Goal: Information Seeking & Learning: Learn about a topic

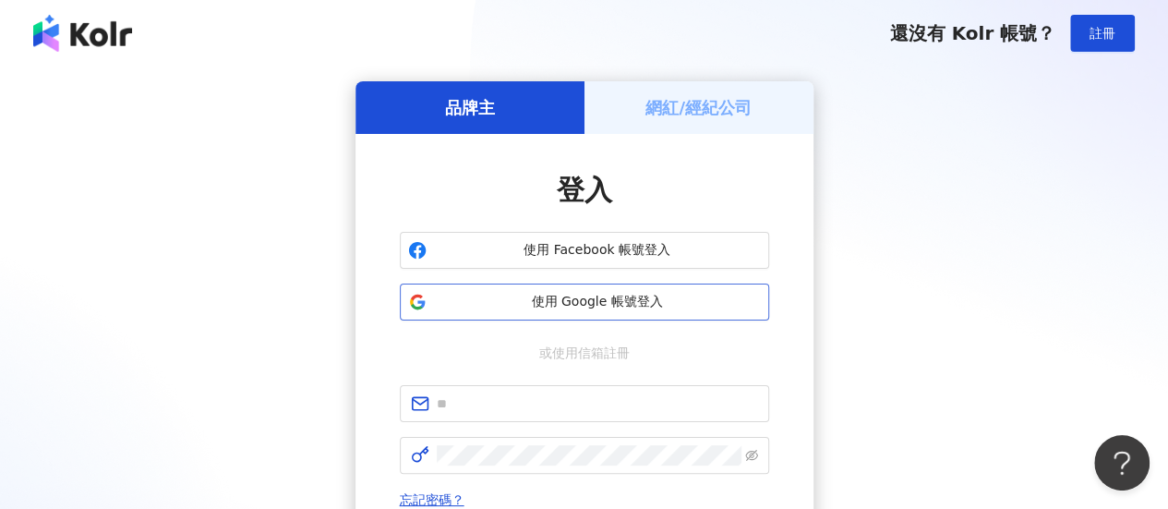
click at [548, 303] on span "使用 Google 帳號登入" at bounding box center [597, 302] width 327 height 18
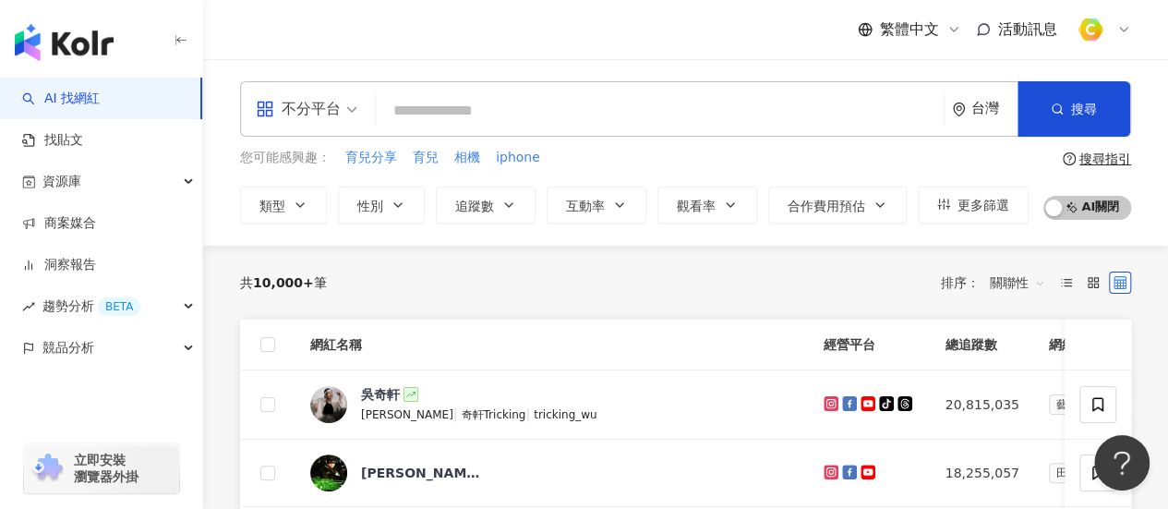
click at [855, 103] on input "search" at bounding box center [659, 110] width 553 height 35
click at [323, 109] on div "不分平台" at bounding box center [298, 109] width 85 height 30
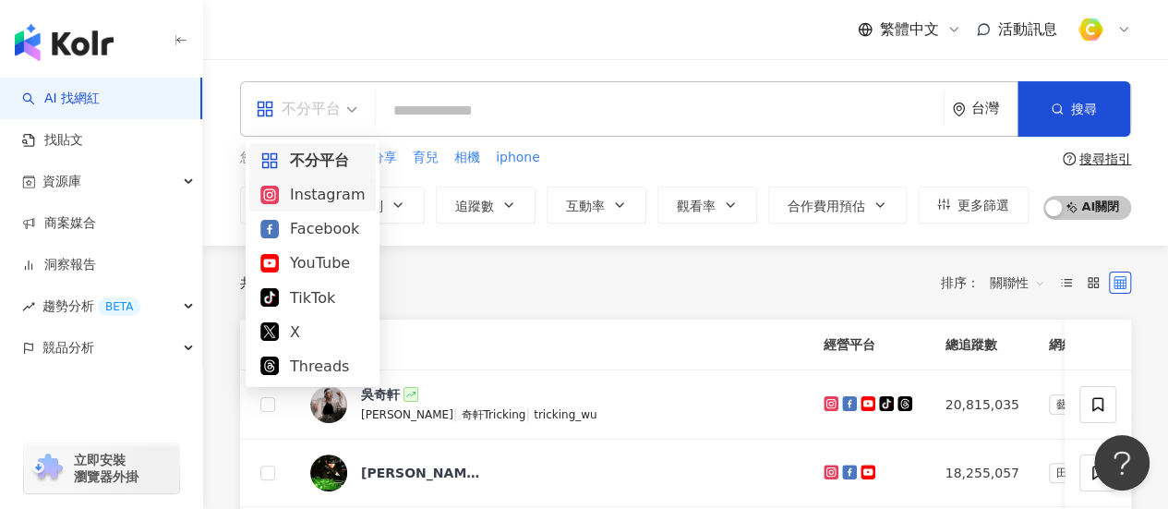
click at [332, 197] on div "Instagram" at bounding box center [312, 194] width 104 height 23
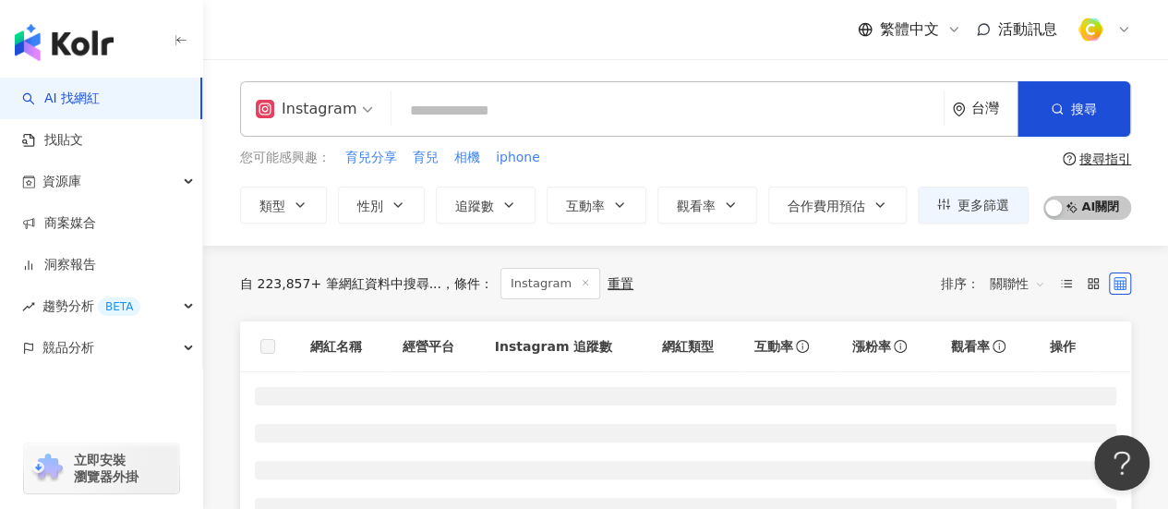
click at [461, 122] on input "search" at bounding box center [667, 110] width 537 height 35
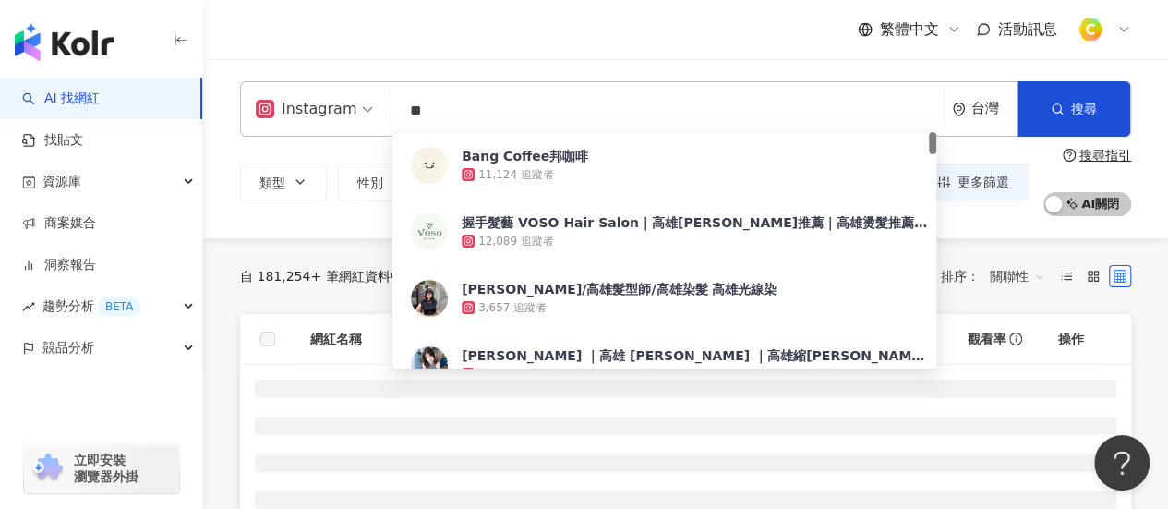
type input "**"
click at [305, 217] on div "Instagram ** 台灣 搜尋 1f579663-522f-4493-821b-ddb872abbd72 Bang Coffee邦咖啡 11,124 追…" at bounding box center [685, 148] width 965 height 179
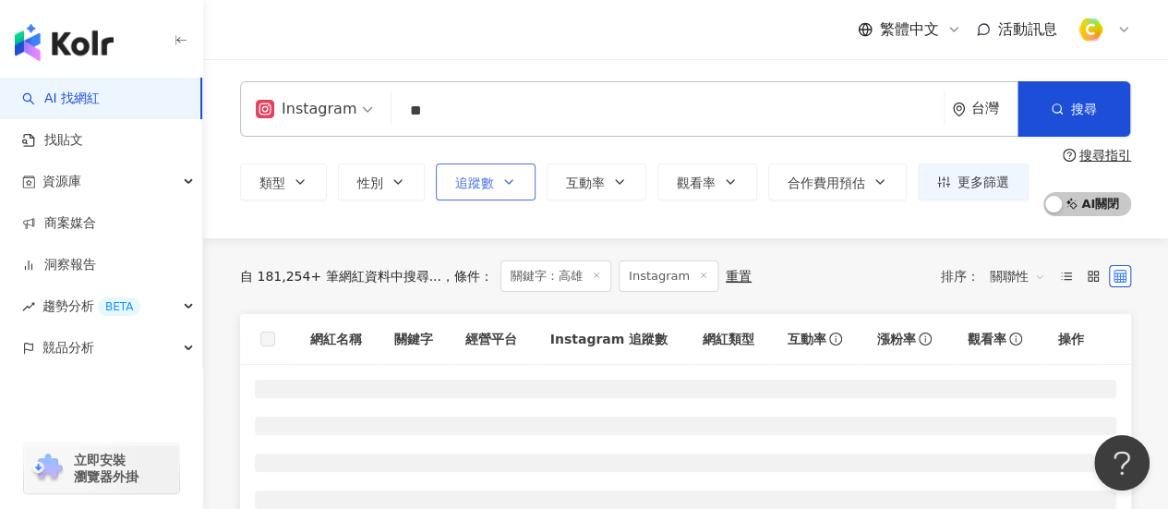
click at [463, 186] on span "追蹤數" at bounding box center [474, 182] width 39 height 15
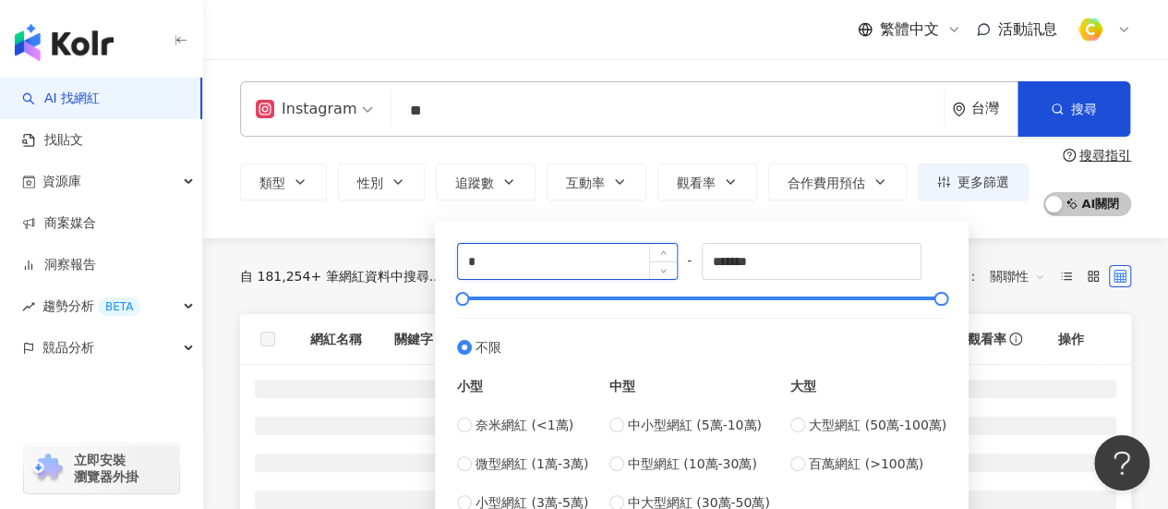
click at [546, 267] on input "*" at bounding box center [567, 261] width 219 height 35
click at [245, 262] on main "Instagram ** 台灣 搜尋 1f579663-522f-4493-821b-ddb872abbd72 Bang Coffee邦咖啡 11,124 追…" at bounding box center [685, 406] width 965 height 694
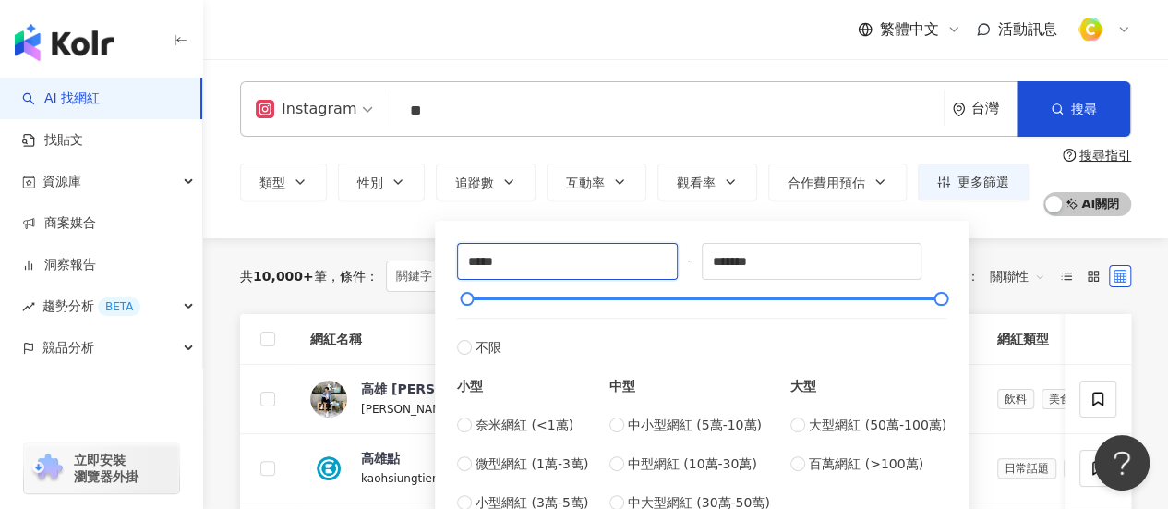
type input "*****"
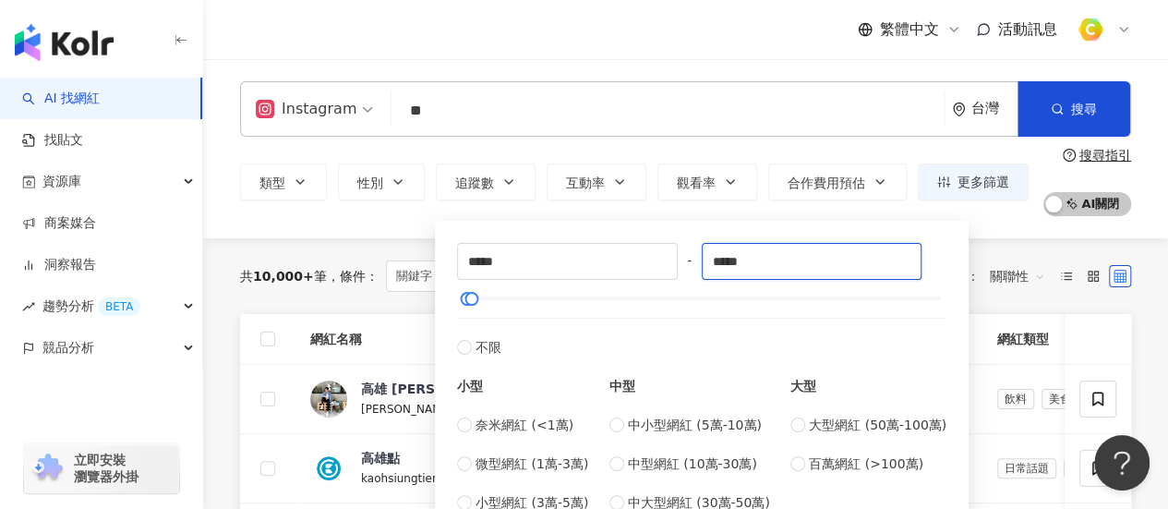
type input "*****"
click at [387, 236] on div "Instagram ** 台灣 搜尋 1f579663-522f-4493-821b-ddb872abbd72 Bang Coffee邦咖啡 11,124 追…" at bounding box center [685, 148] width 965 height 179
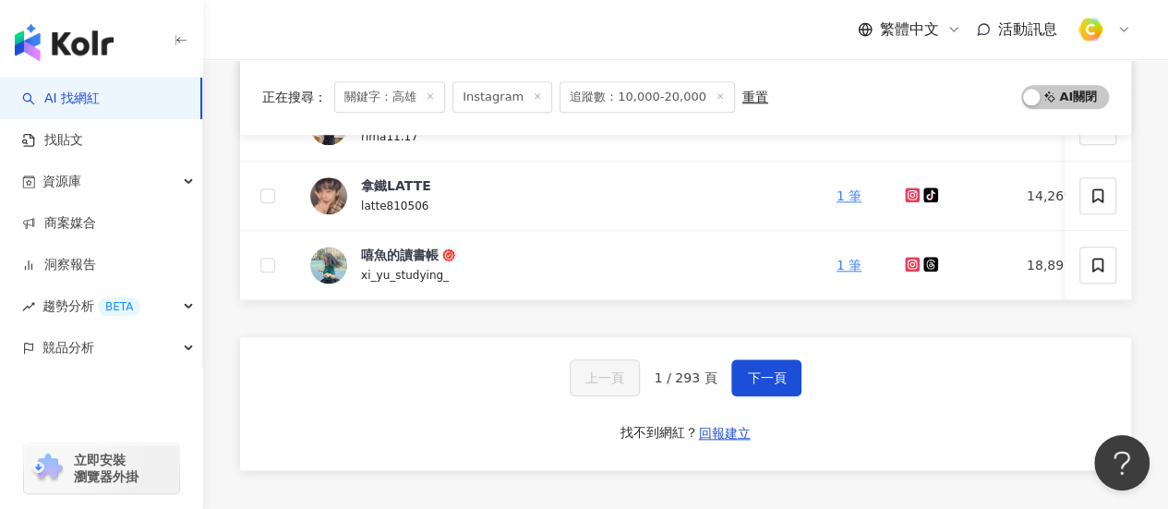
scroll to position [923, 0]
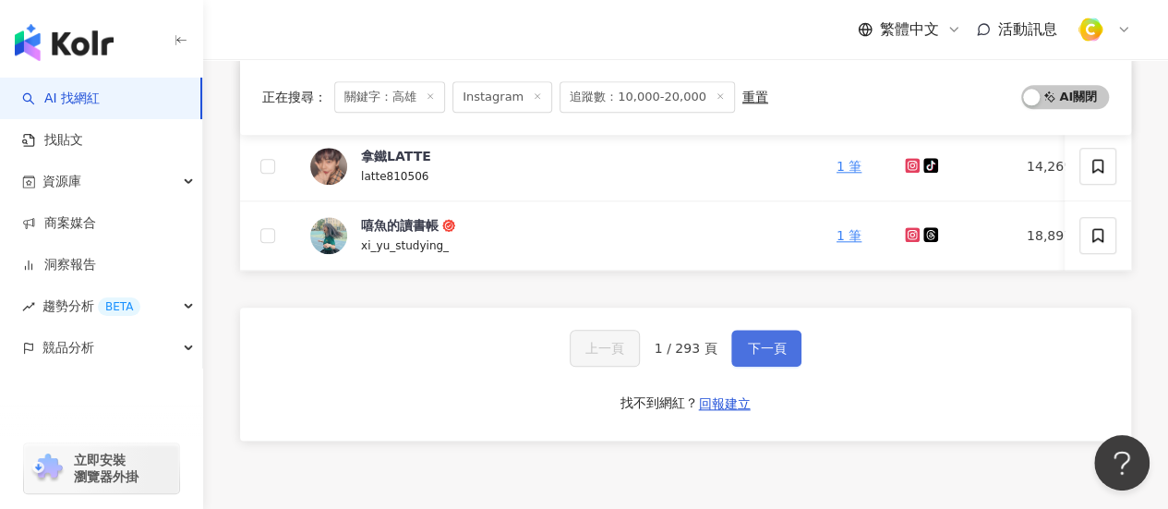
click at [751, 356] on span "下一頁" at bounding box center [766, 348] width 39 height 15
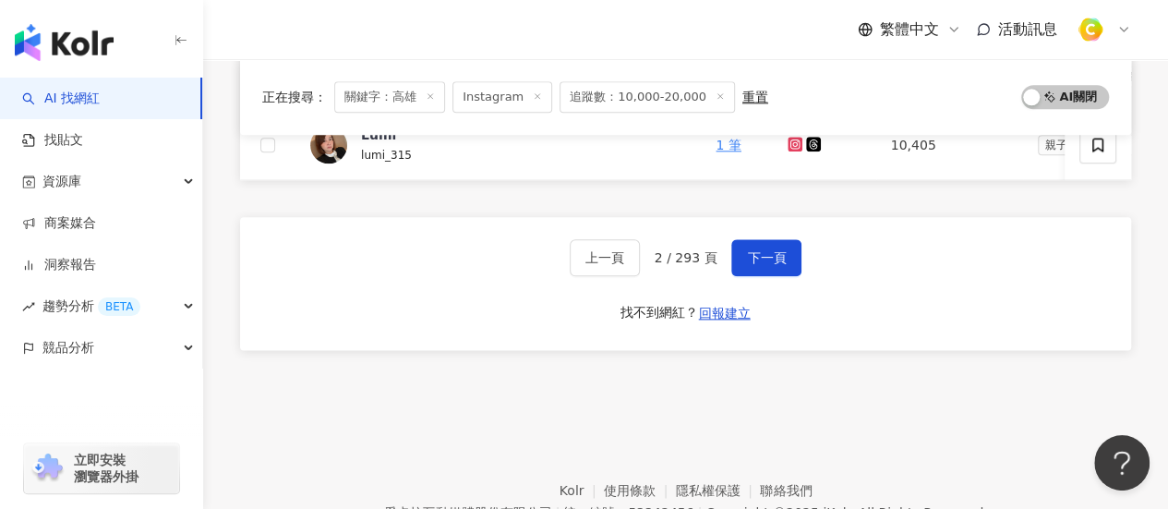
scroll to position [1110, 0]
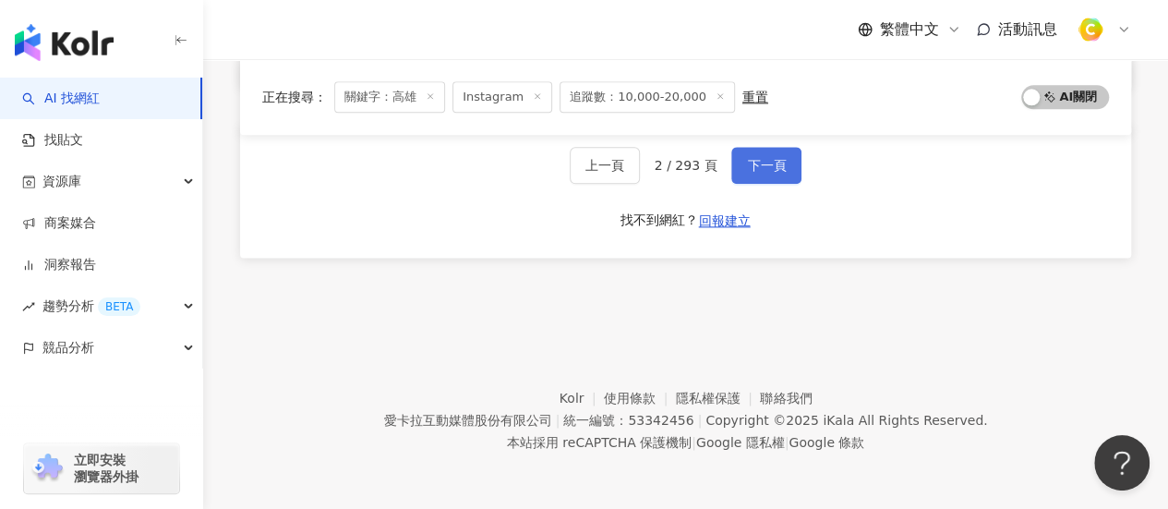
click at [752, 160] on span "下一頁" at bounding box center [766, 165] width 39 height 15
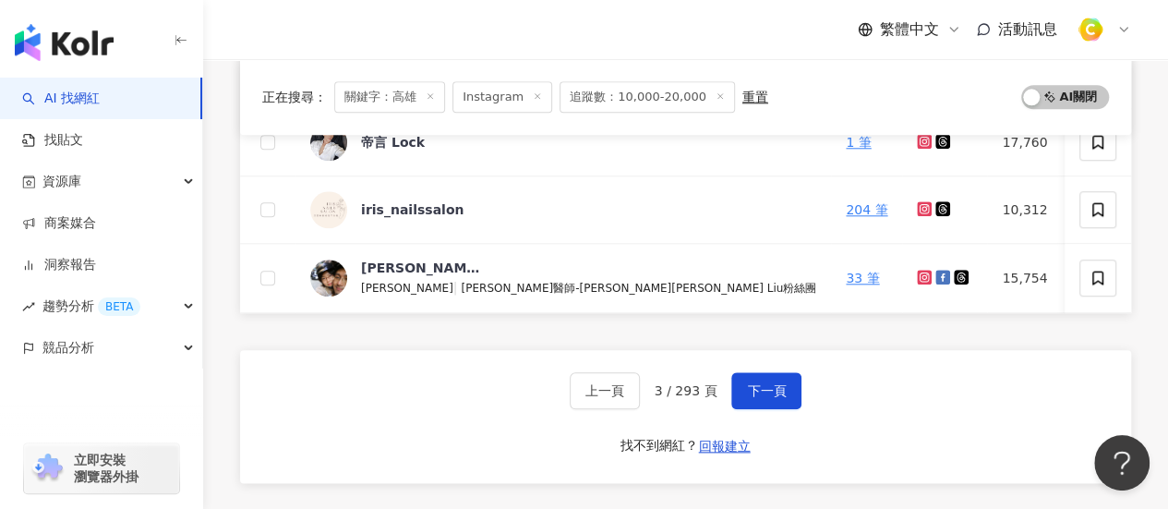
scroll to position [1012, 0]
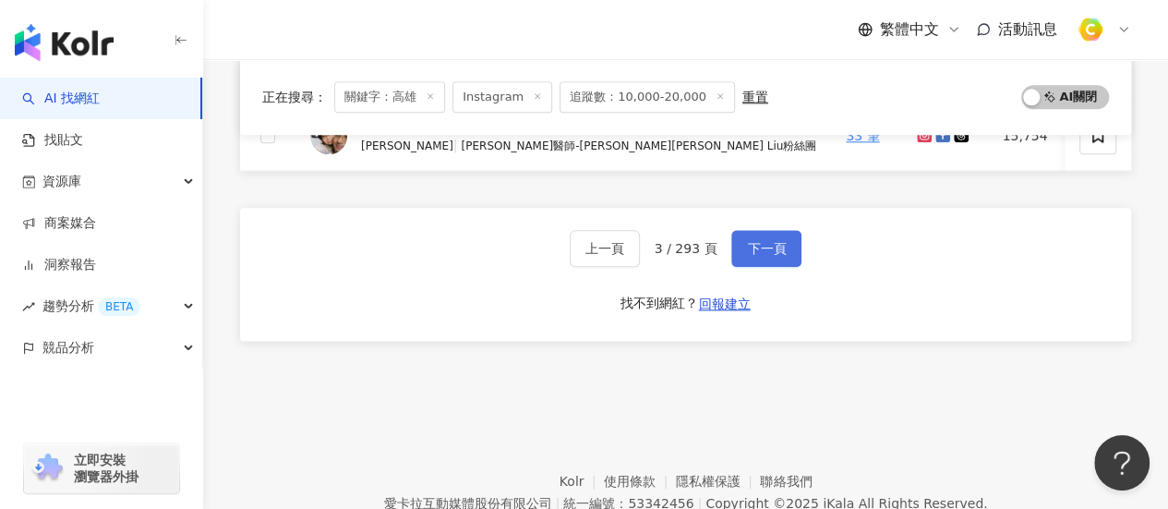
click at [789, 253] on button "下一頁" at bounding box center [766, 248] width 70 height 37
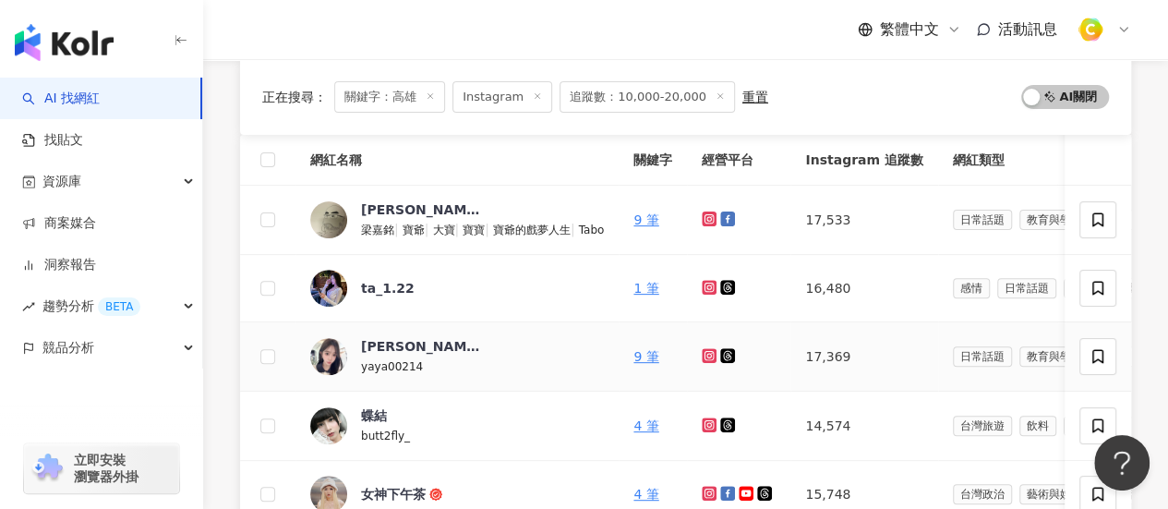
scroll to position [89, 0]
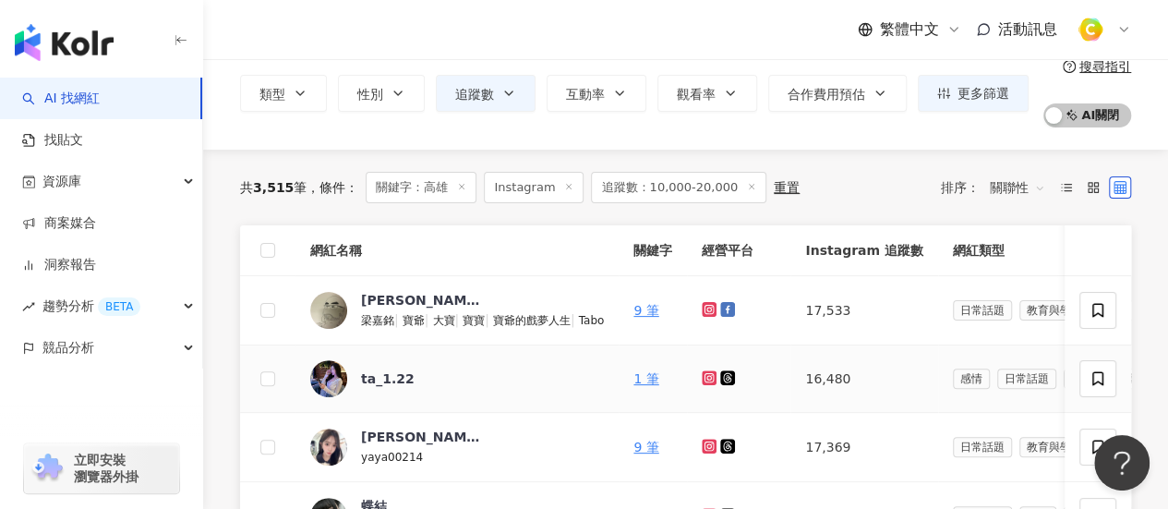
click at [713, 379] on icon at bounding box center [709, 377] width 15 height 15
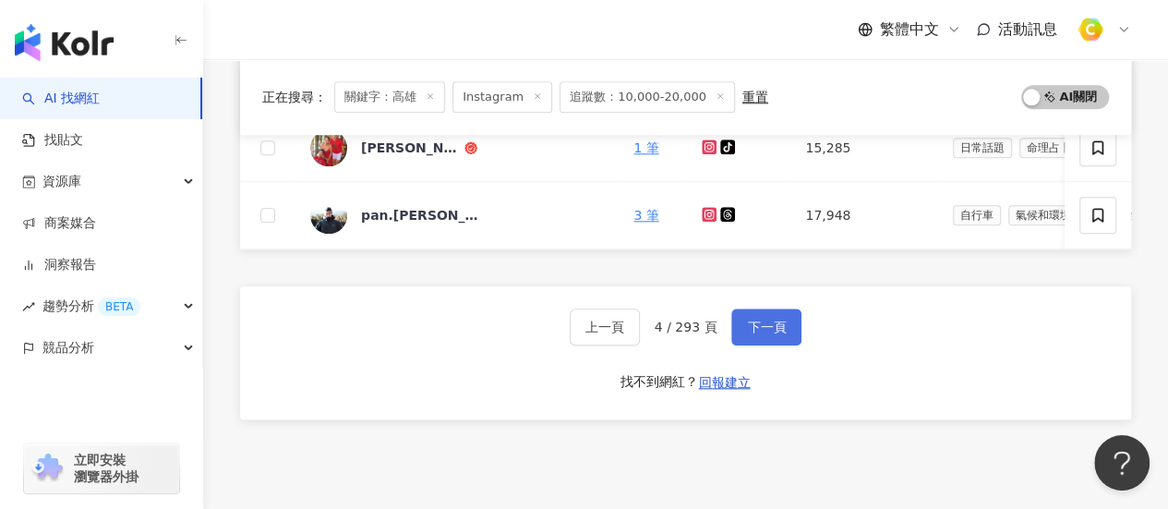
scroll to position [1012, 0]
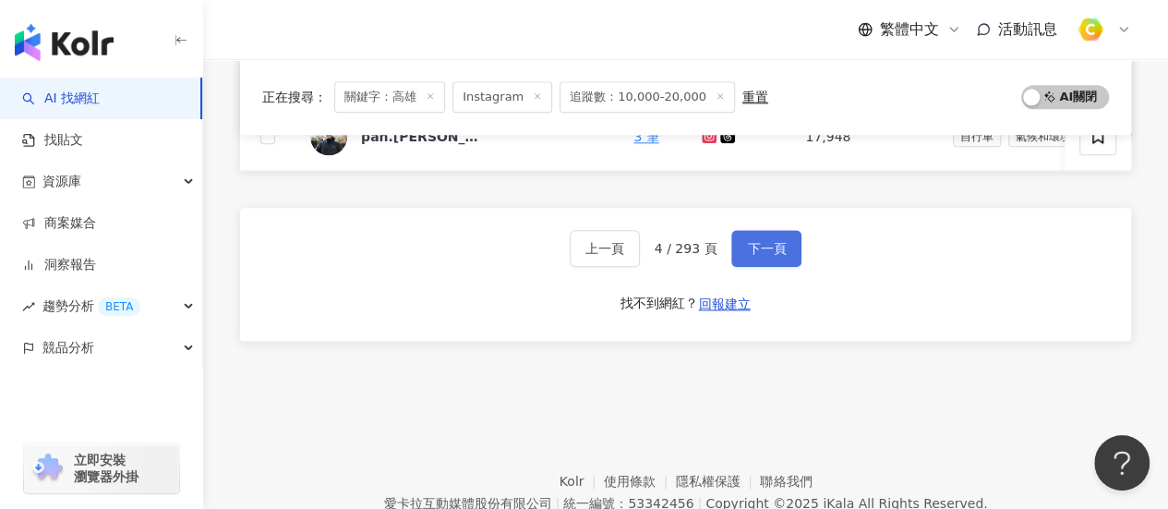
click at [742, 258] on button "下一頁" at bounding box center [766, 248] width 70 height 37
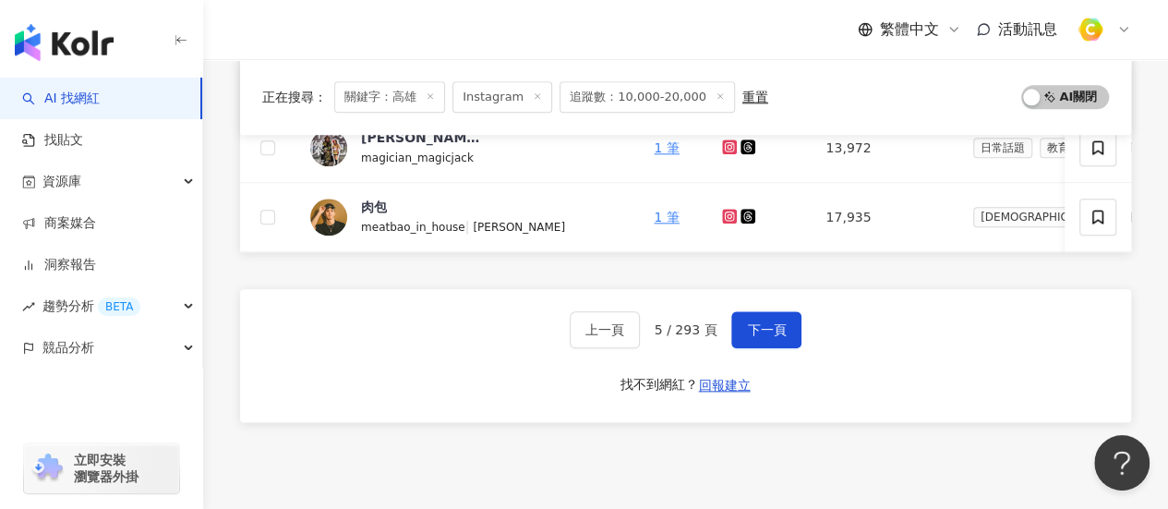
scroll to position [827, 0]
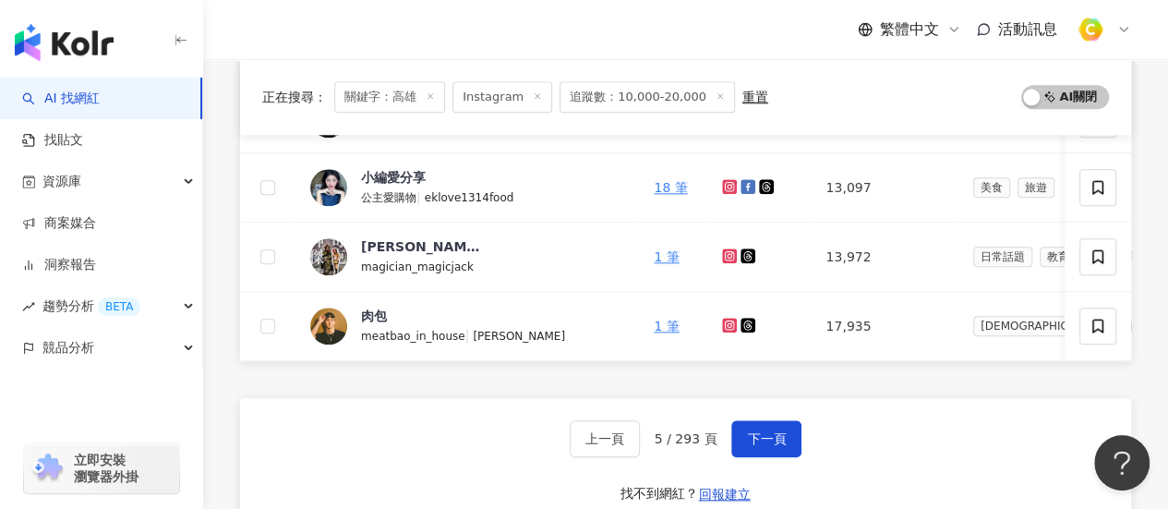
click at [1042, 401] on div "網紅名稱 關鍵字 經營平台 Instagram 追蹤數 網紅類型 互動率 漲粉率 觀看率 操作 嗨 我是H ♡ #欸曲女孩 h_herlifestyle 1 …" at bounding box center [685, 32] width 891 height 1091
click at [722, 318] on icon at bounding box center [729, 325] width 15 height 15
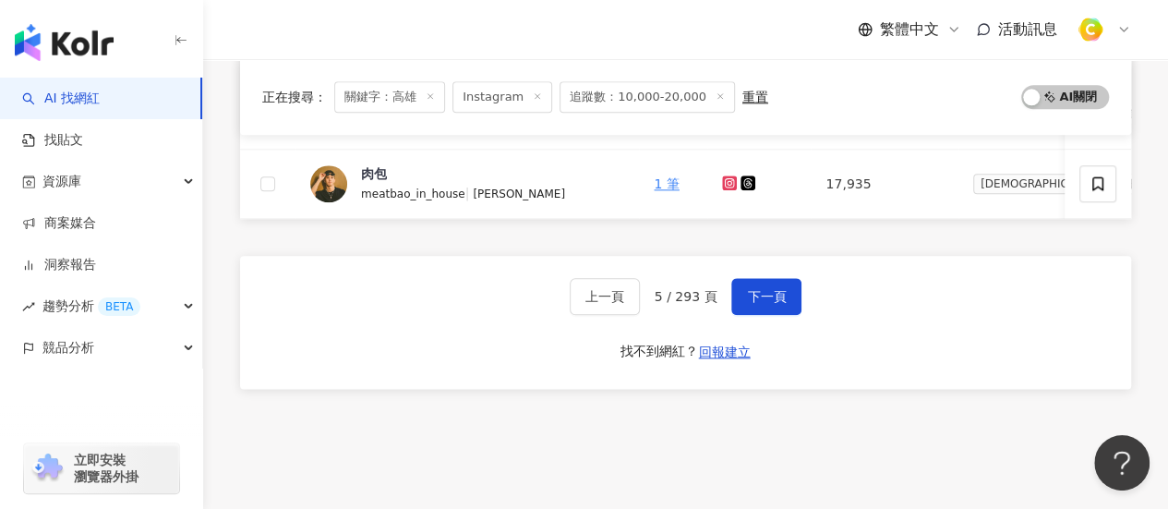
scroll to position [1110, 0]
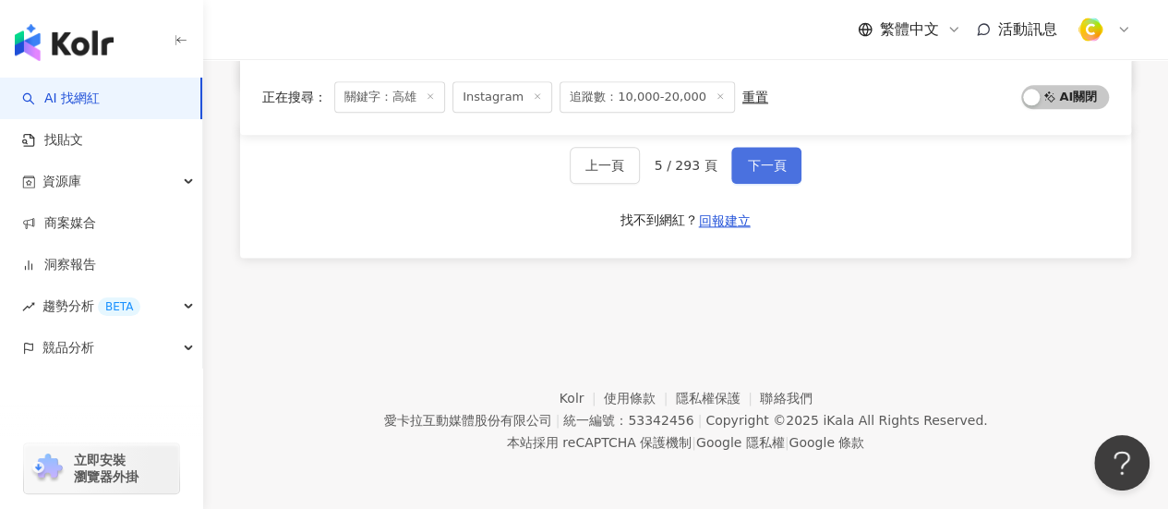
click at [763, 177] on button "下一頁" at bounding box center [766, 165] width 70 height 37
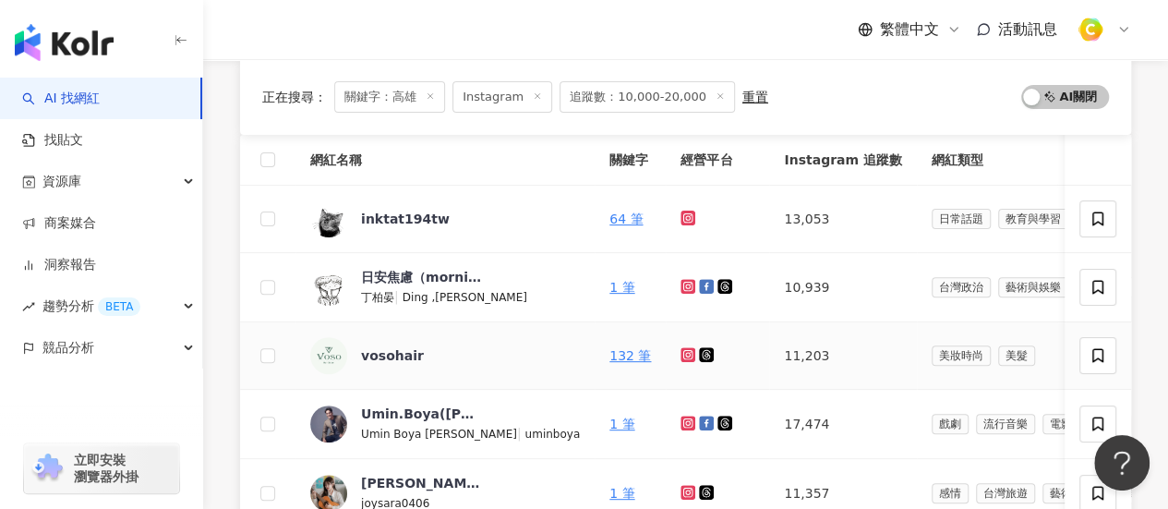
scroll to position [826, 0]
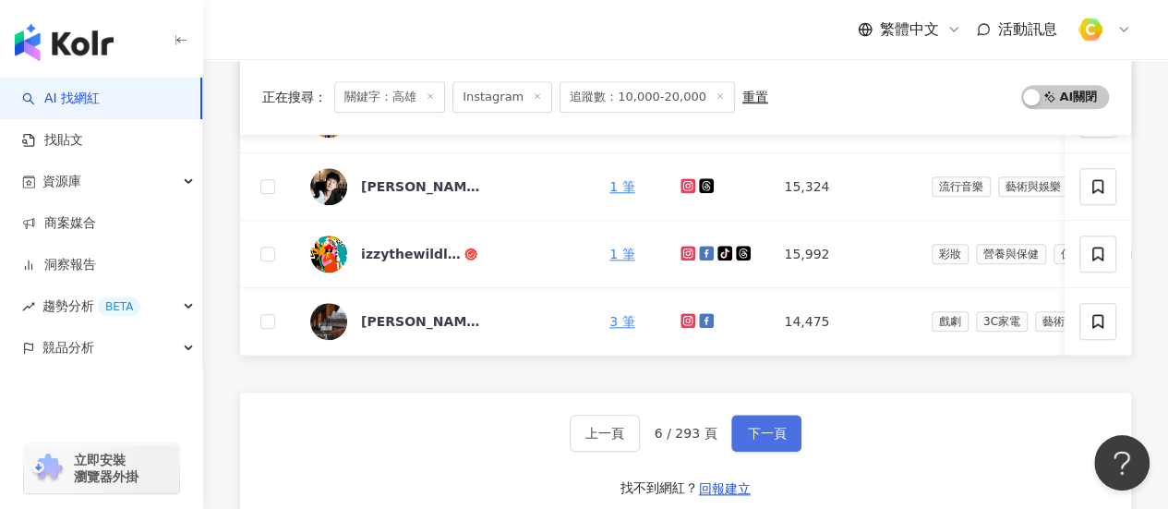
click at [760, 440] on span "下一頁" at bounding box center [766, 433] width 39 height 15
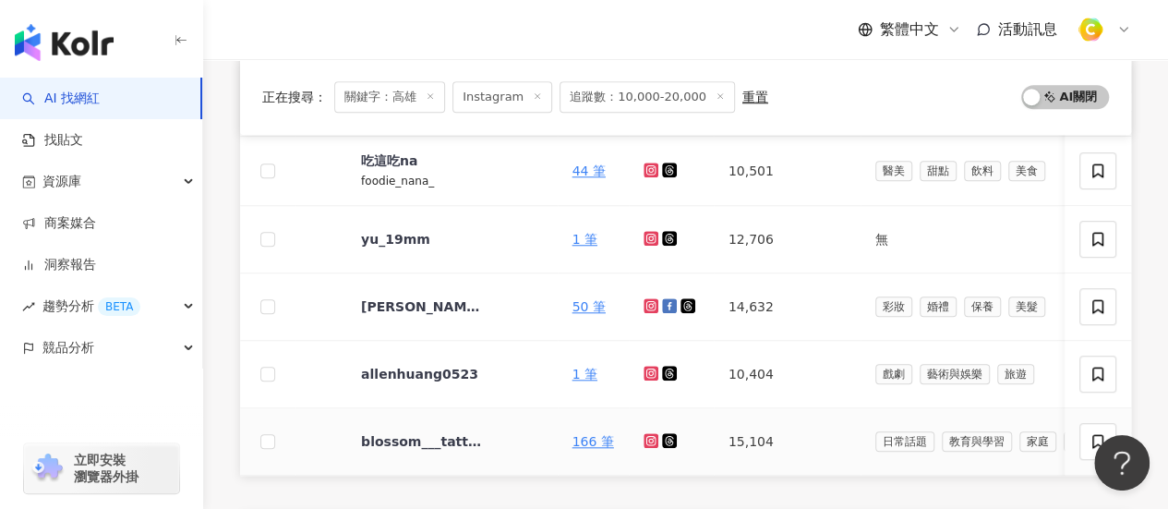
scroll to position [549, 0]
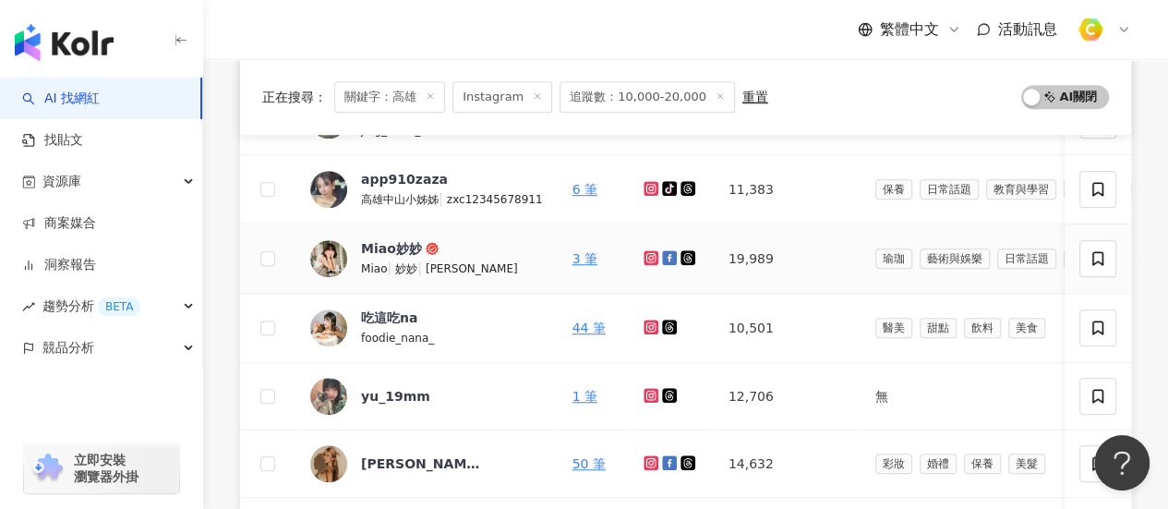
click at [646, 258] on icon at bounding box center [649, 257] width 7 height 7
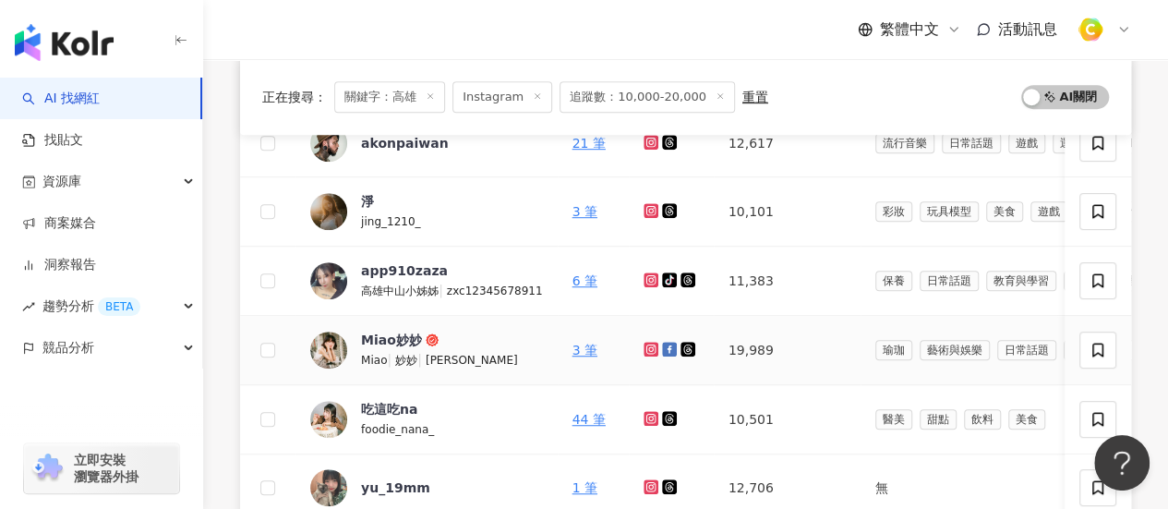
scroll to position [456, 0]
click at [646, 351] on icon at bounding box center [649, 349] width 7 height 7
click at [649, 279] on icon at bounding box center [650, 280] width 3 height 3
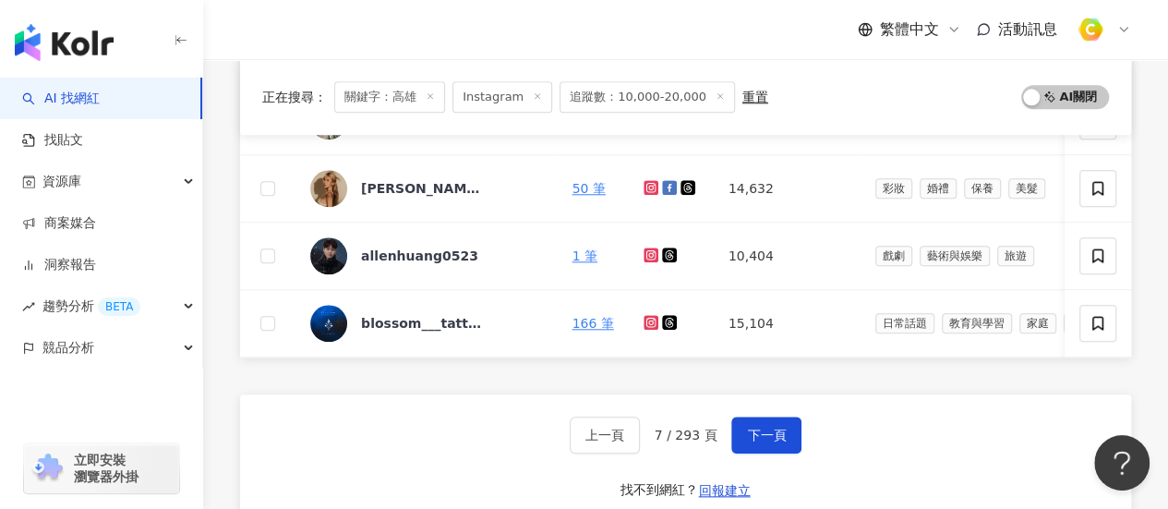
scroll to position [826, 0]
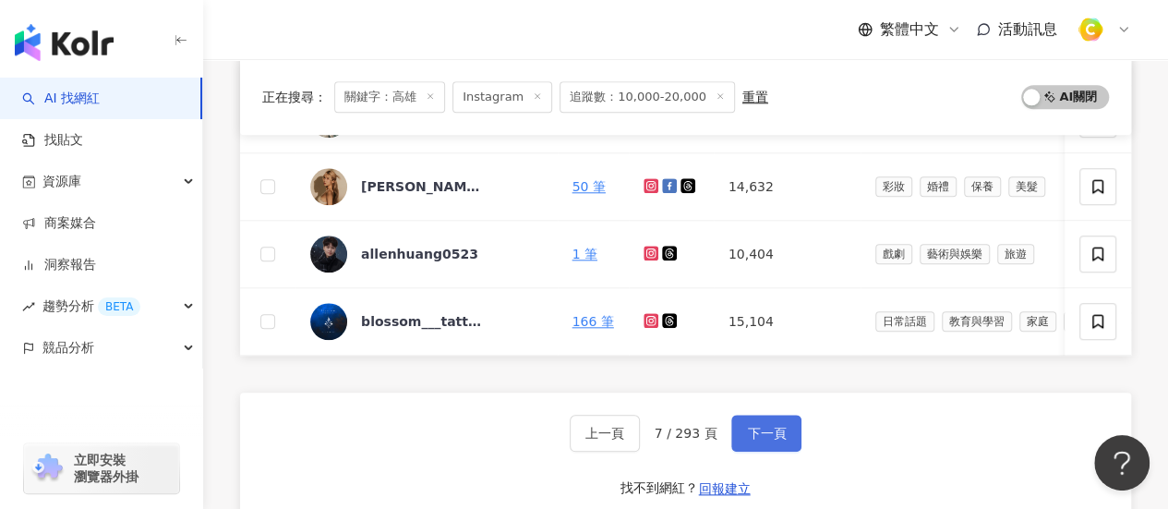
click at [764, 452] on button "下一頁" at bounding box center [766, 433] width 70 height 37
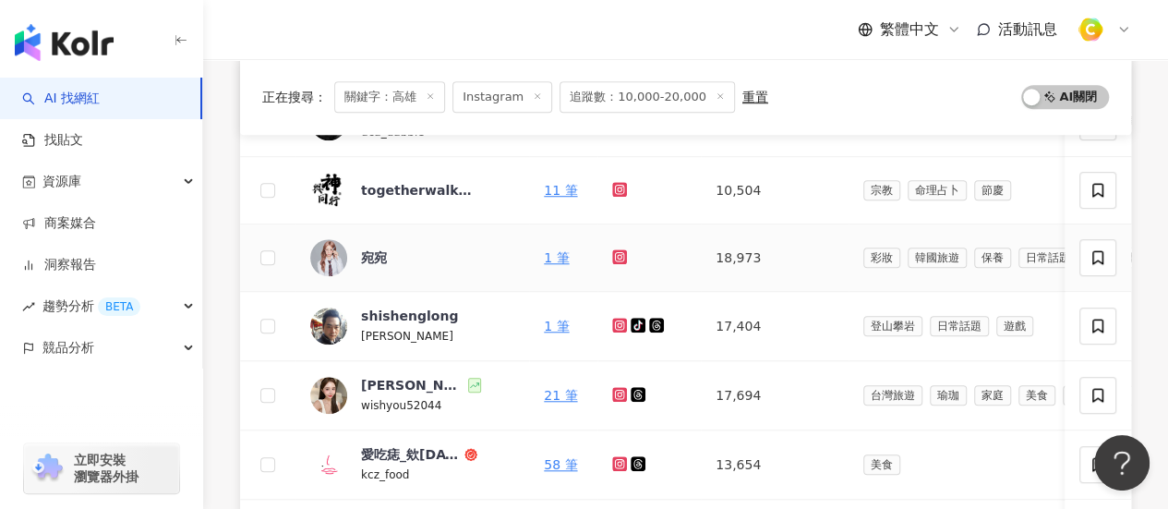
scroll to position [646, 0]
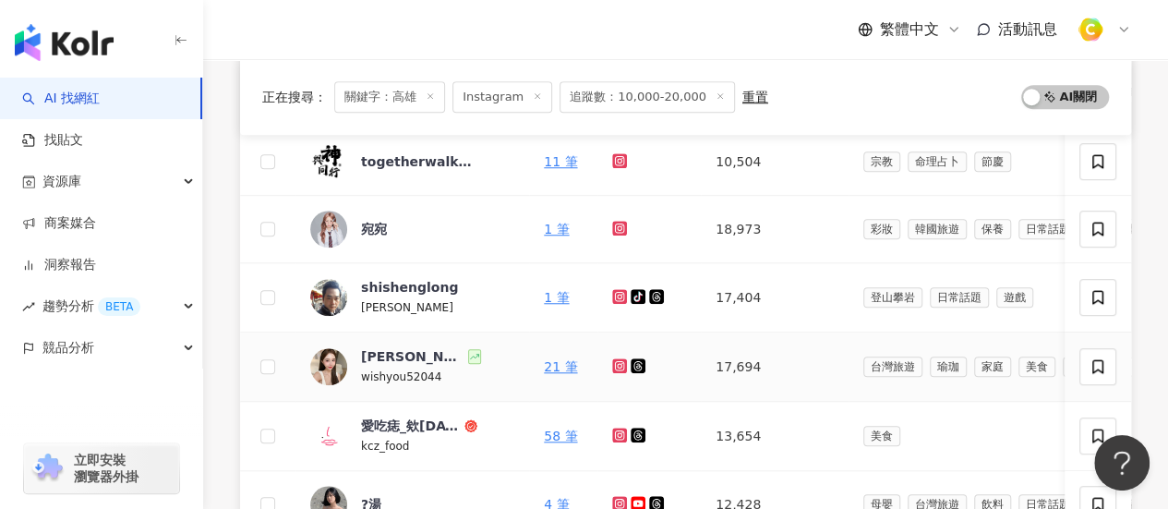
click at [616, 362] on icon at bounding box center [619, 365] width 7 height 7
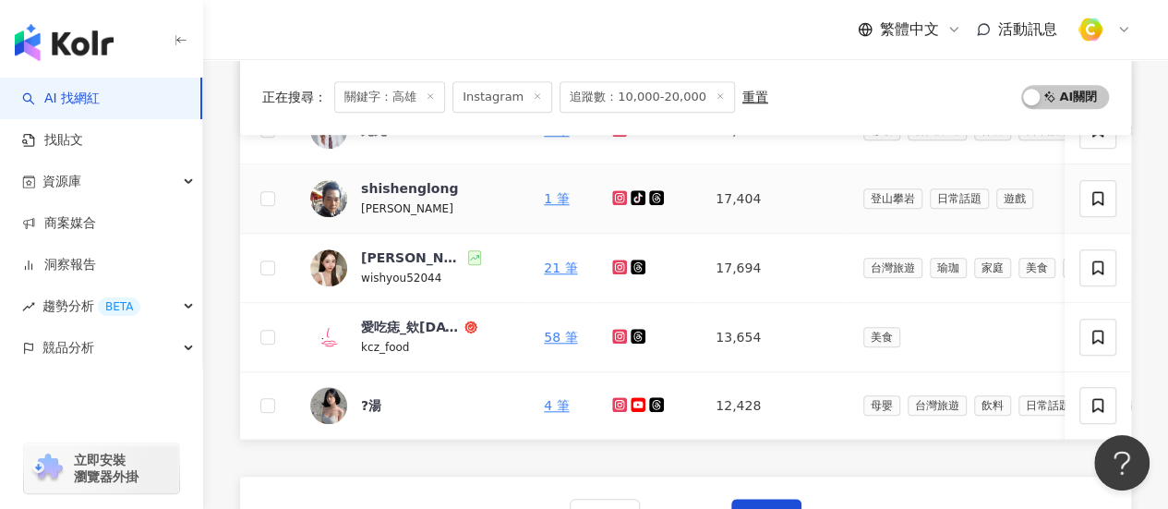
scroll to position [831, 0]
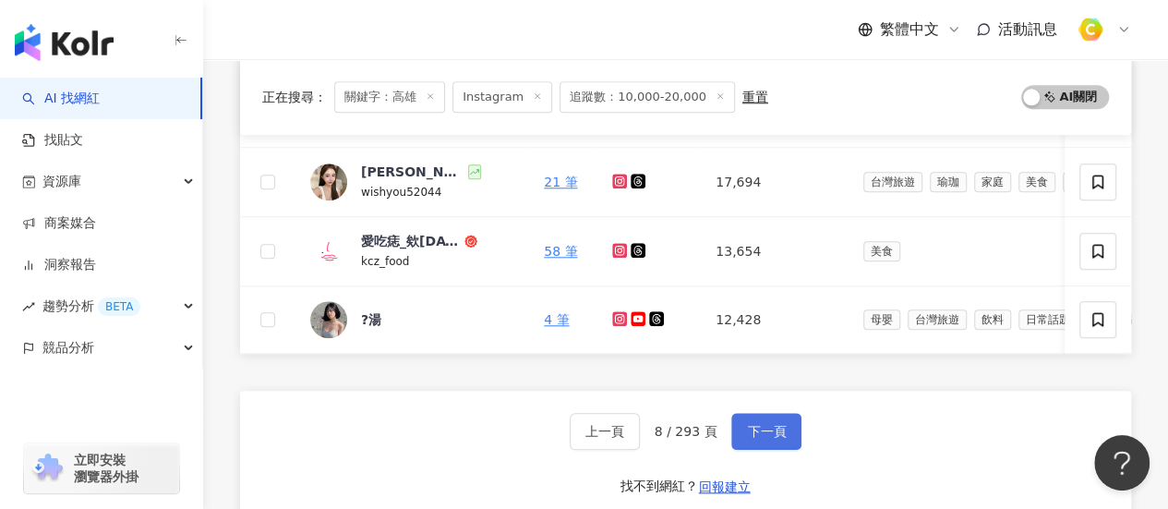
click at [763, 432] on span "下一頁" at bounding box center [766, 431] width 39 height 15
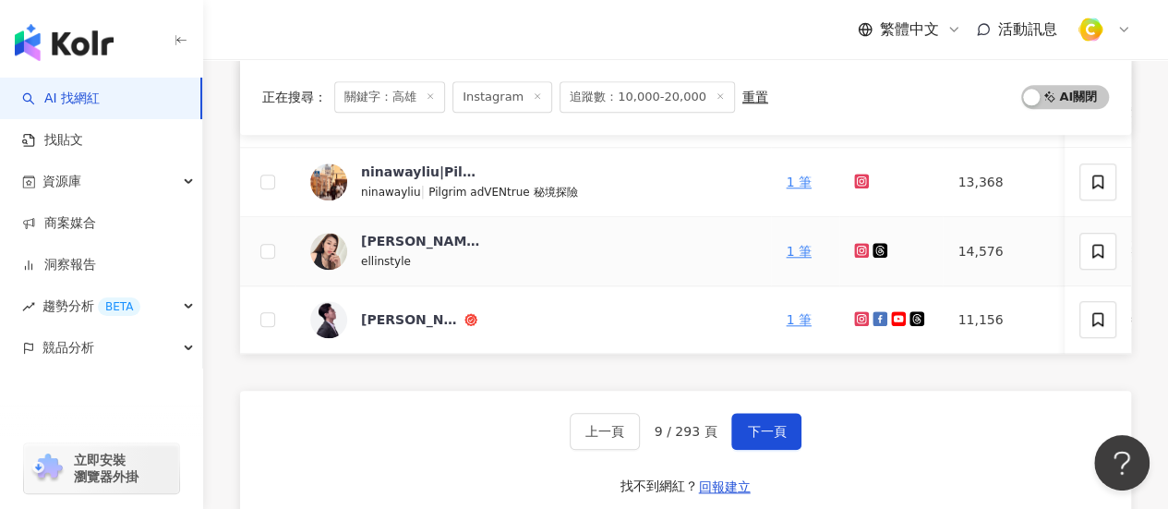
click at [866, 245] on icon at bounding box center [862, 250] width 12 height 11
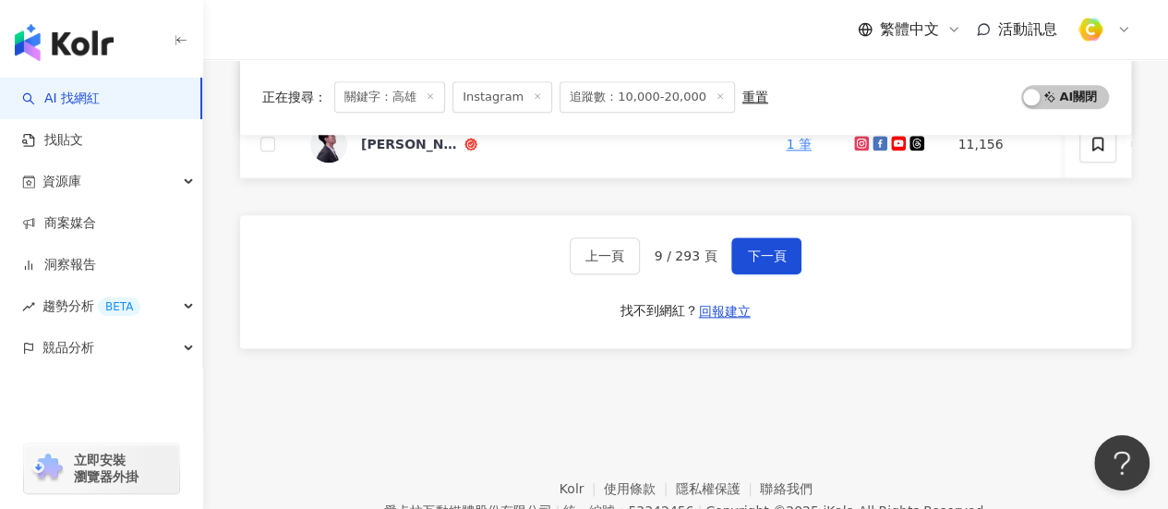
scroll to position [922, 0]
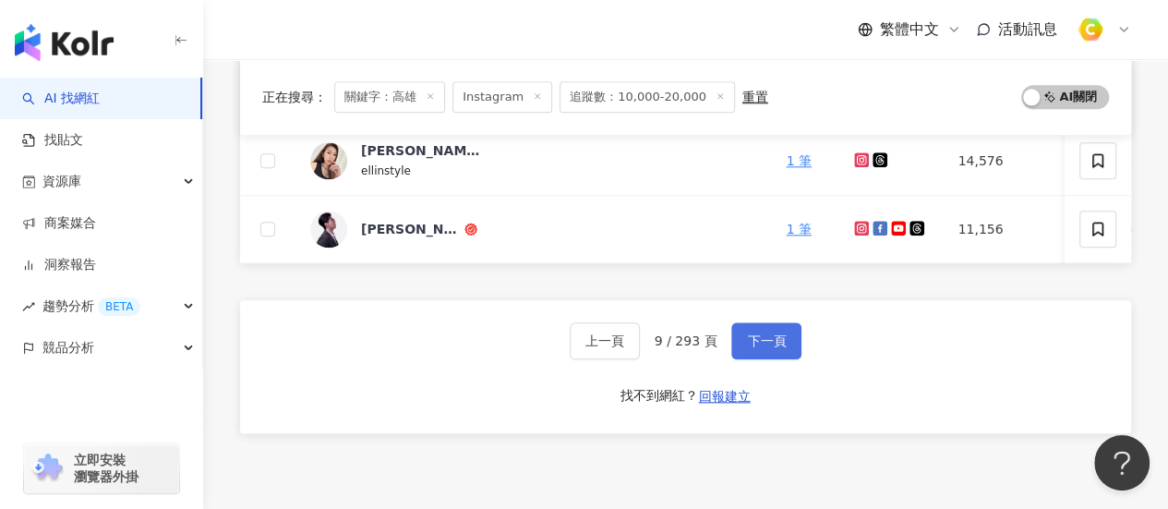
click at [771, 348] on span "下一頁" at bounding box center [766, 340] width 39 height 15
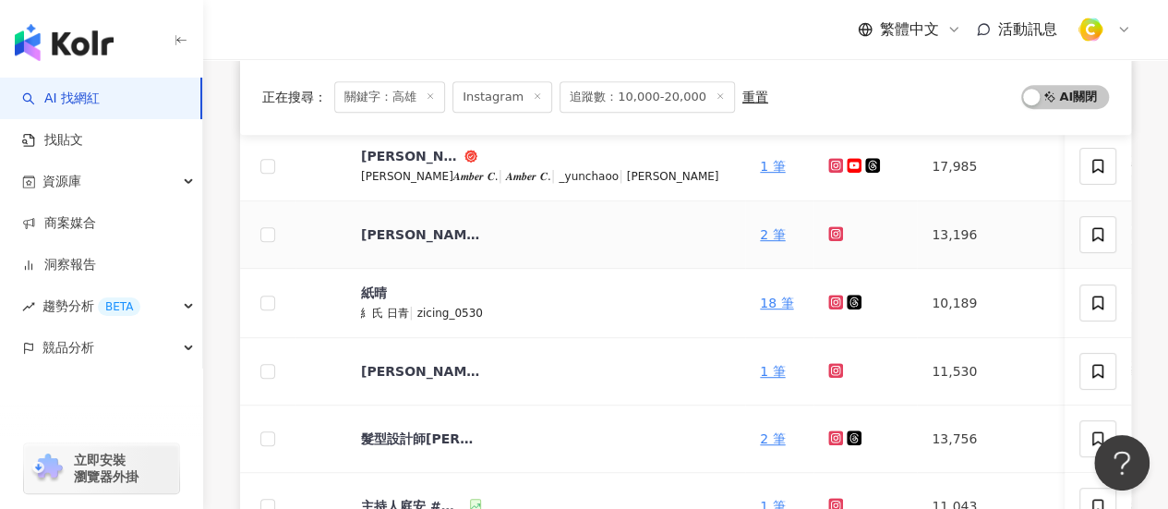
scroll to position [554, 0]
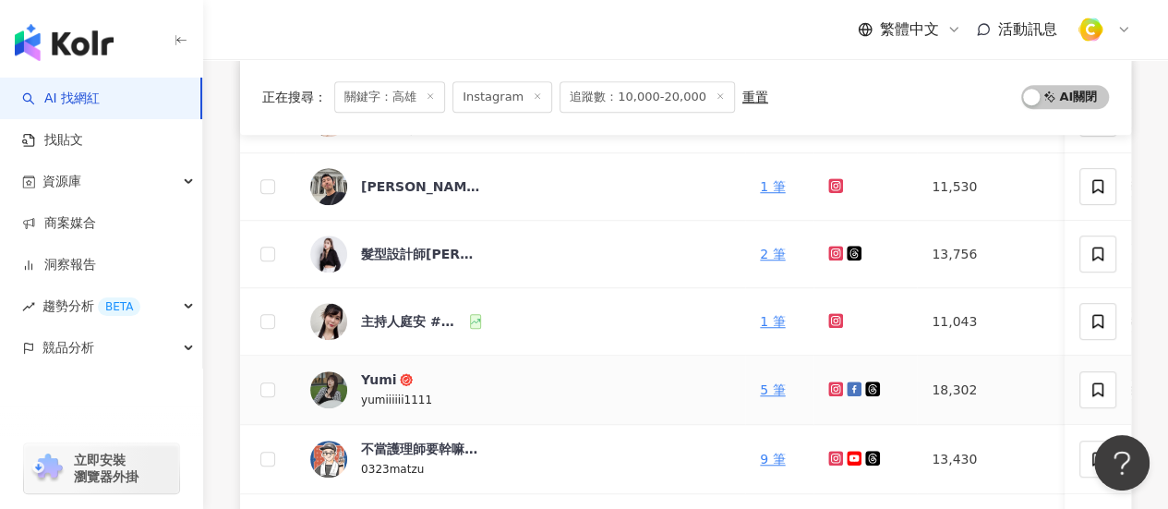
click at [830, 388] on icon at bounding box center [836, 388] width 12 height 11
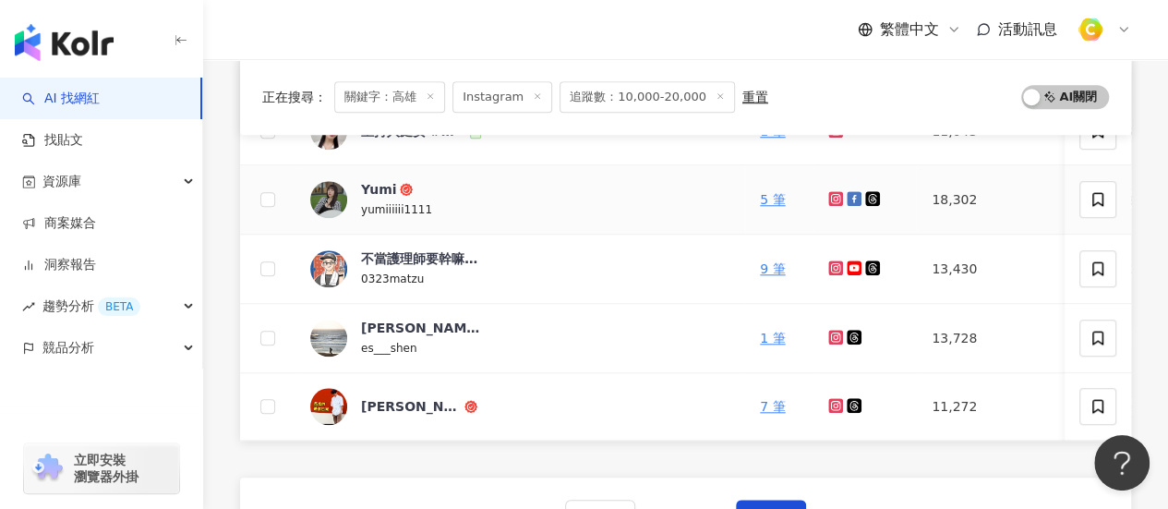
scroll to position [831, 0]
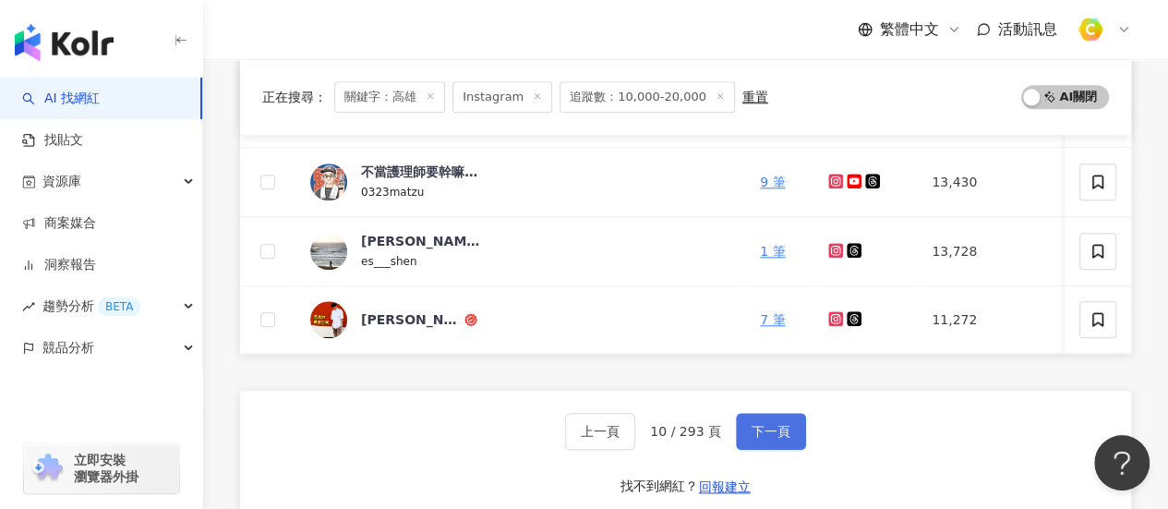
click at [754, 439] on span "下一頁" at bounding box center [771, 431] width 39 height 15
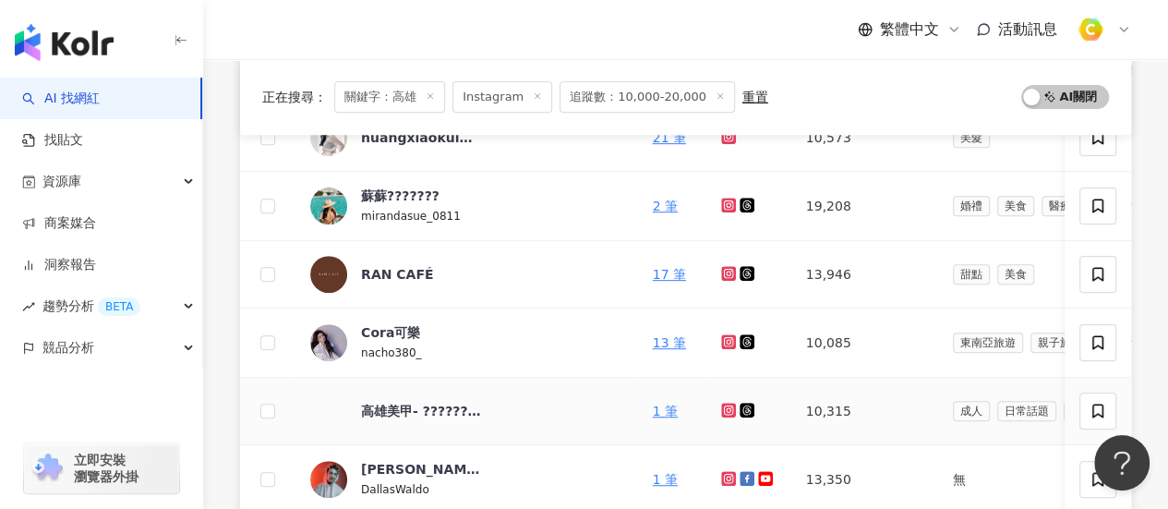
scroll to position [185, 0]
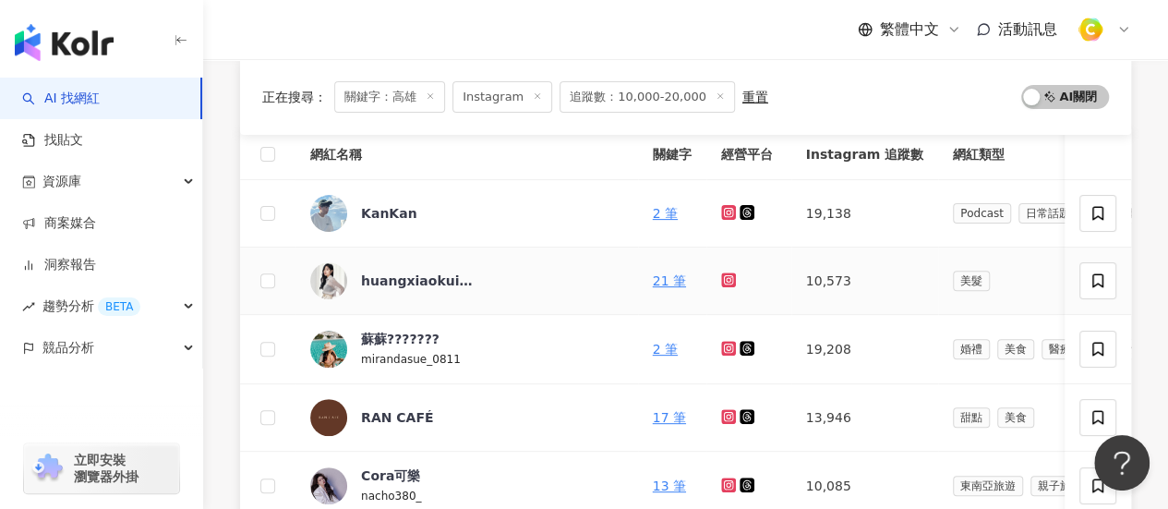
click at [723, 283] on icon at bounding box center [729, 279] width 12 height 11
click at [723, 344] on icon at bounding box center [729, 348] width 12 height 11
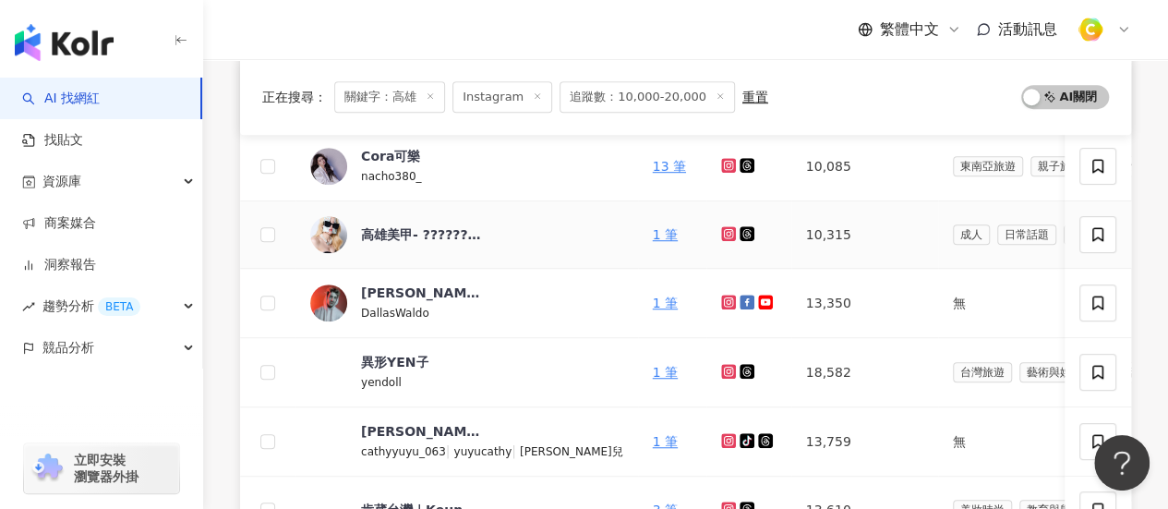
scroll to position [646, 0]
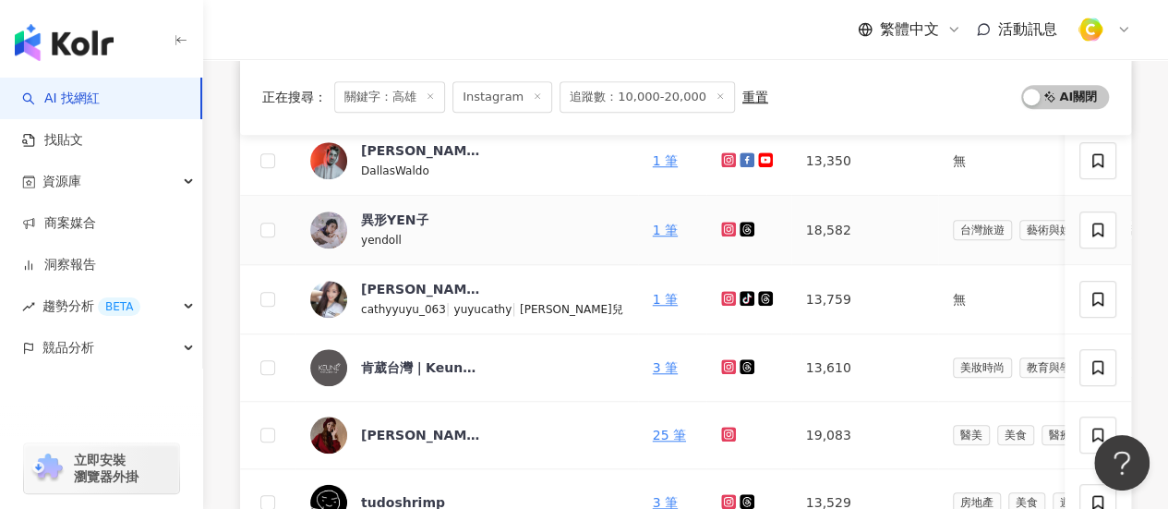
click at [724, 225] on icon at bounding box center [727, 228] width 7 height 7
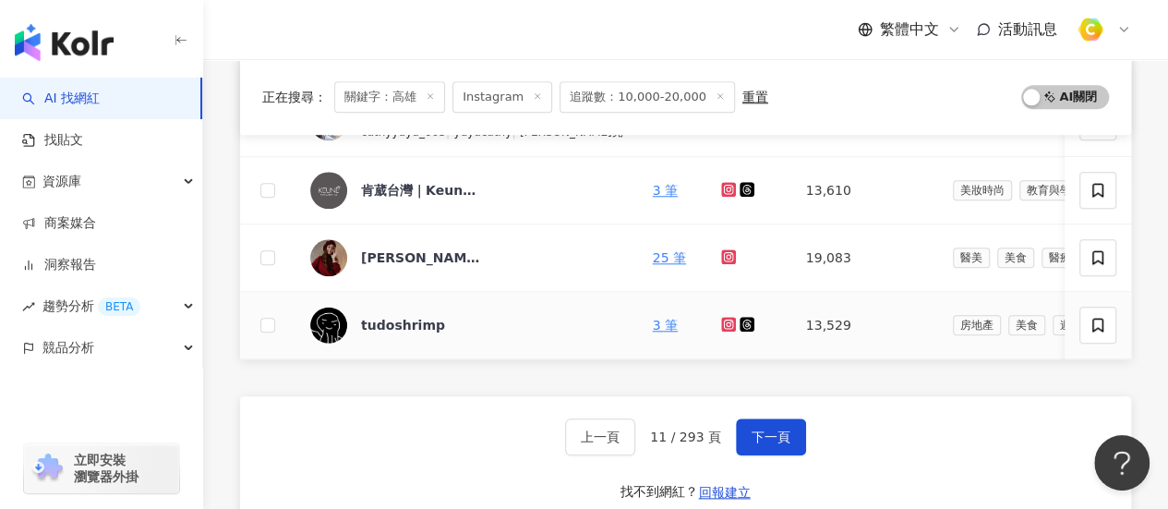
scroll to position [831, 0]
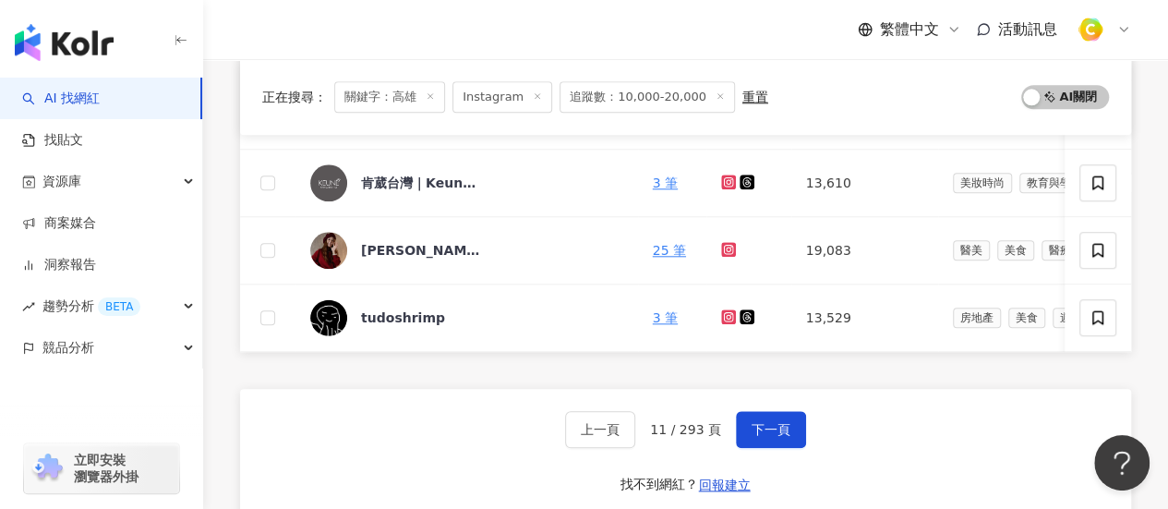
click at [805, 449] on div "上一頁 11 / 293 頁 下一頁 找不到網紅？ 回報建立" at bounding box center [685, 455] width 891 height 133
click at [761, 437] on span "下一頁" at bounding box center [771, 429] width 39 height 15
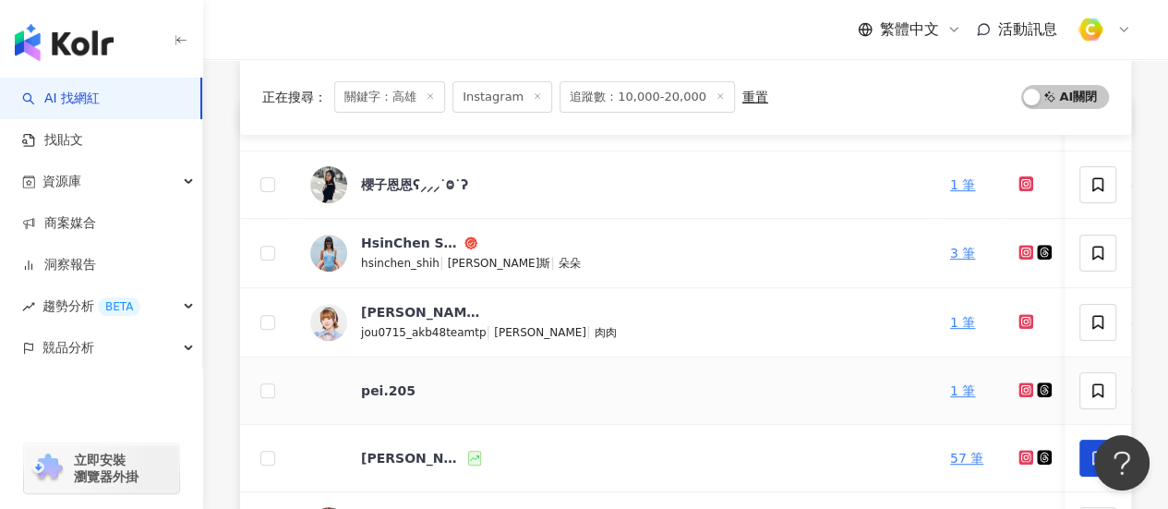
scroll to position [185, 0]
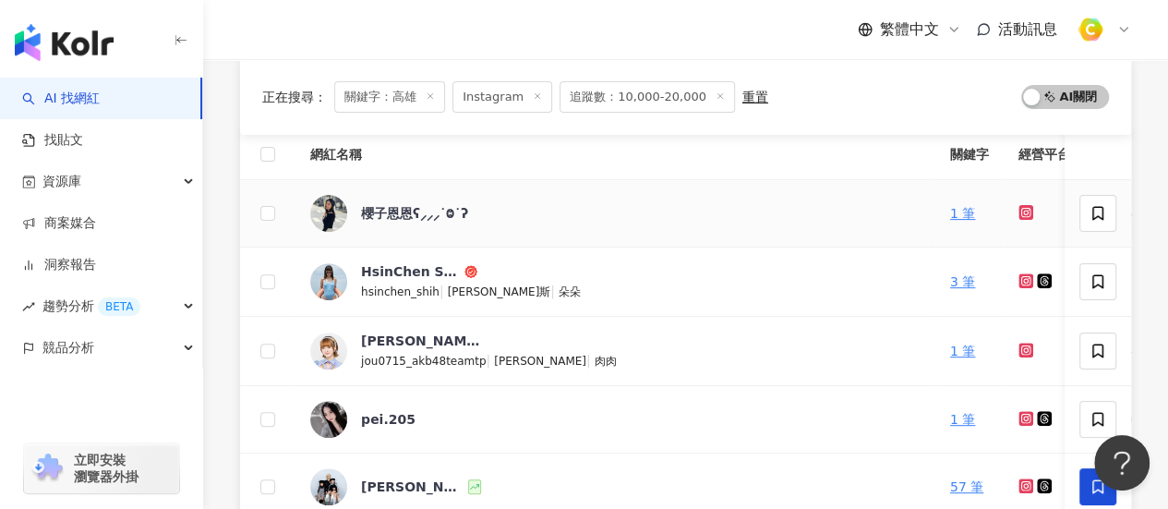
click at [1020, 211] on icon at bounding box center [1026, 212] width 12 height 11
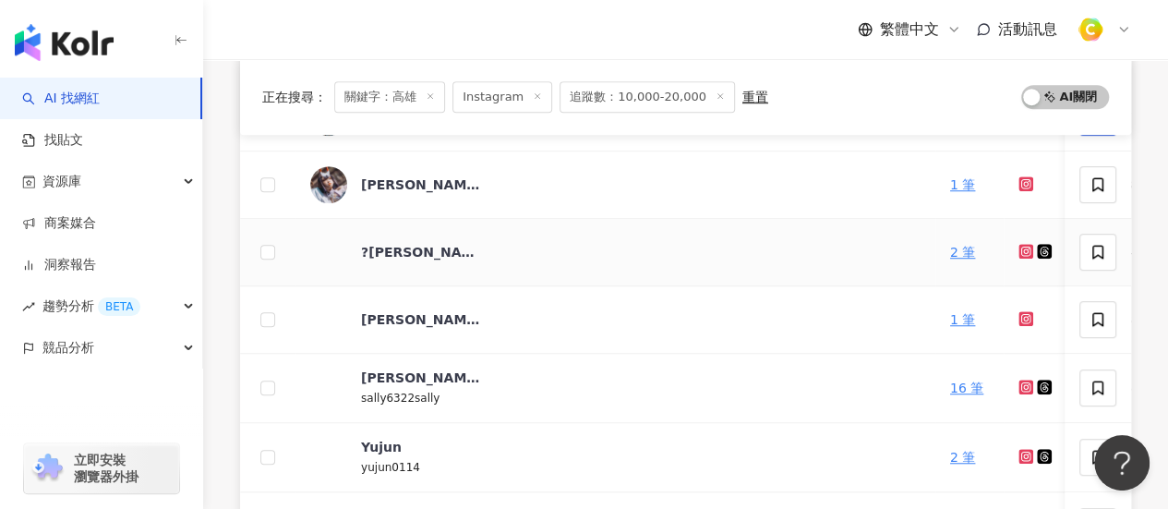
scroll to position [646, 0]
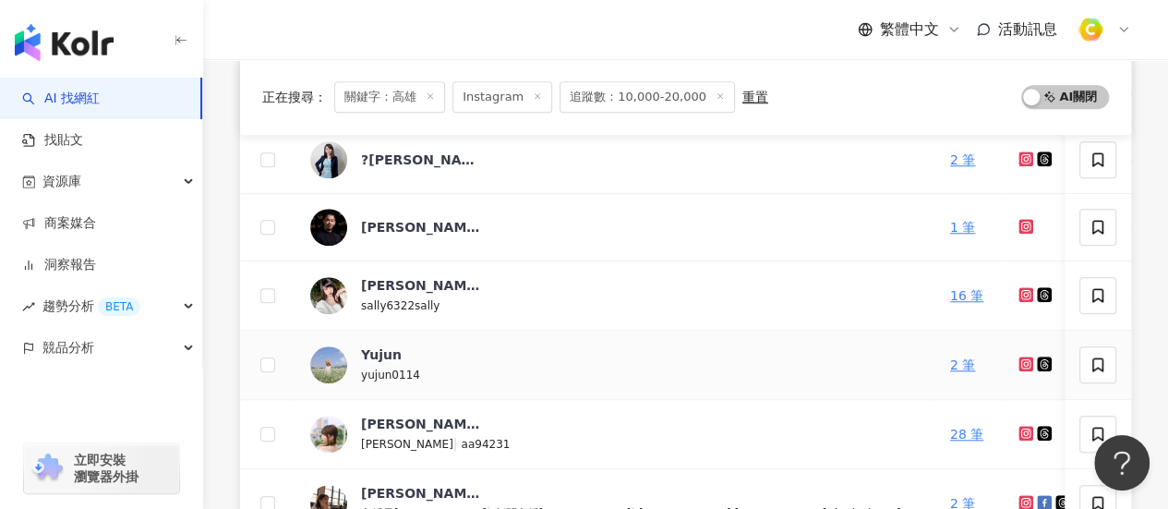
click at [1019, 367] on icon at bounding box center [1026, 363] width 15 height 15
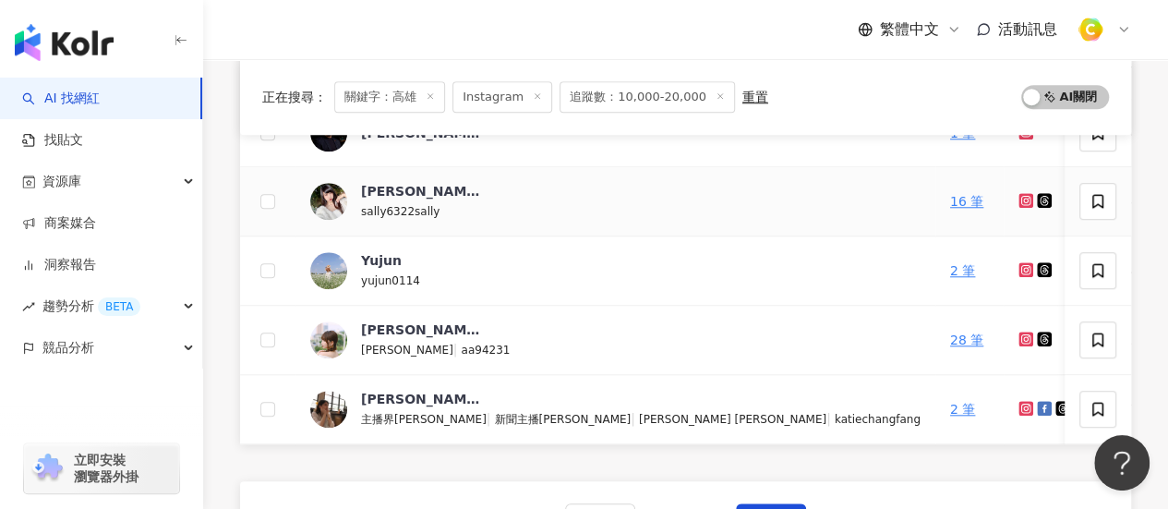
scroll to position [831, 0]
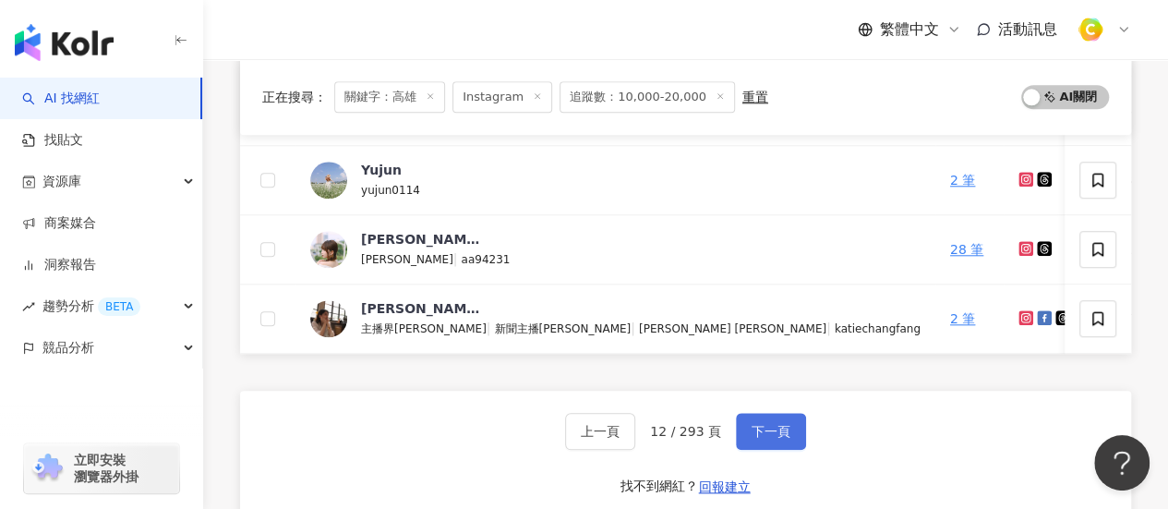
click at [775, 429] on button "下一頁" at bounding box center [771, 431] width 70 height 37
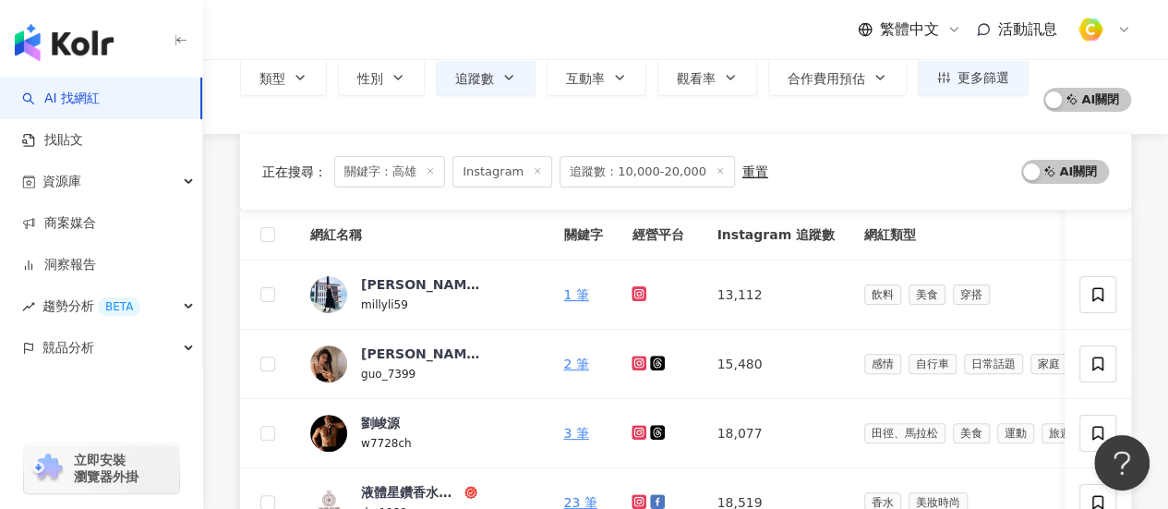
scroll to position [0, 0]
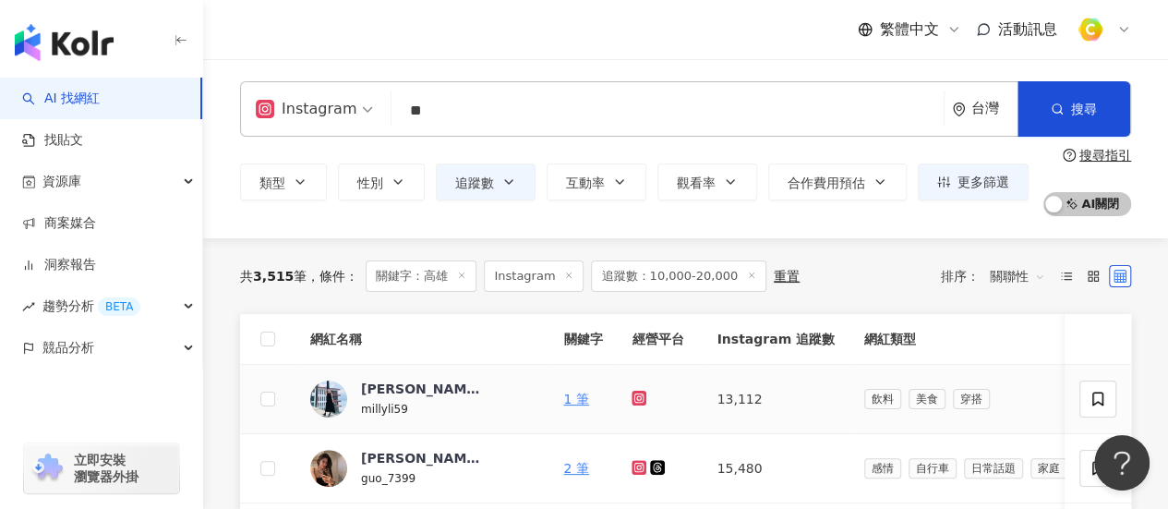
click at [632, 400] on icon at bounding box center [639, 398] width 15 height 15
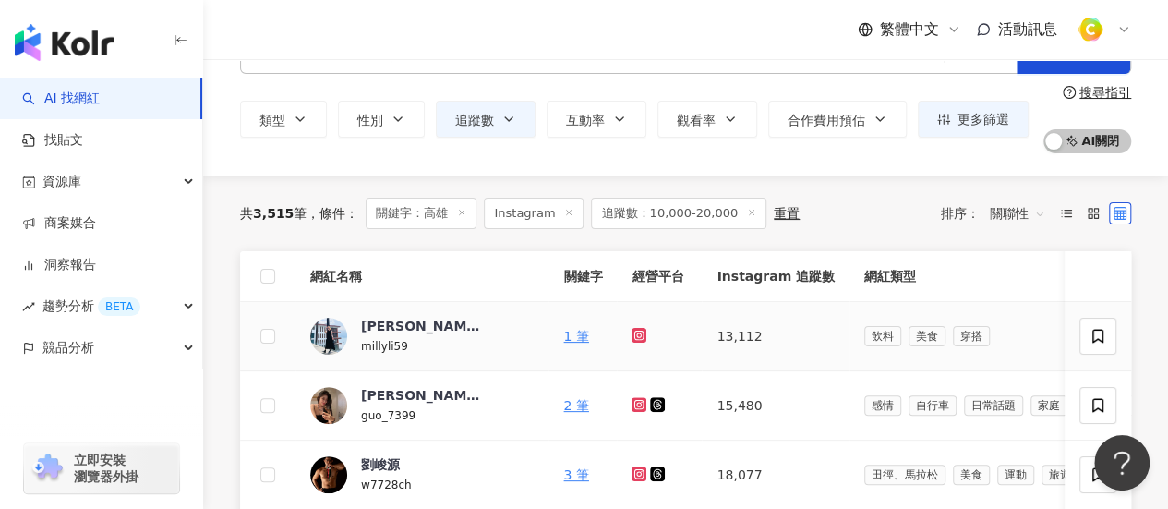
scroll to position [92, 0]
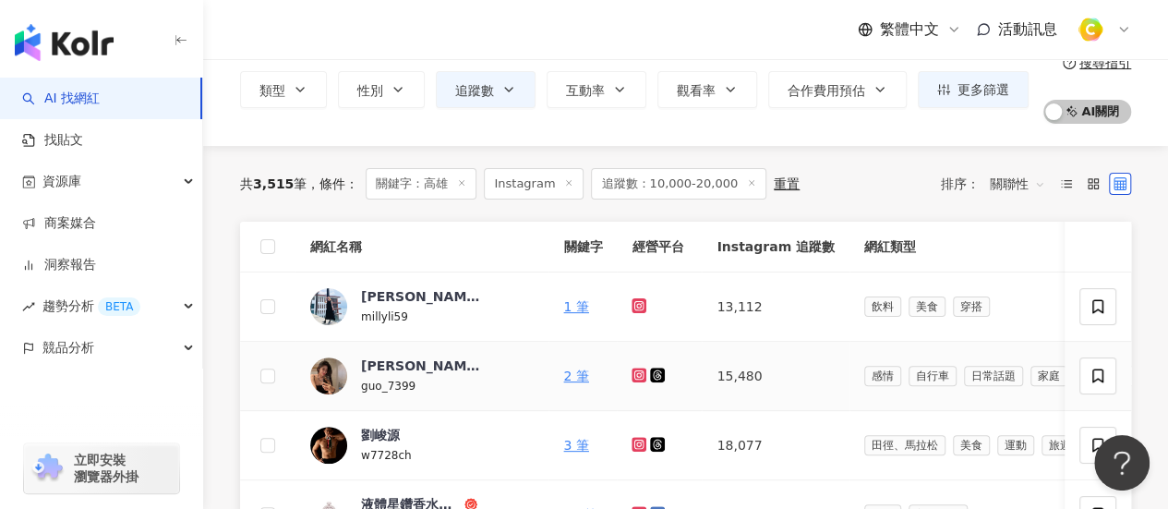
click at [633, 378] on icon at bounding box center [639, 374] width 12 height 11
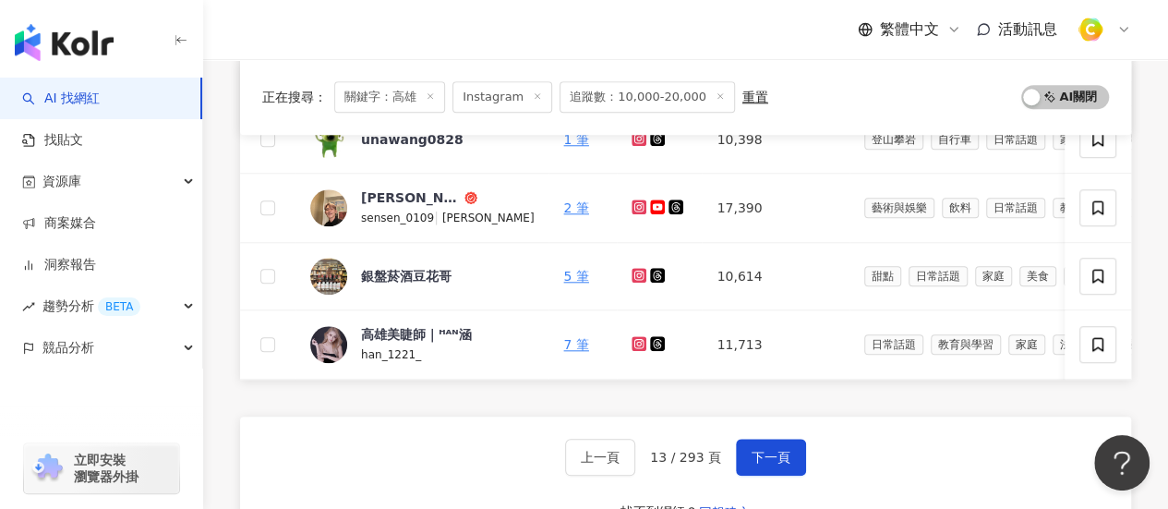
scroll to position [923, 0]
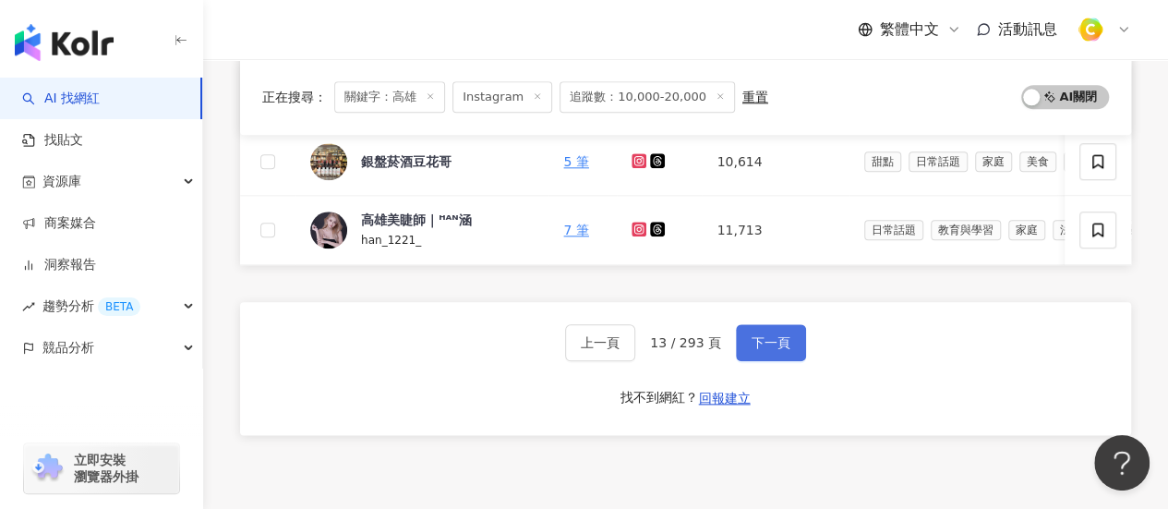
click at [778, 361] on button "下一頁" at bounding box center [771, 342] width 70 height 37
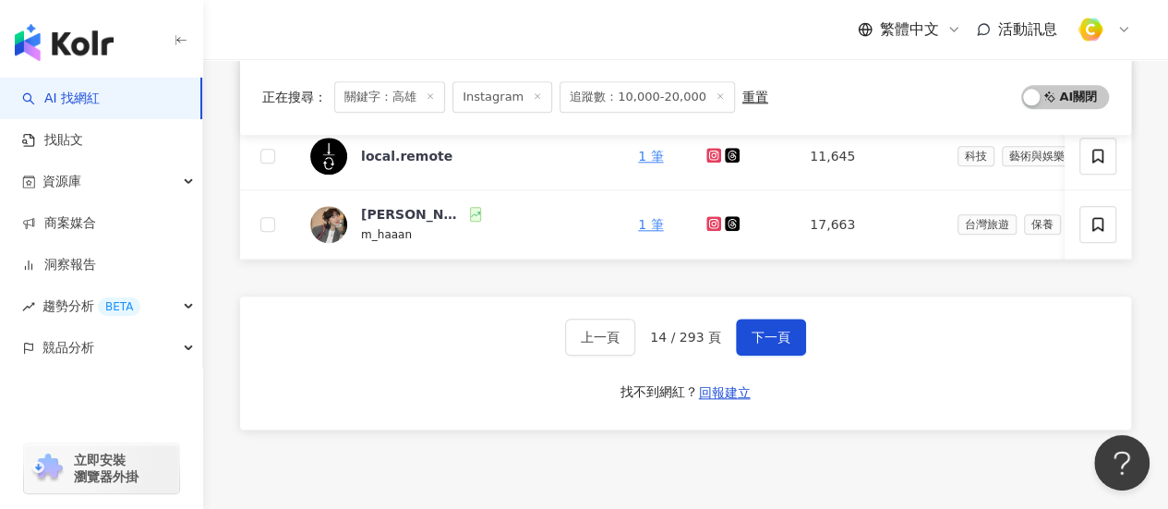
click at [949, 90] on div "正在搜尋 ： 關鍵字：高雄 Instagram 追蹤數：10,000-20,000 重置 AI 開啟 AI 關閉" at bounding box center [685, 96] width 847 height 31
click at [708, 218] on icon at bounding box center [714, 223] width 12 height 11
click at [393, 217] on div "孟涵 HAN" at bounding box center [413, 214] width 105 height 18
click at [374, 211] on div "孟涵 HAN" at bounding box center [413, 214] width 105 height 18
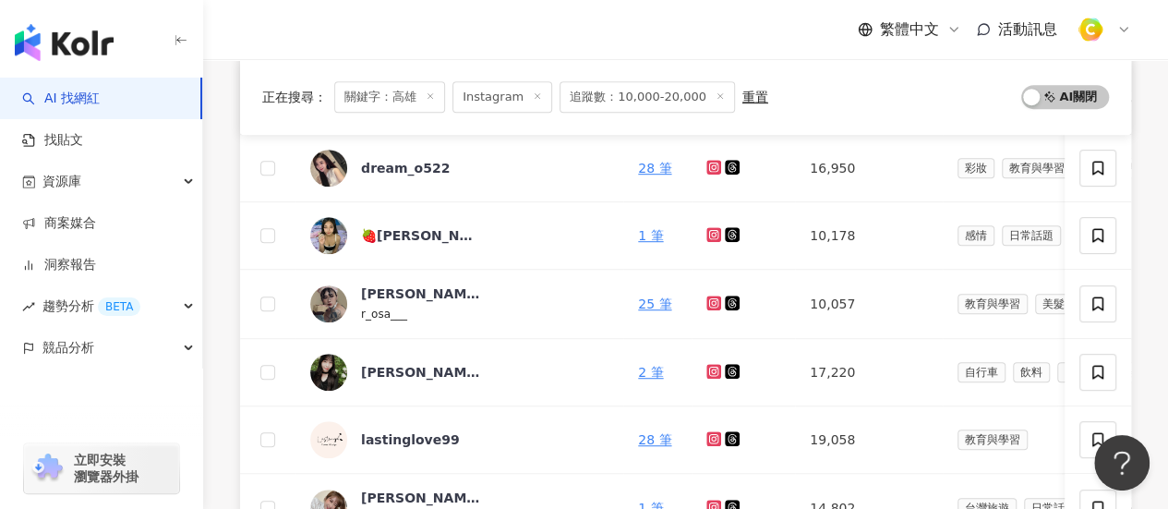
scroll to position [369, 0]
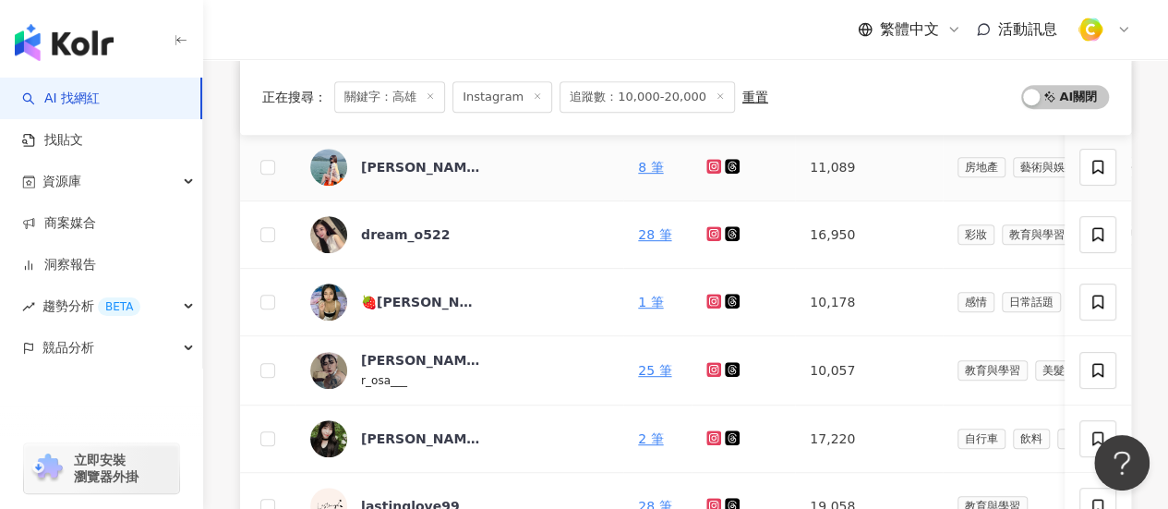
click at [708, 163] on icon at bounding box center [714, 166] width 12 height 11
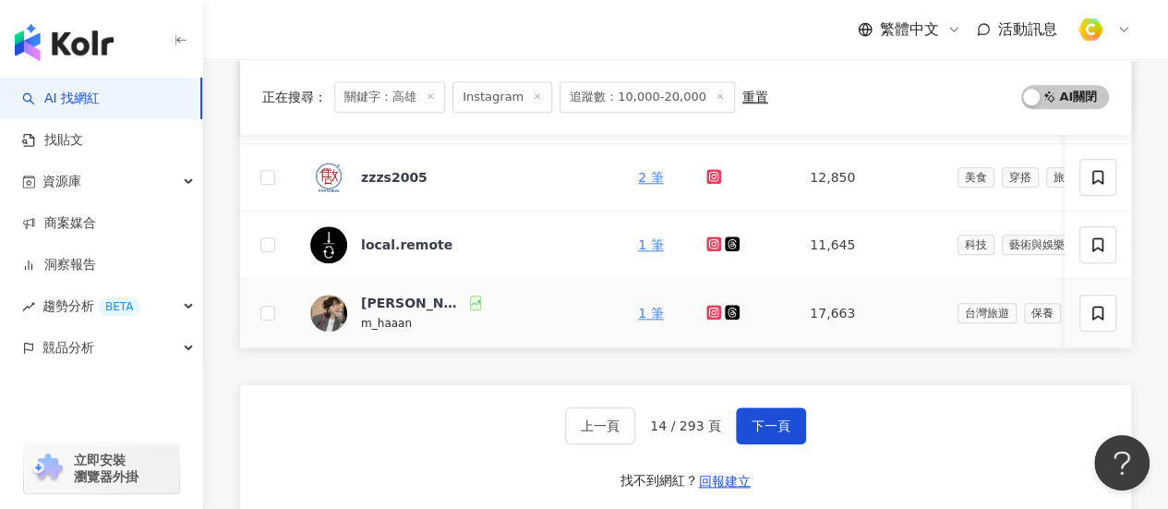
scroll to position [1104, 0]
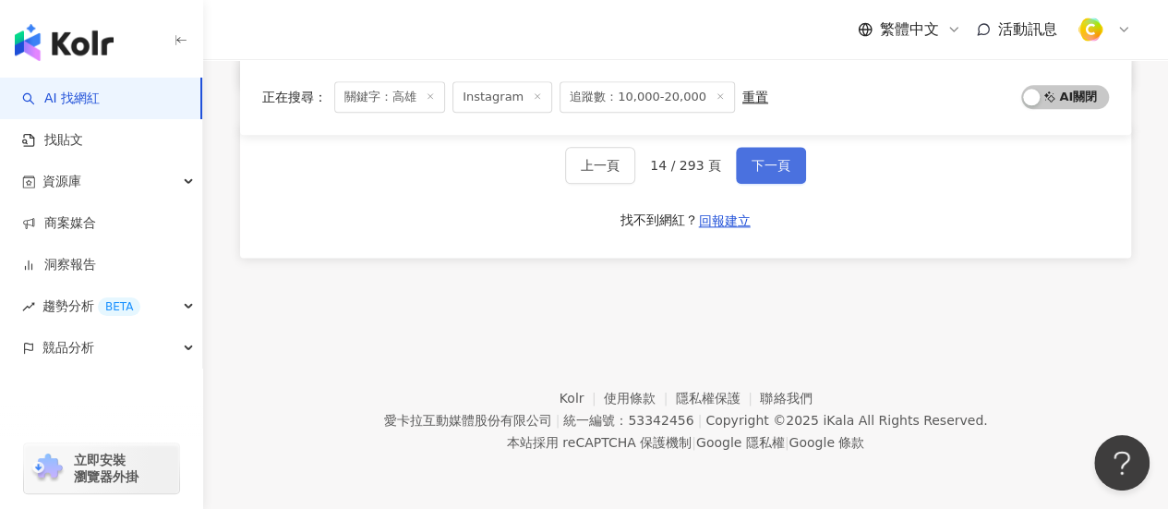
click at [767, 175] on button "下一頁" at bounding box center [771, 165] width 70 height 37
click at [1103, 340] on footer "Kolr 使用條款 隱私權保護 聯絡我們 愛卡拉互動媒體股份有限公司 | 統一編號：53342456 | Copyright © 2025 iKala All…" at bounding box center [685, 406] width 965 height 205
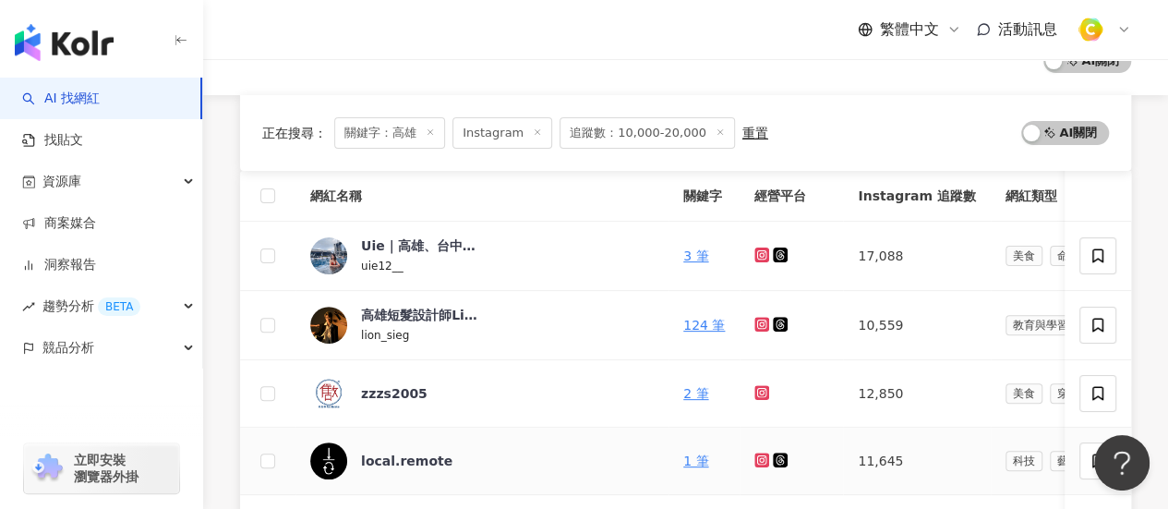
scroll to position [0, 0]
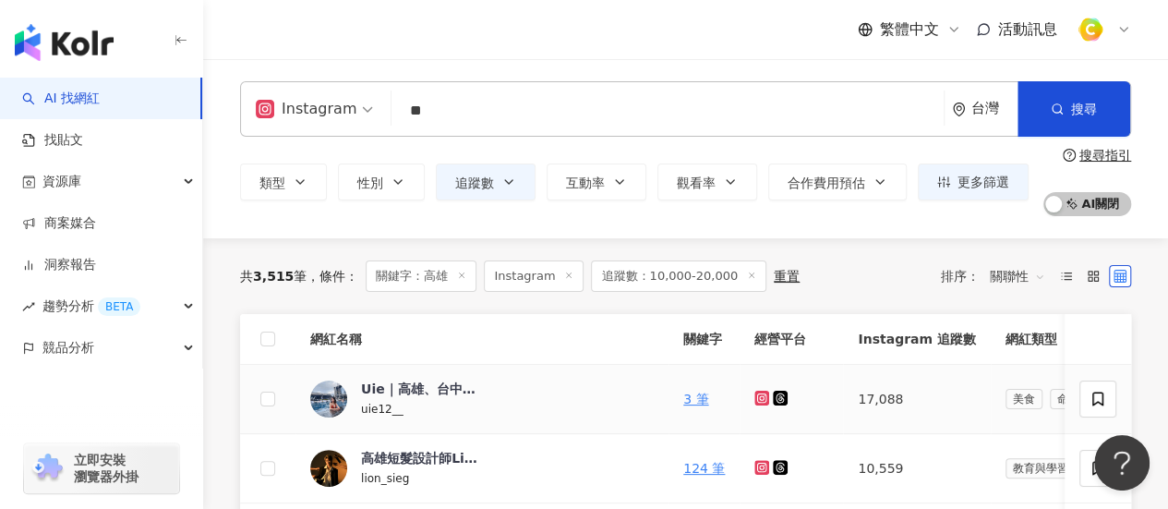
click at [758, 398] on icon at bounding box center [761, 397] width 7 height 7
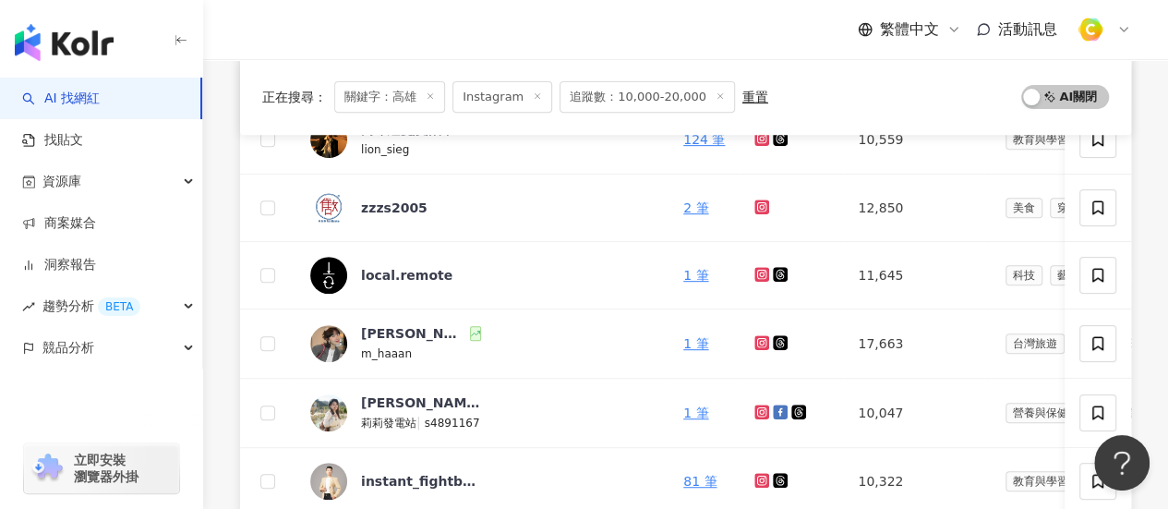
scroll to position [369, 0]
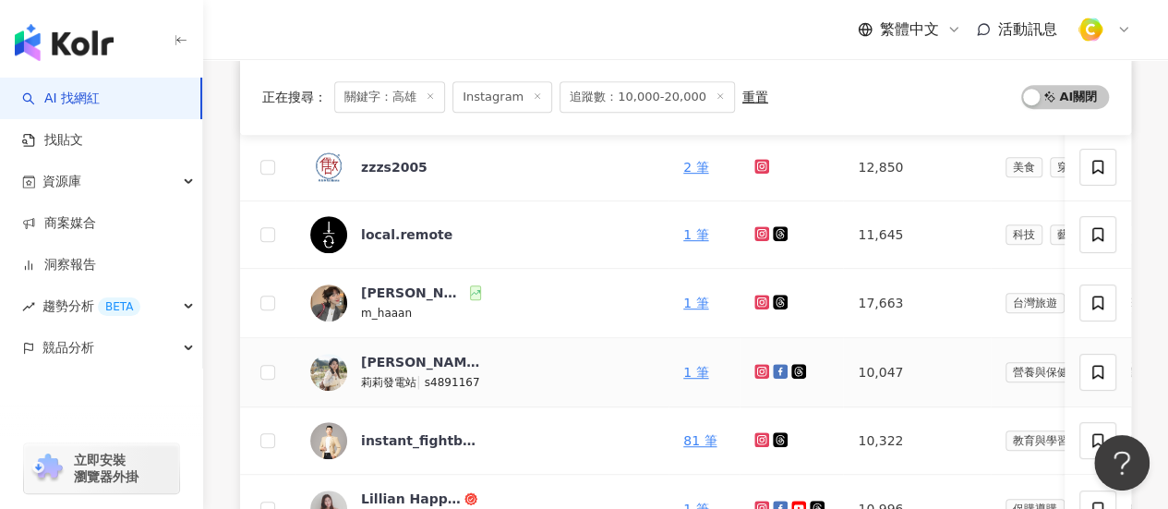
click at [756, 371] on icon at bounding box center [762, 371] width 12 height 11
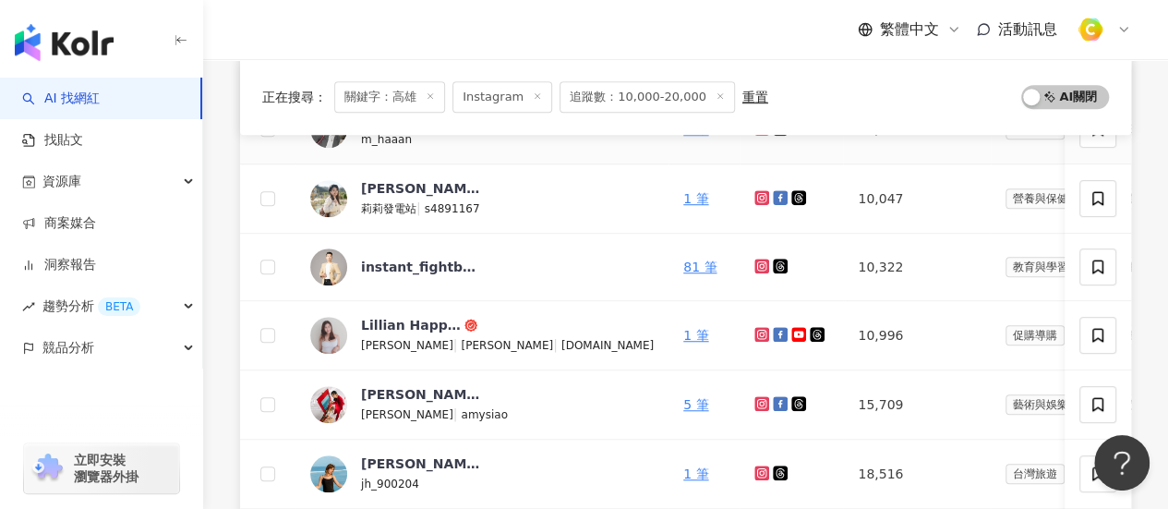
scroll to position [554, 0]
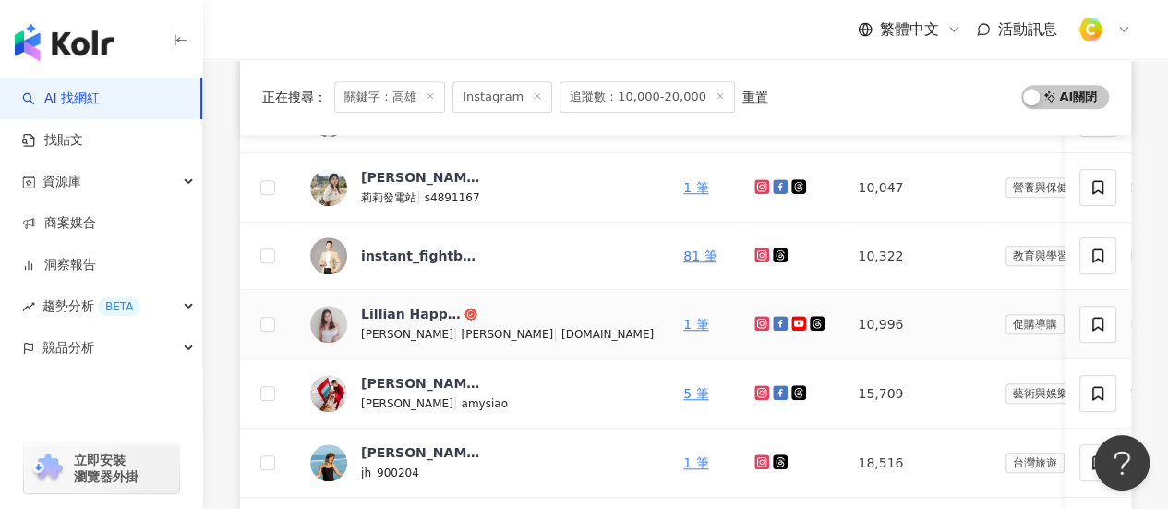
click at [758, 324] on icon at bounding box center [761, 323] width 7 height 7
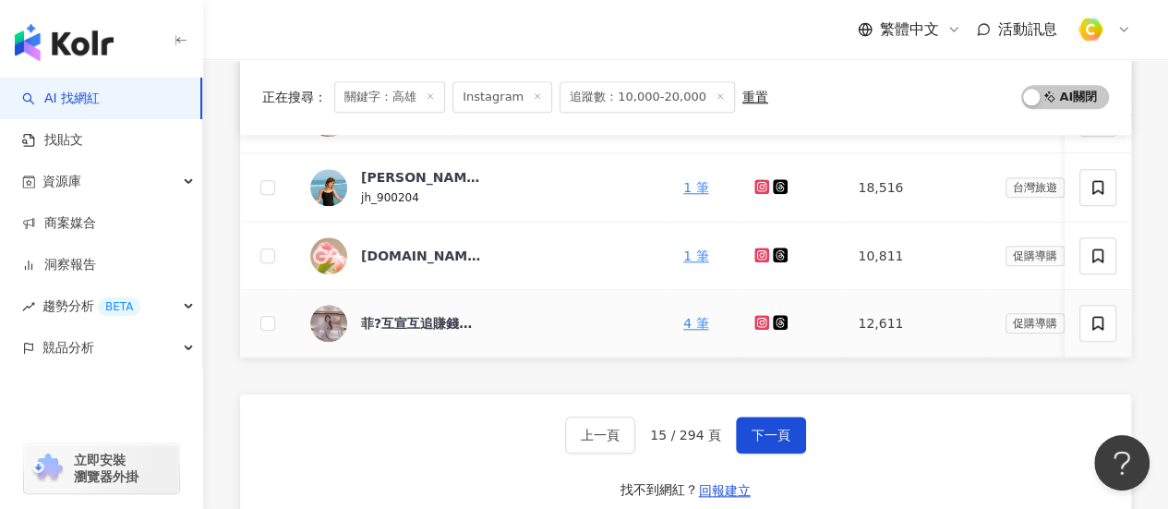
scroll to position [831, 0]
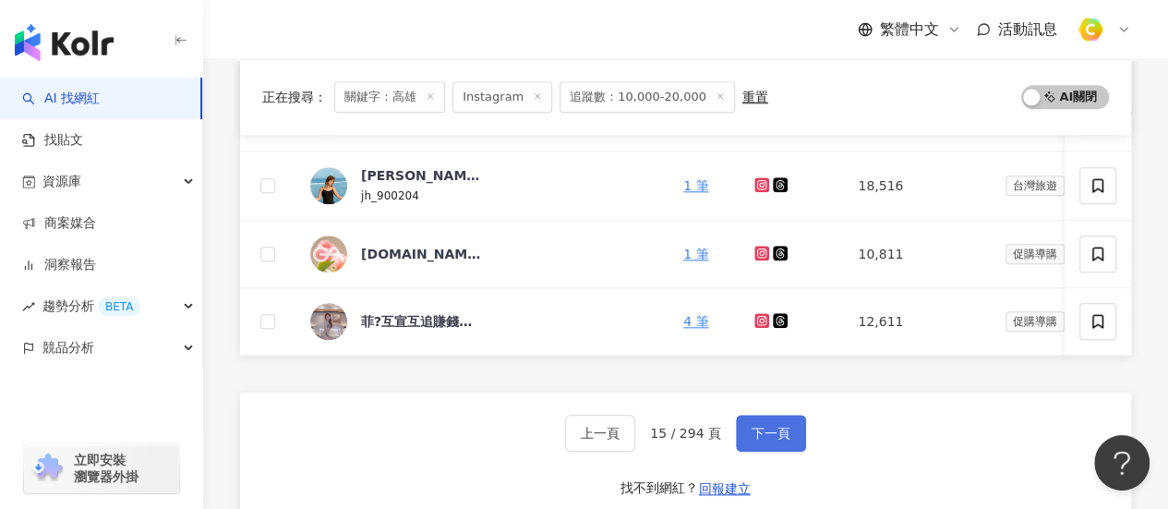
click at [782, 440] on span "下一頁" at bounding box center [771, 433] width 39 height 15
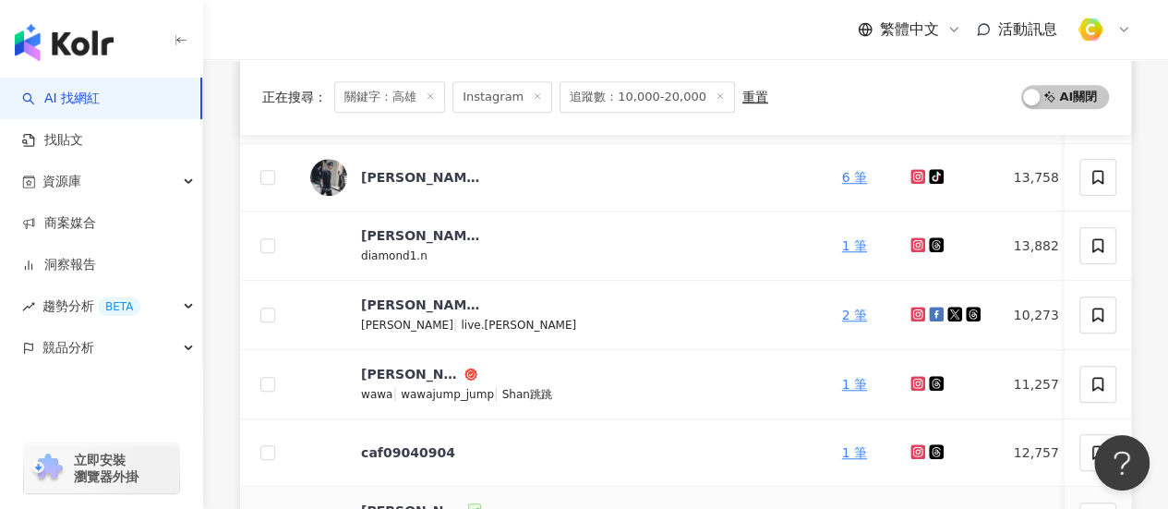
scroll to position [554, 0]
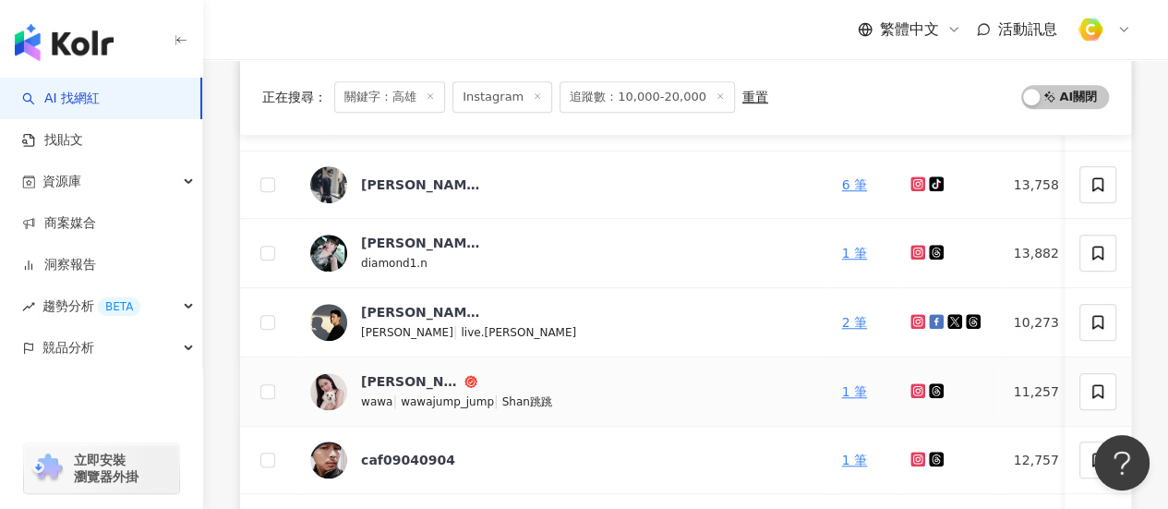
click at [913, 387] on icon at bounding box center [916, 390] width 7 height 7
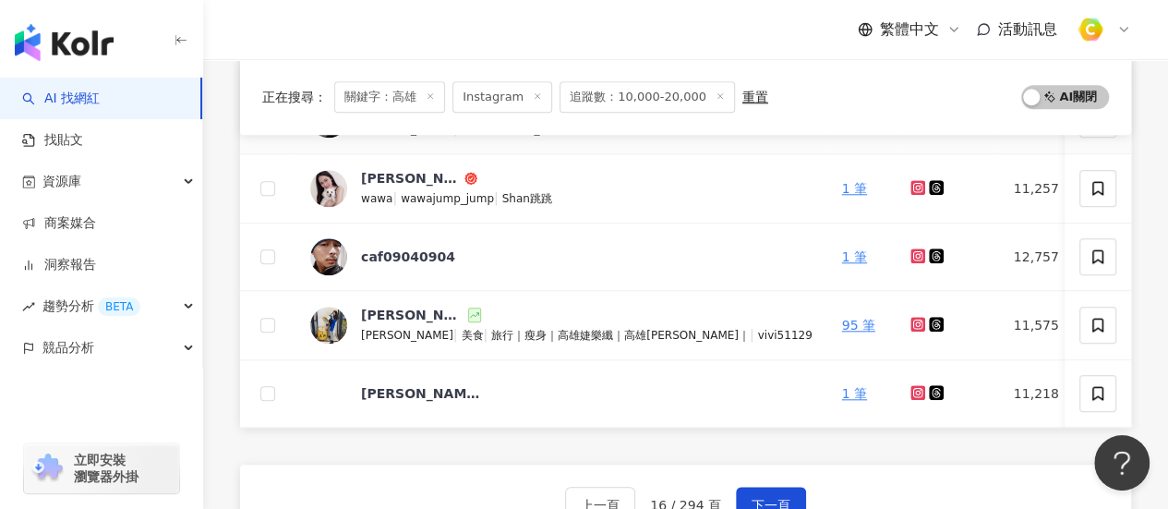
scroll to position [923, 0]
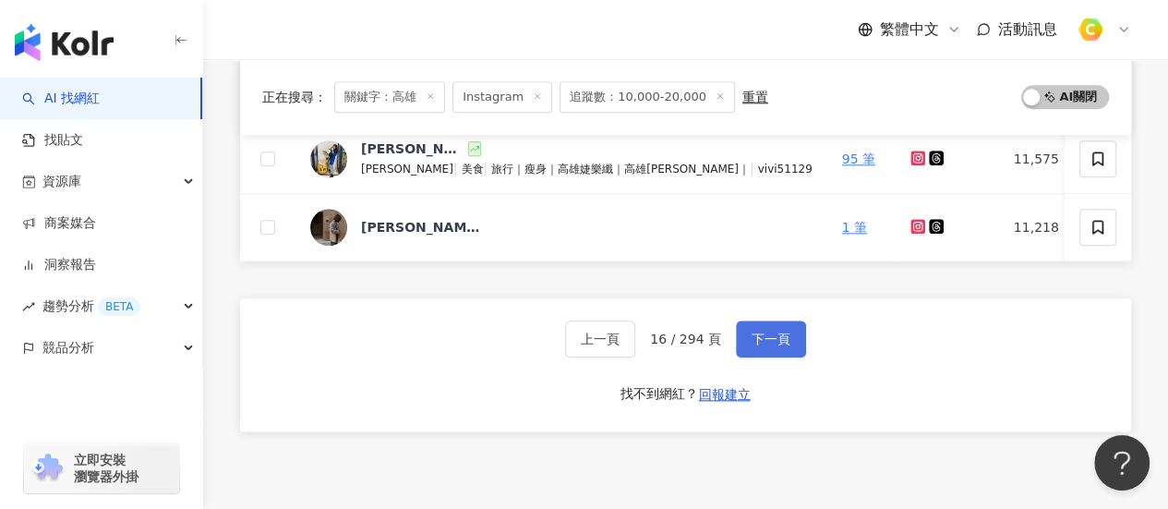
click at [774, 344] on span "下一頁" at bounding box center [771, 339] width 39 height 15
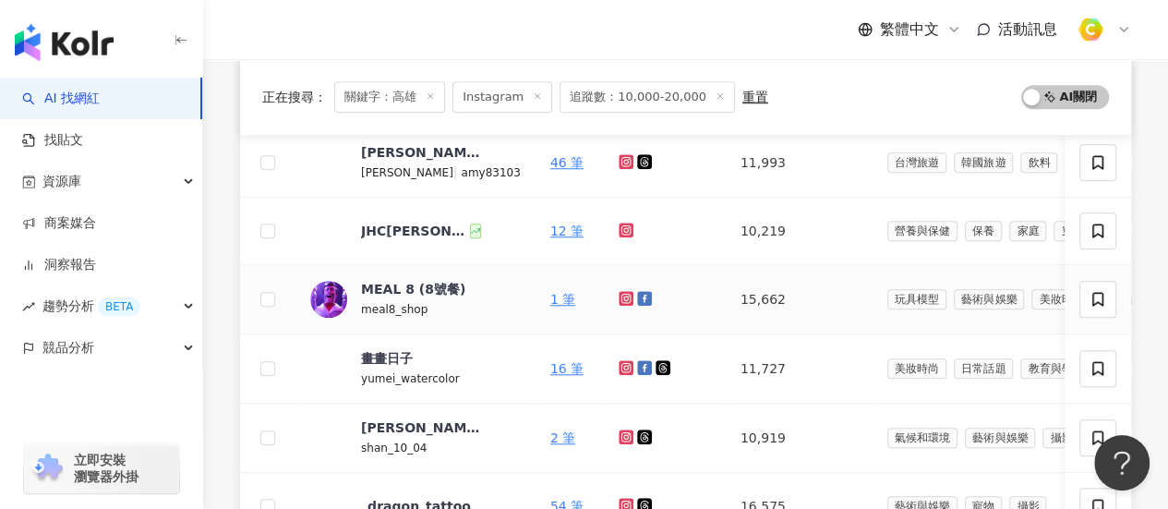
scroll to position [739, 0]
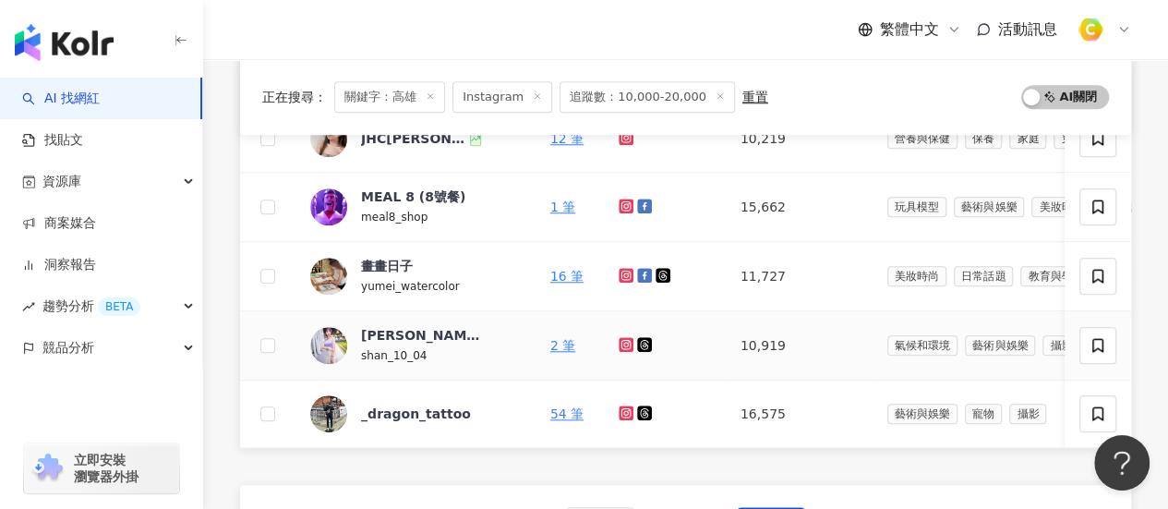
click at [619, 337] on icon at bounding box center [626, 344] width 15 height 15
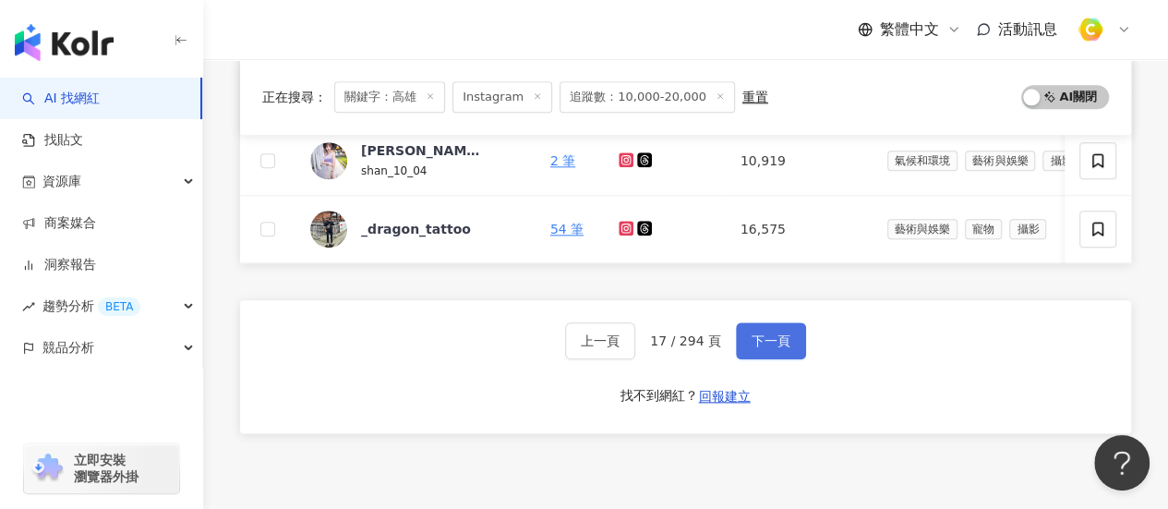
click at [763, 348] on span "下一頁" at bounding box center [771, 340] width 39 height 15
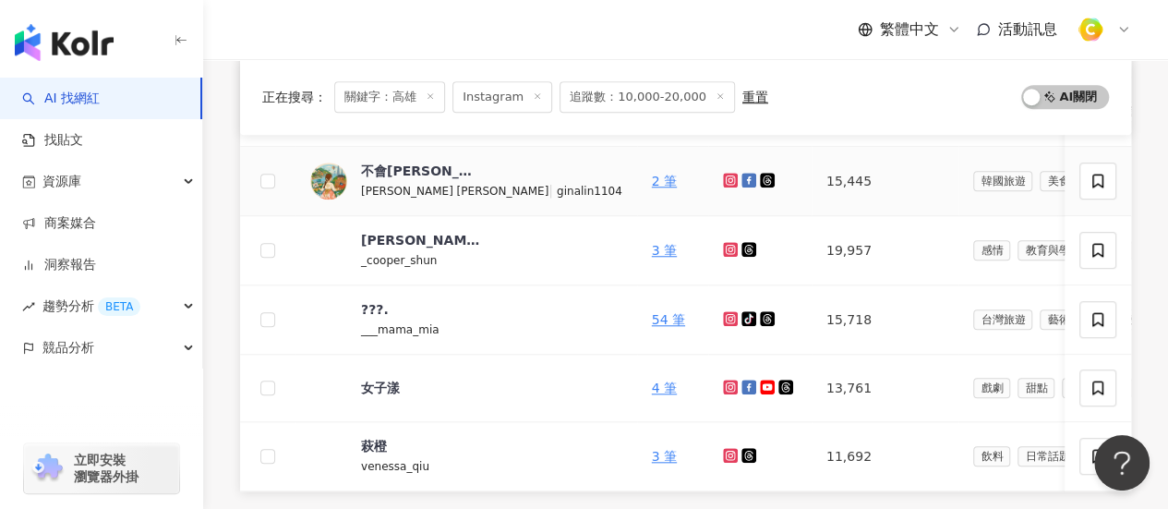
scroll to position [831, 0]
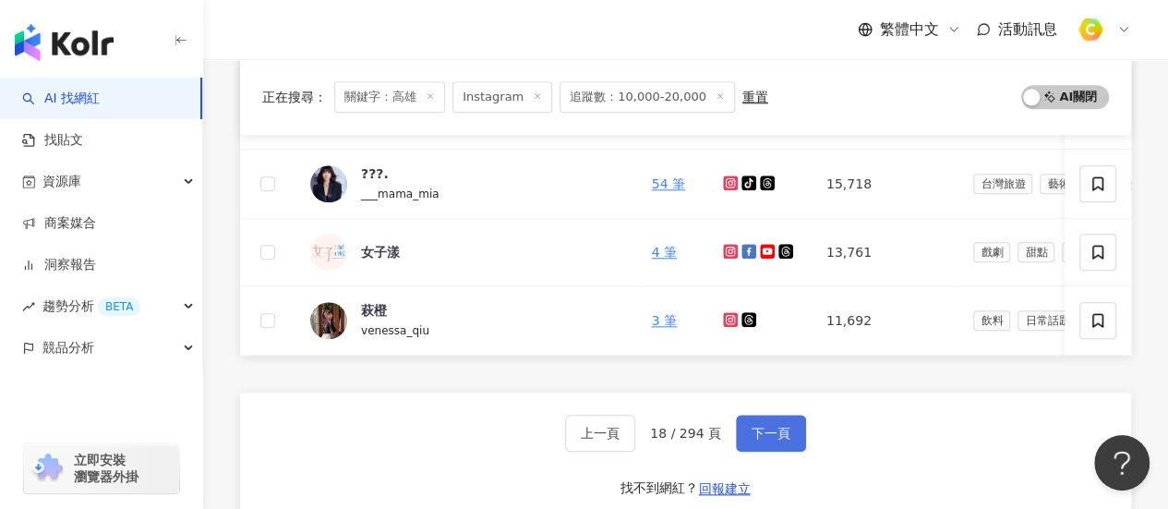
click at [771, 440] on span "下一頁" at bounding box center [771, 433] width 39 height 15
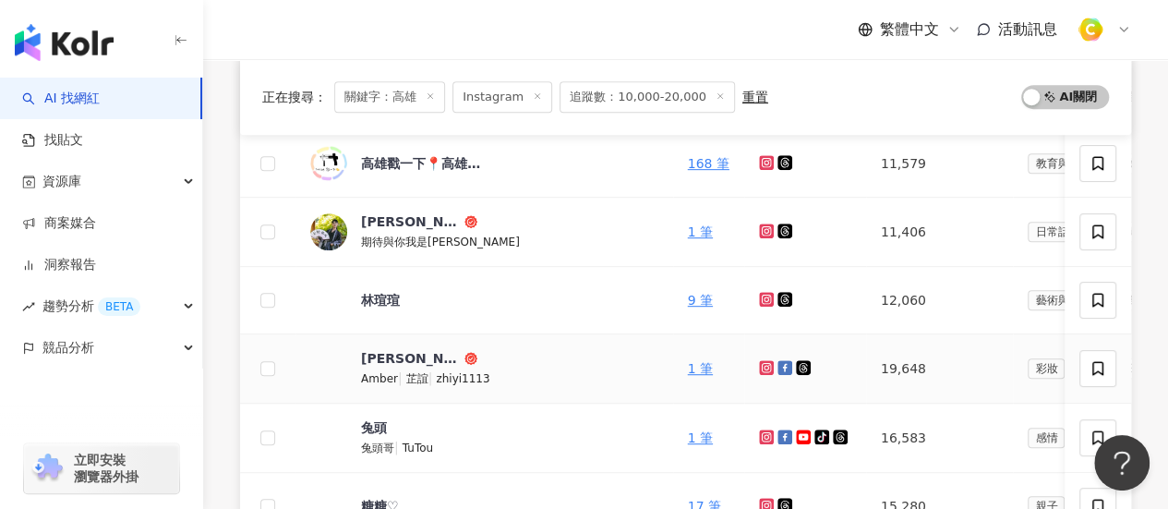
scroll to position [739, 0]
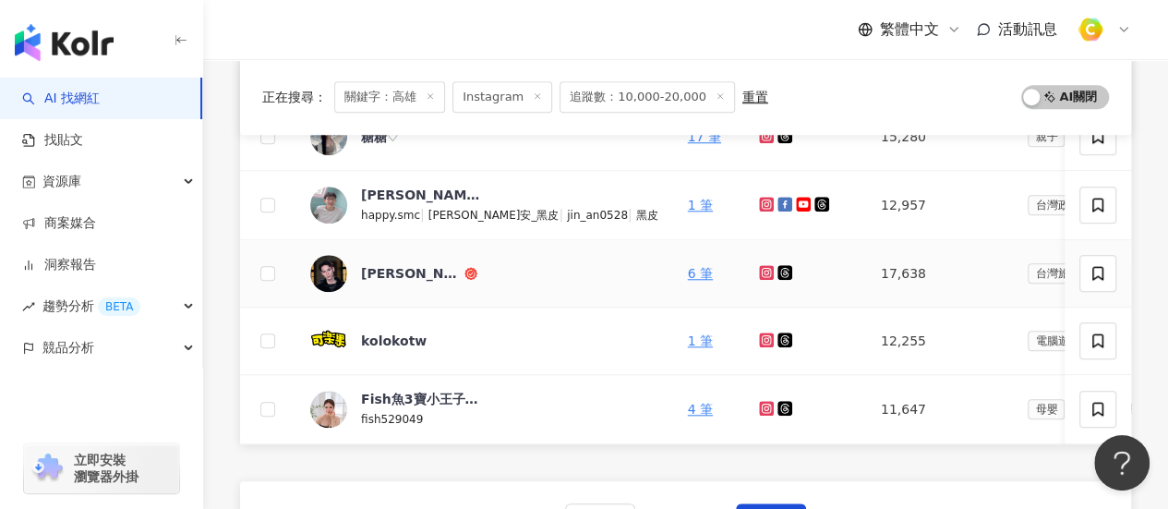
click at [763, 271] on icon at bounding box center [766, 272] width 7 height 7
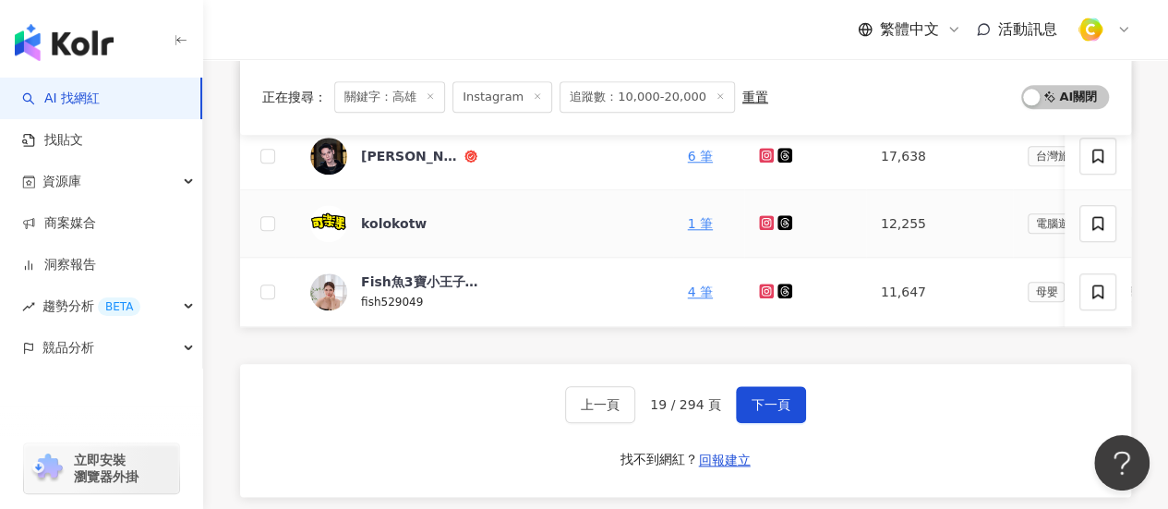
scroll to position [923, 0]
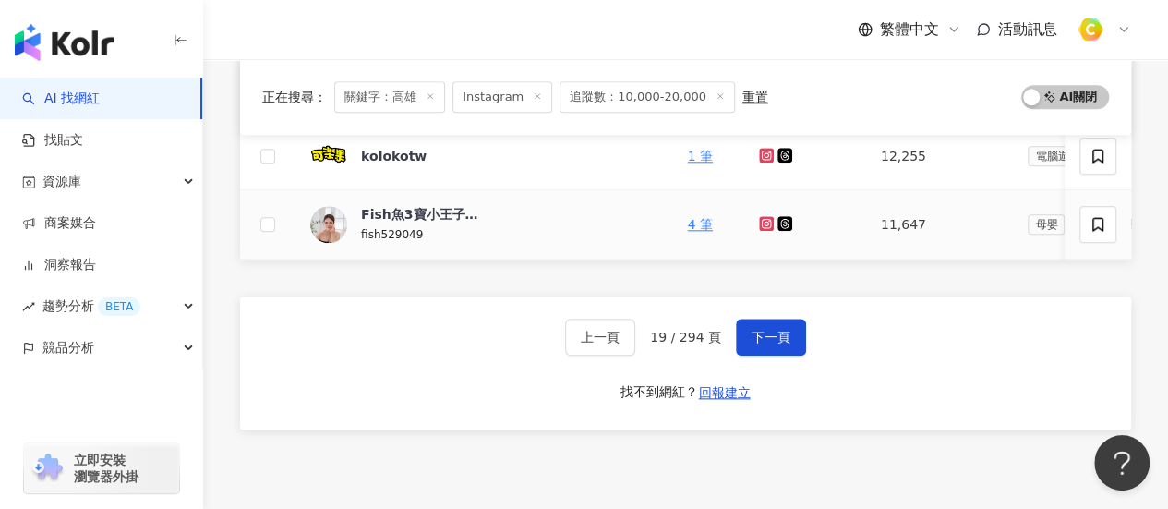
click at [759, 220] on icon at bounding box center [766, 223] width 15 height 15
click at [768, 341] on span "下一頁" at bounding box center [771, 337] width 39 height 15
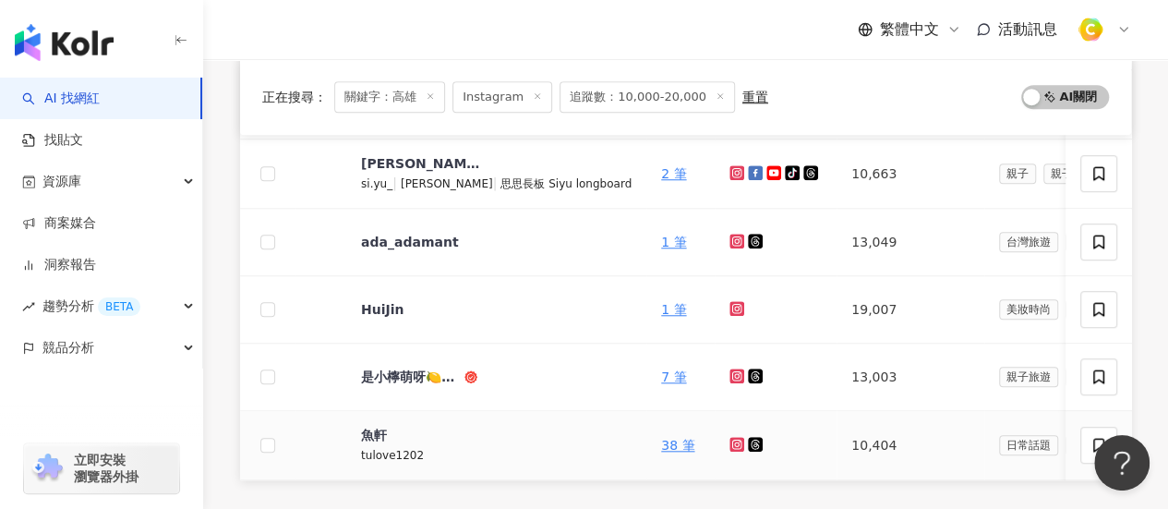
scroll to position [462, 0]
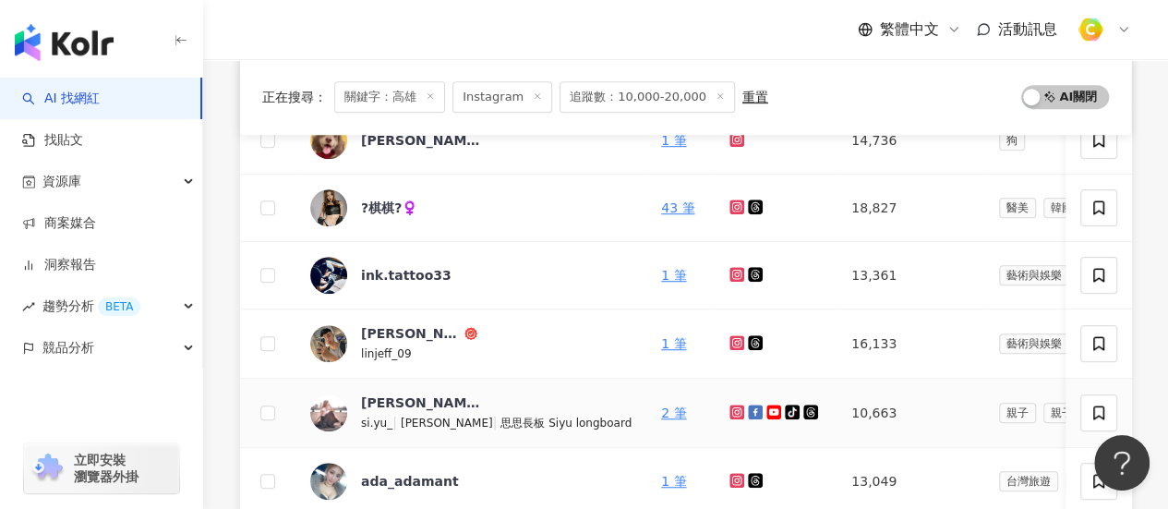
click at [735, 410] on icon at bounding box center [736, 411] width 3 height 3
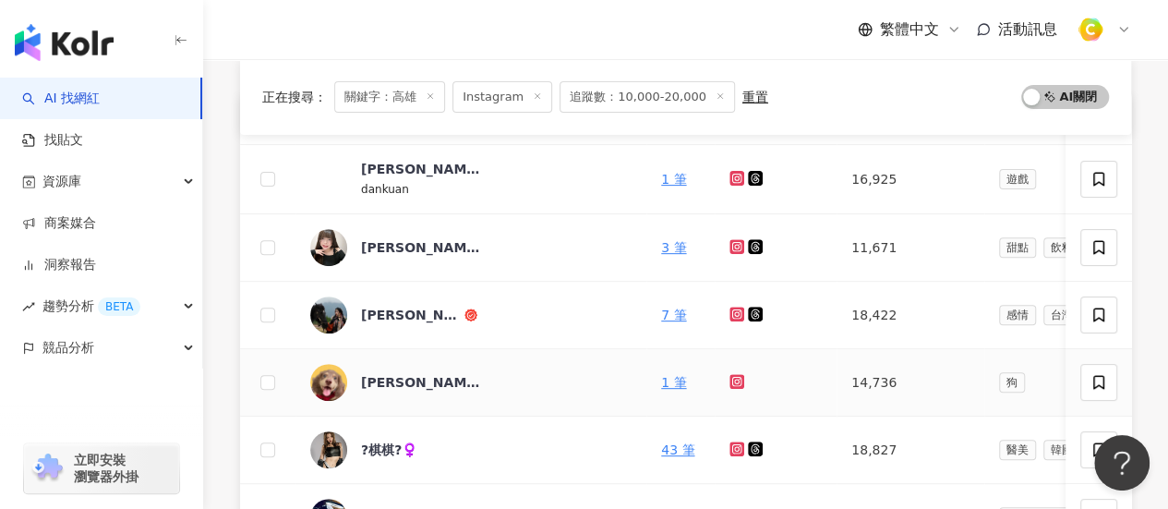
scroll to position [185, 0]
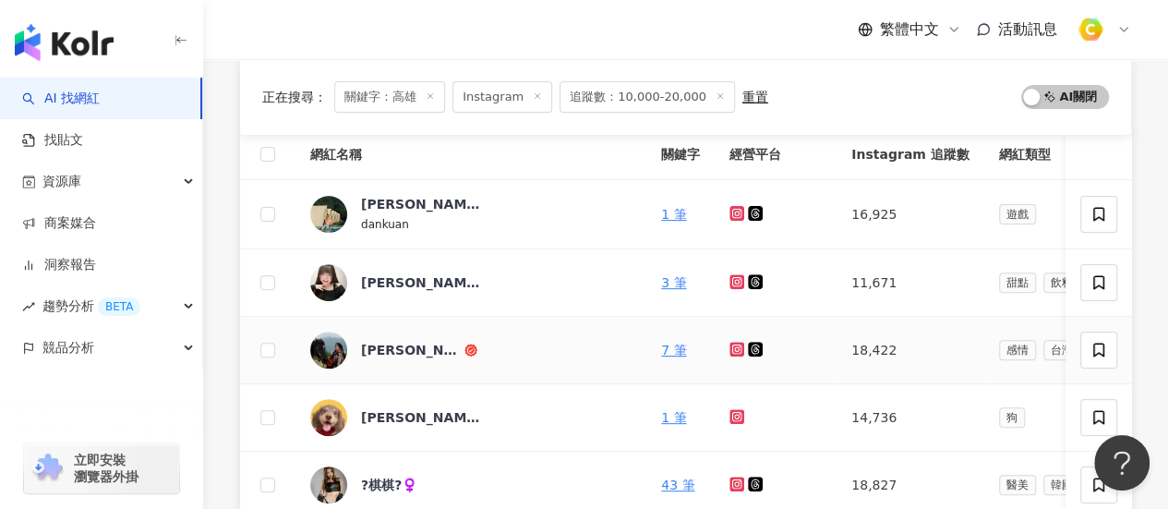
click at [730, 343] on icon at bounding box center [737, 349] width 15 height 15
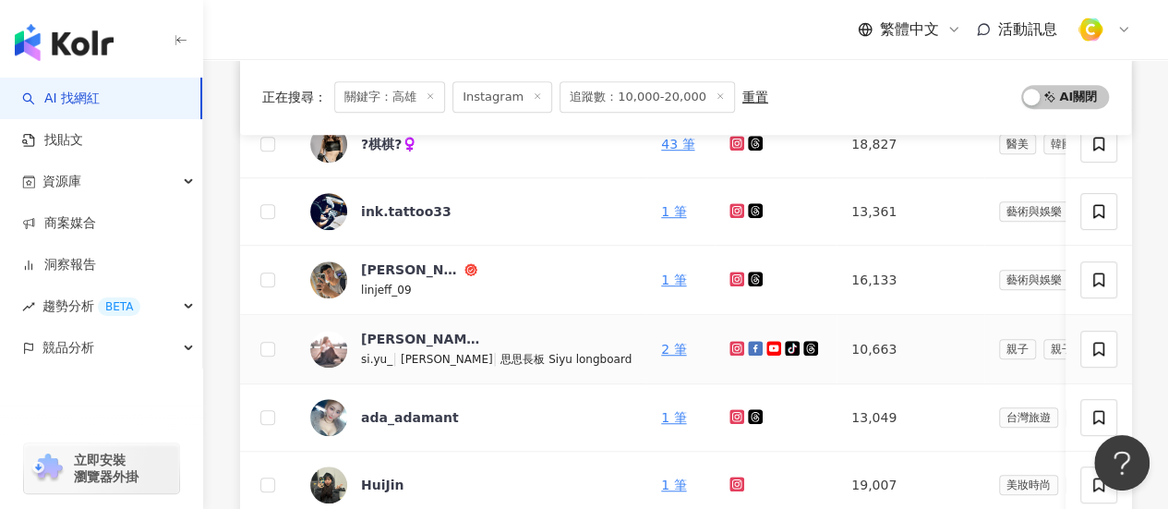
scroll to position [554, 0]
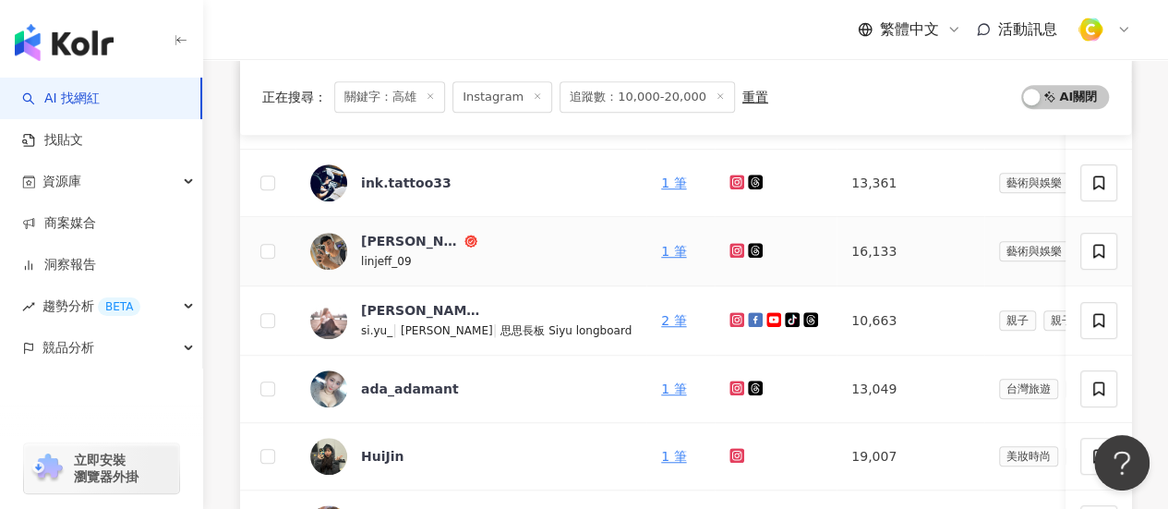
click at [730, 248] on g at bounding box center [737, 250] width 15 height 15
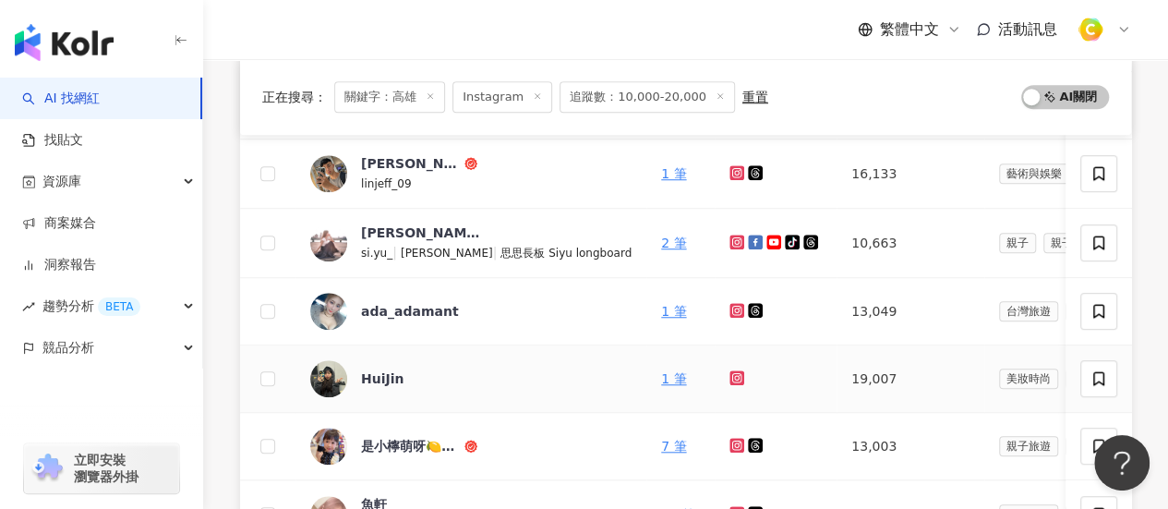
scroll to position [739, 0]
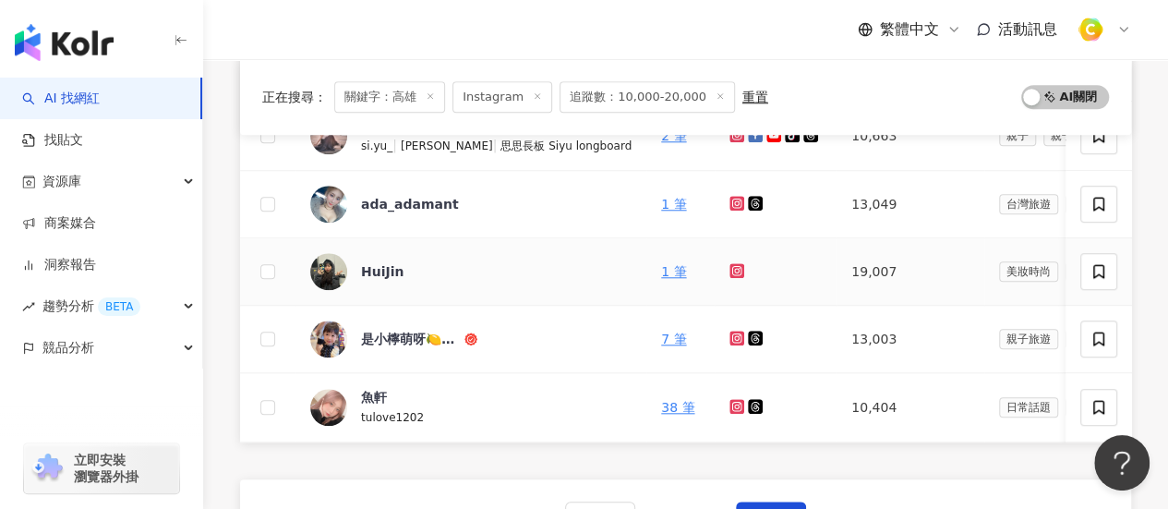
click at [731, 271] on icon at bounding box center [737, 270] width 12 height 11
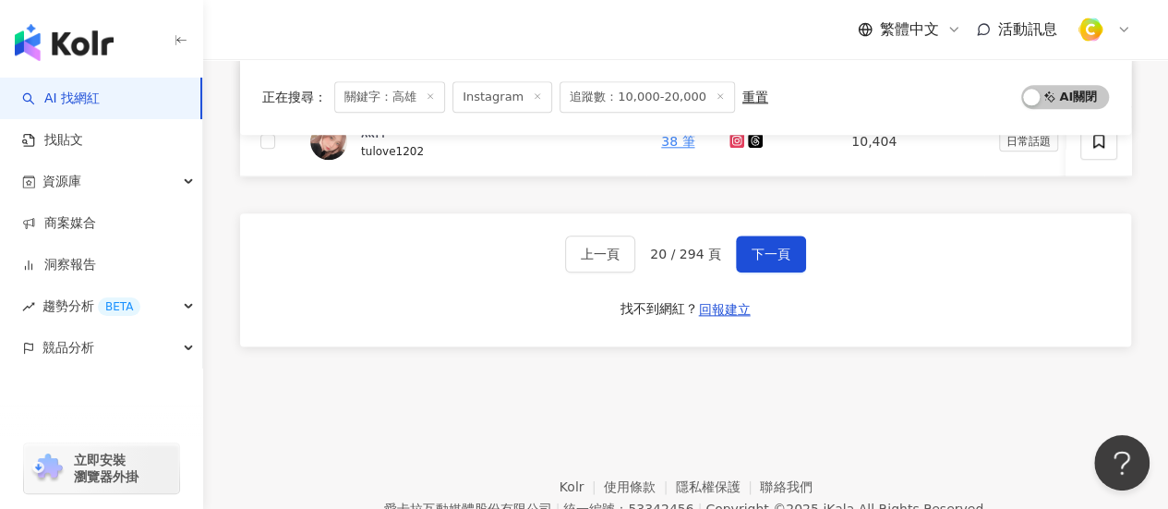
scroll to position [918, 0]
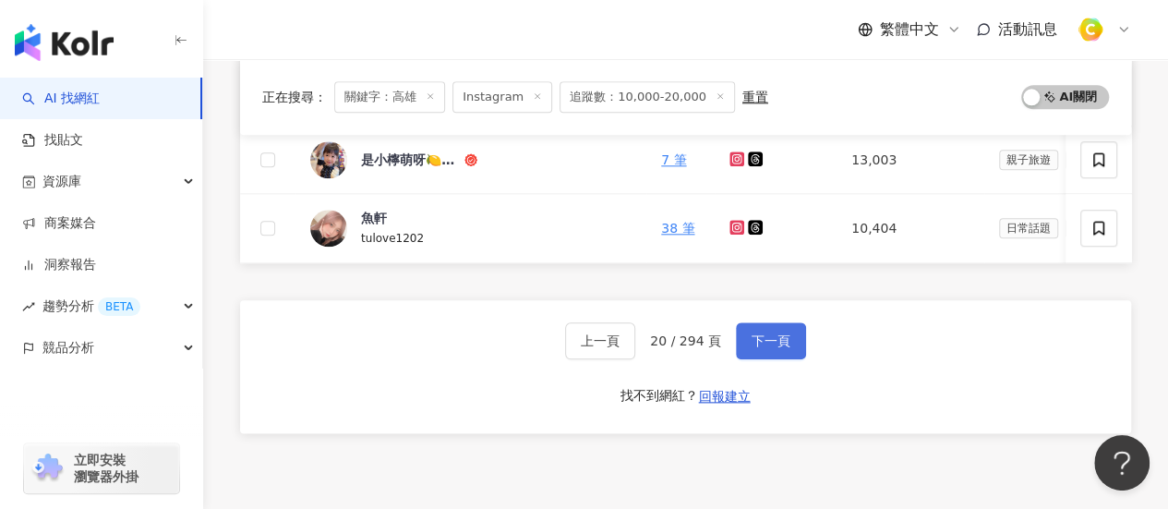
click at [772, 348] on span "下一頁" at bounding box center [771, 340] width 39 height 15
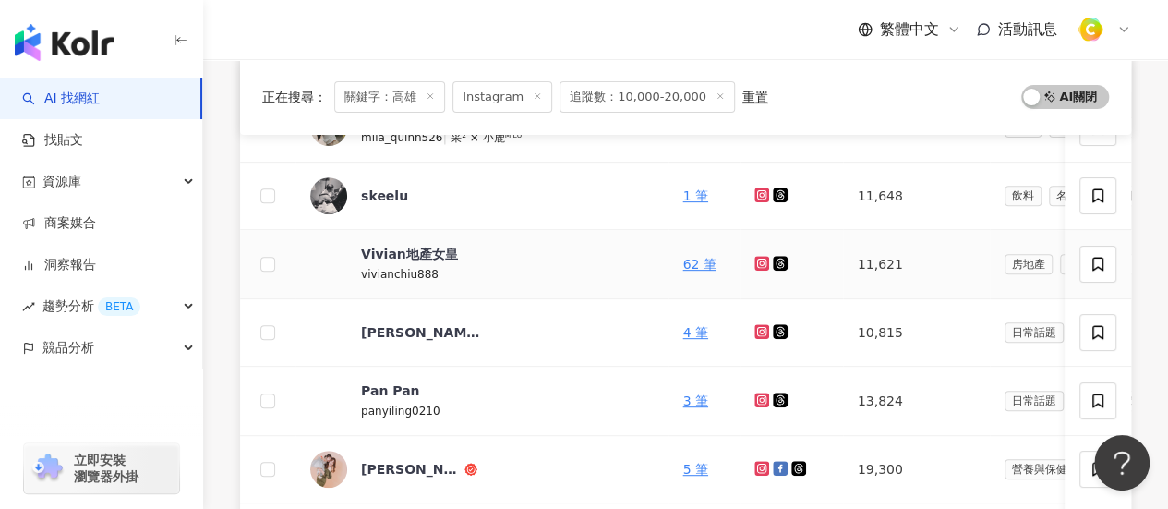
scroll to position [179, 0]
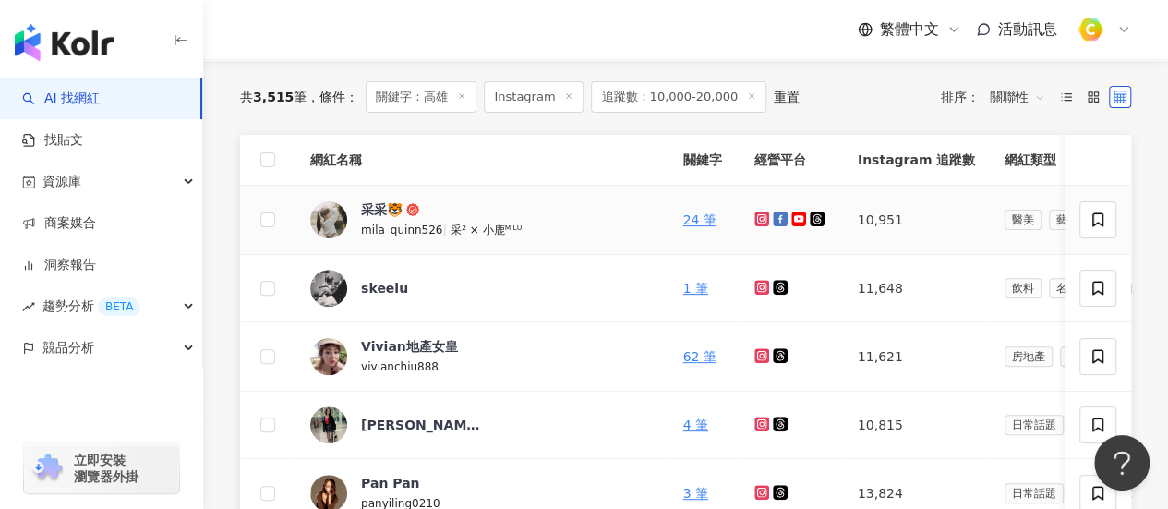
click at [756, 216] on icon at bounding box center [762, 218] width 12 height 11
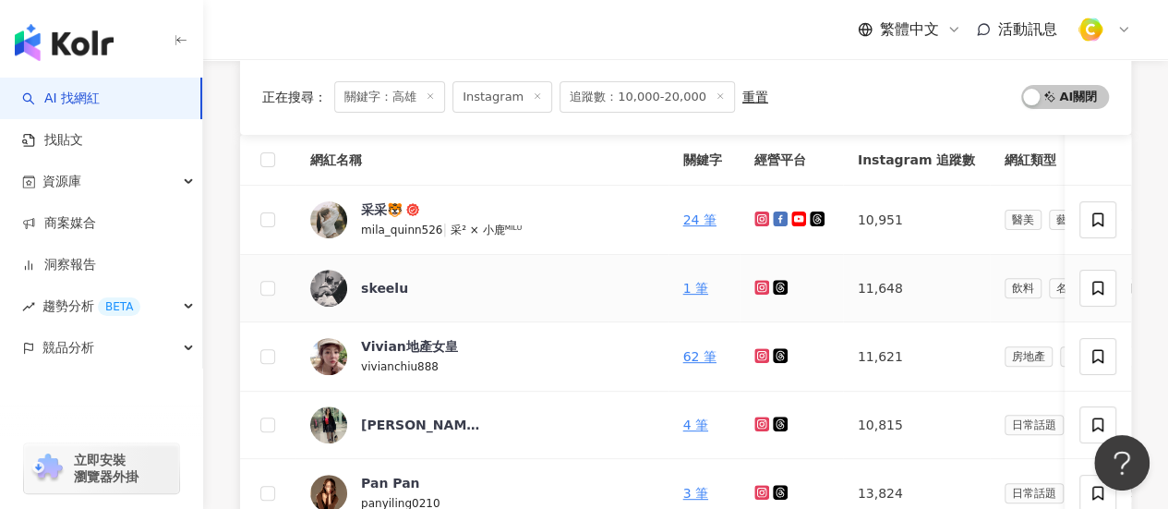
scroll to position [364, 0]
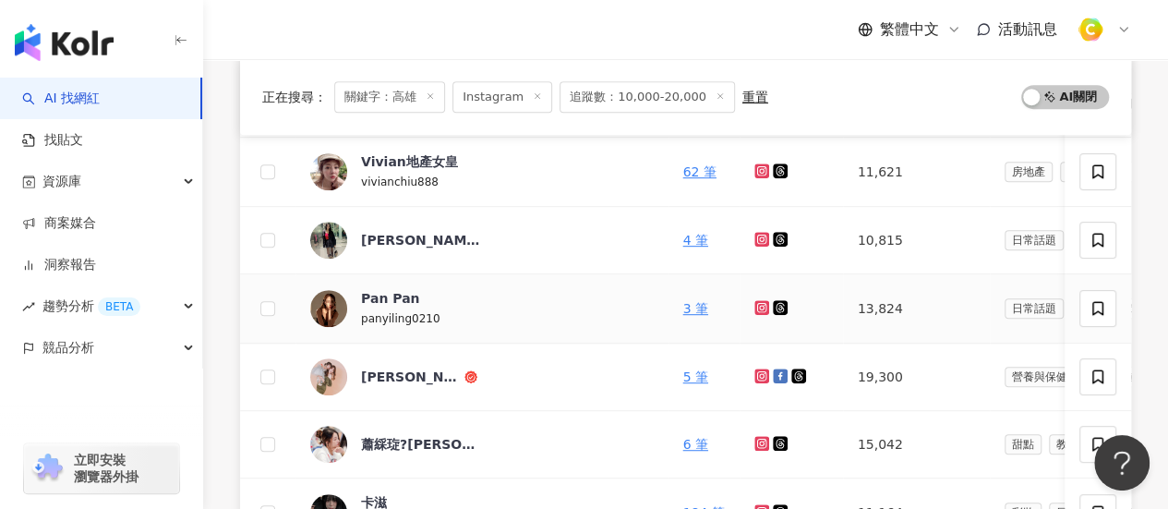
click at [757, 304] on icon at bounding box center [760, 307] width 7 height 7
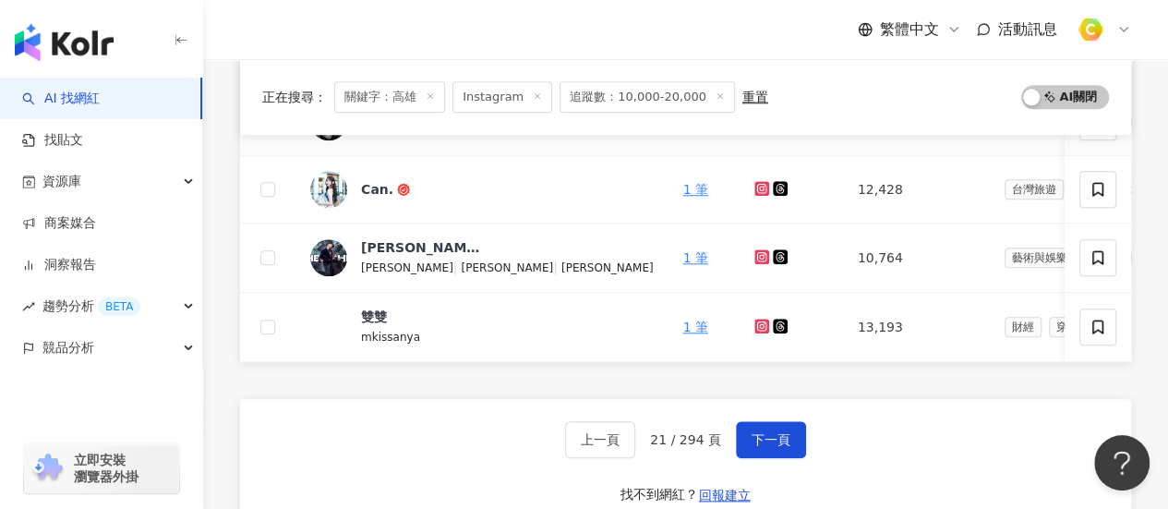
scroll to position [826, 0]
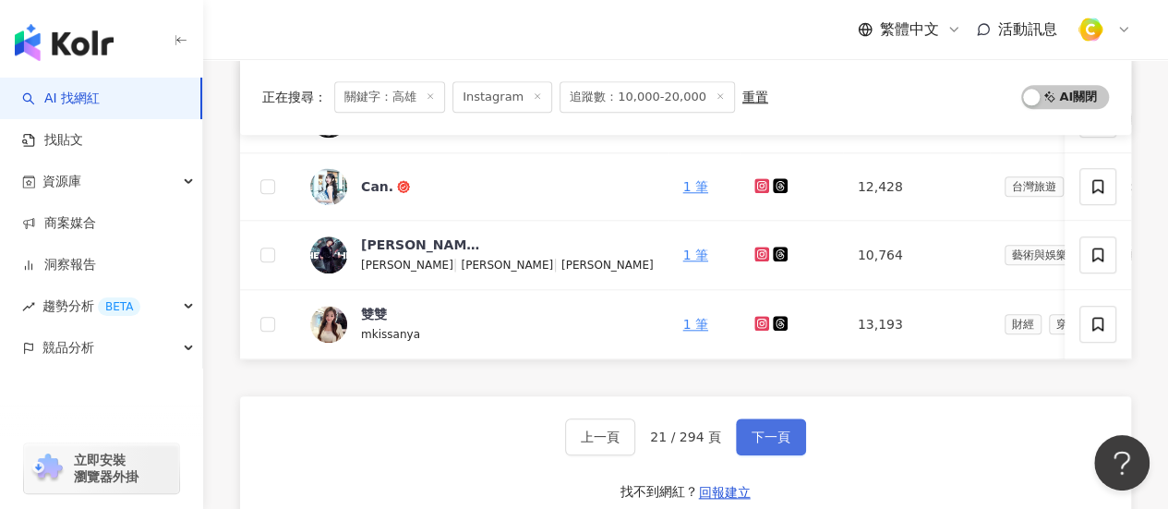
click at [785, 444] on span "下一頁" at bounding box center [771, 436] width 39 height 15
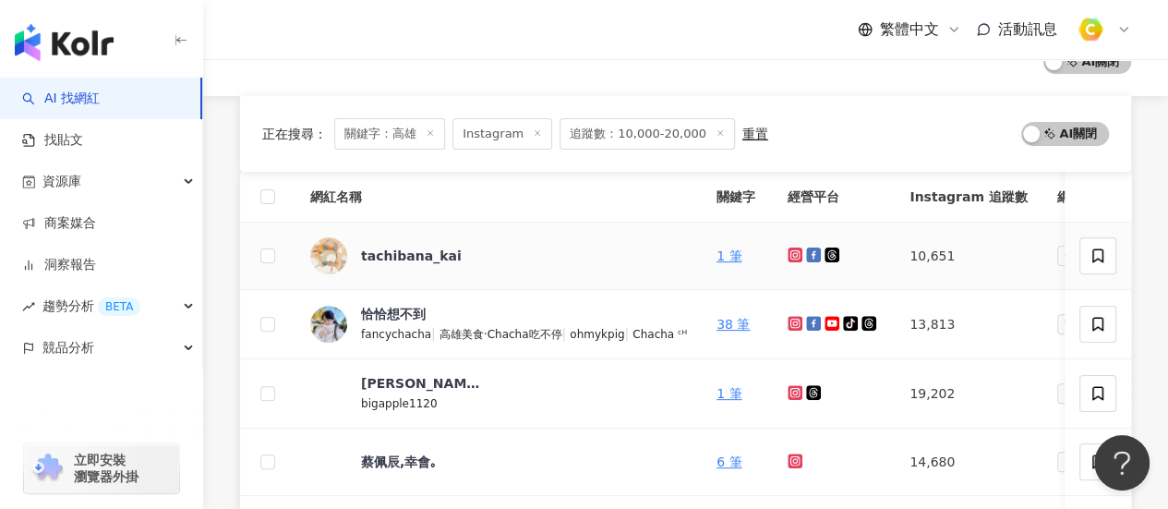
scroll to position [277, 0]
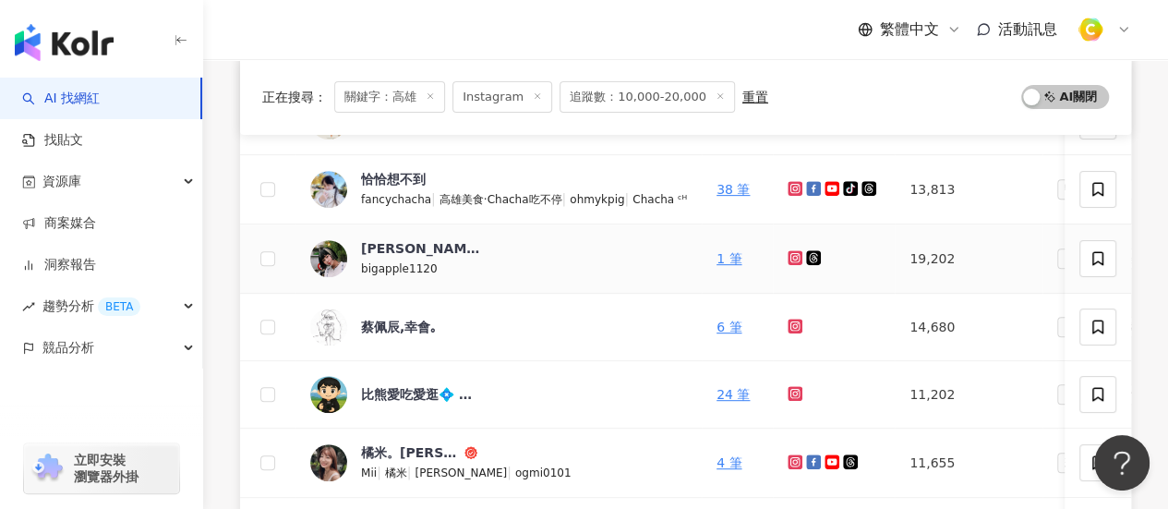
click at [790, 252] on icon at bounding box center [796, 257] width 12 height 11
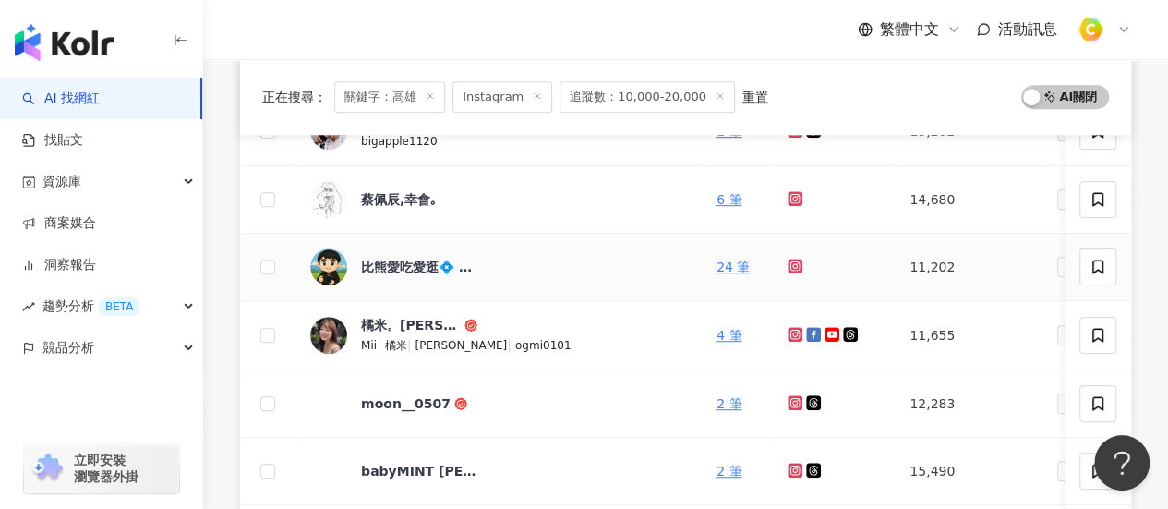
scroll to position [554, 0]
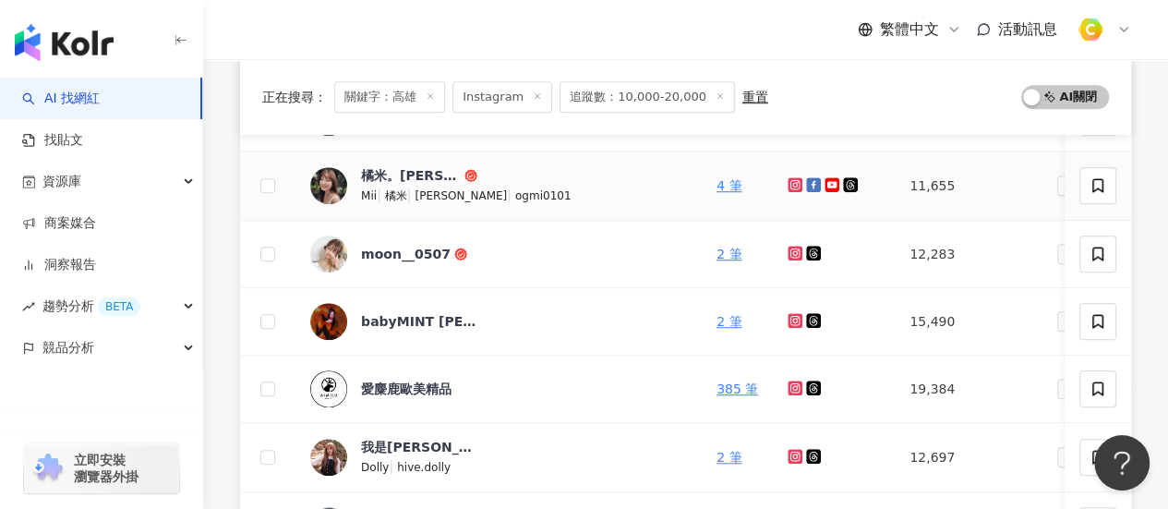
click at [791, 184] on icon at bounding box center [796, 184] width 12 height 11
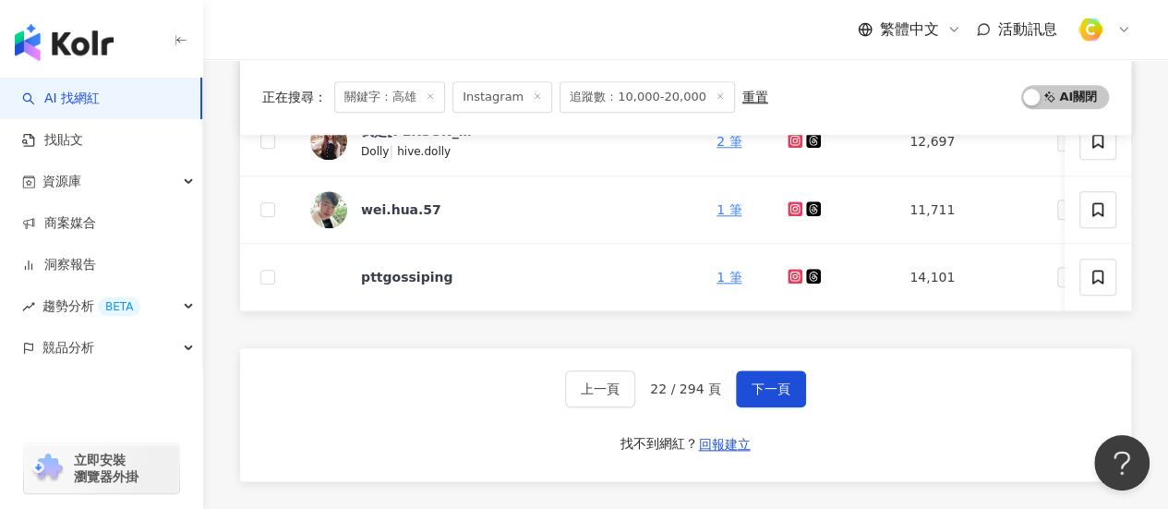
scroll to position [831, 0]
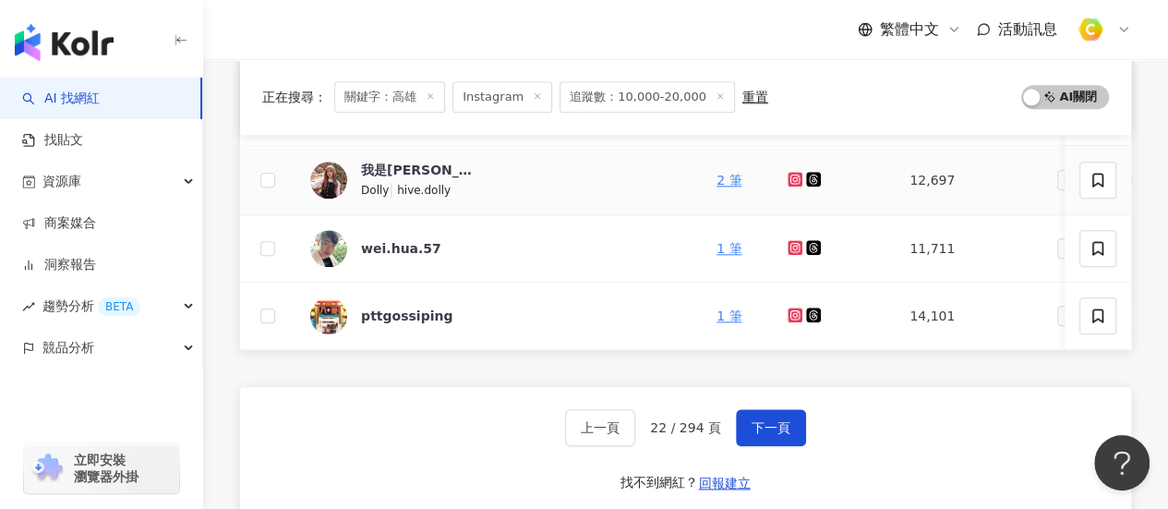
click at [791, 178] on icon at bounding box center [794, 178] width 7 height 7
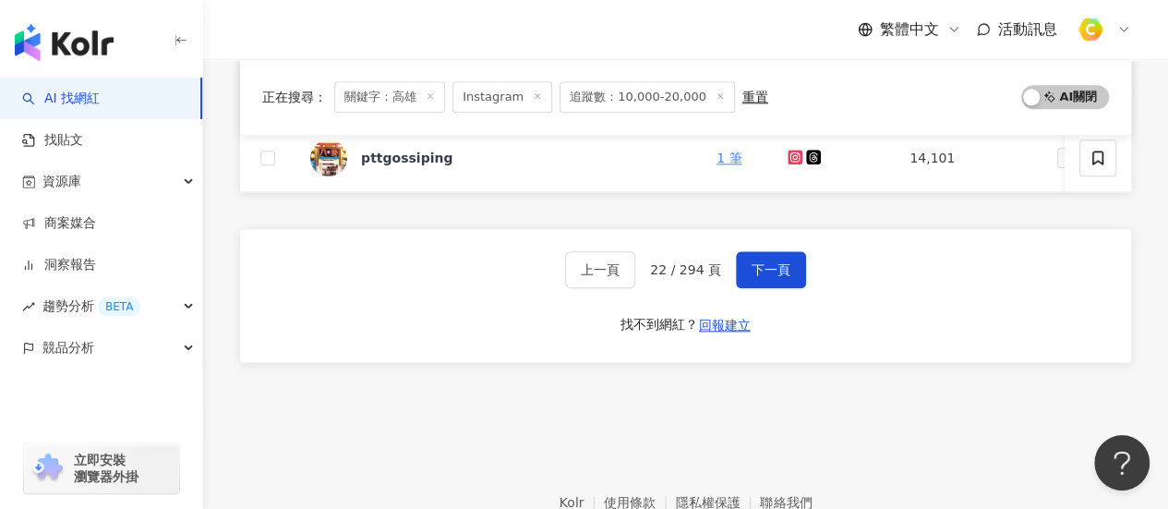
scroll to position [1103, 0]
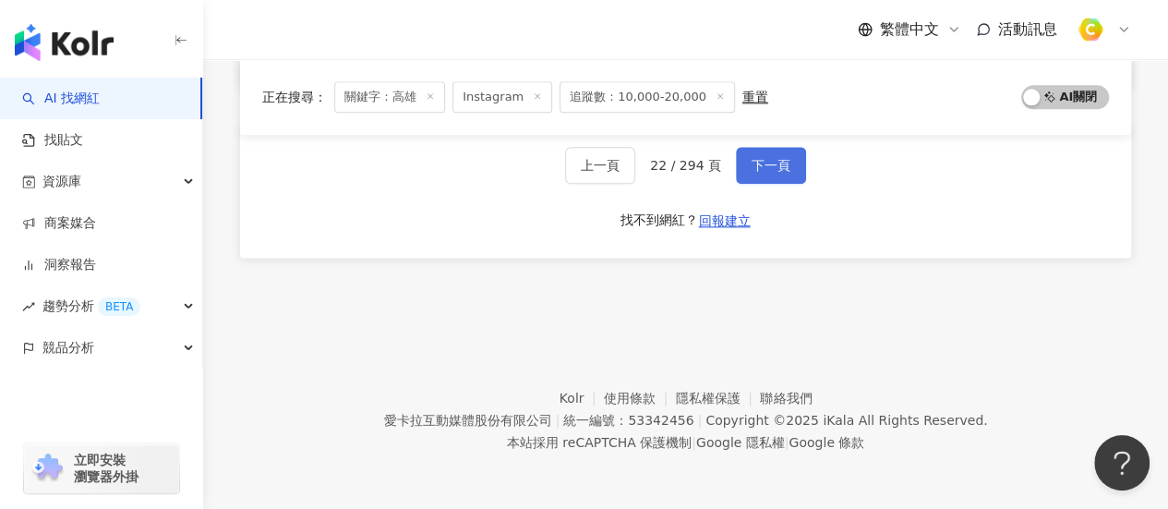
click at [772, 181] on button "下一頁" at bounding box center [771, 165] width 70 height 37
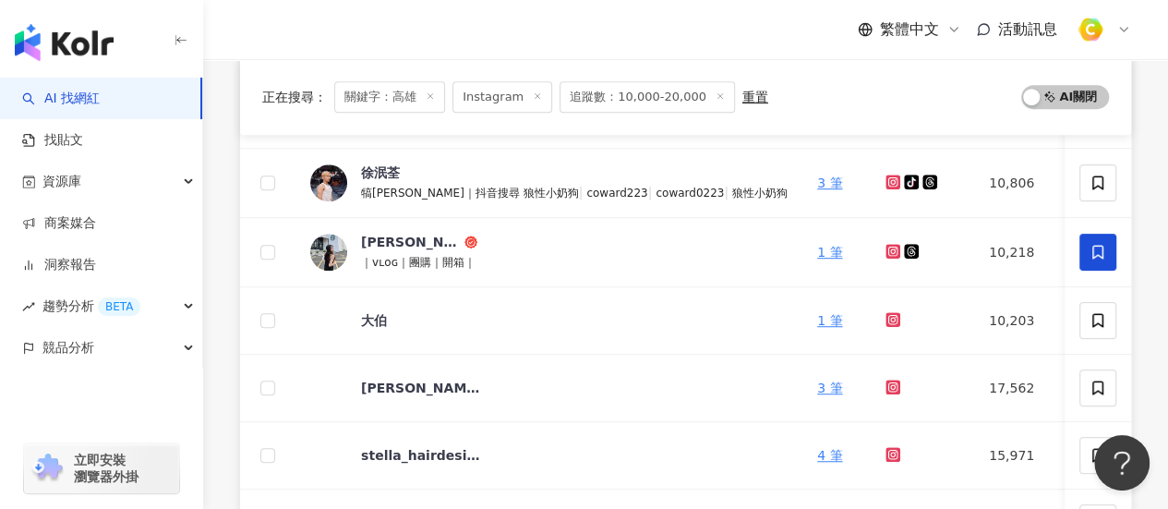
scroll to position [364, 0]
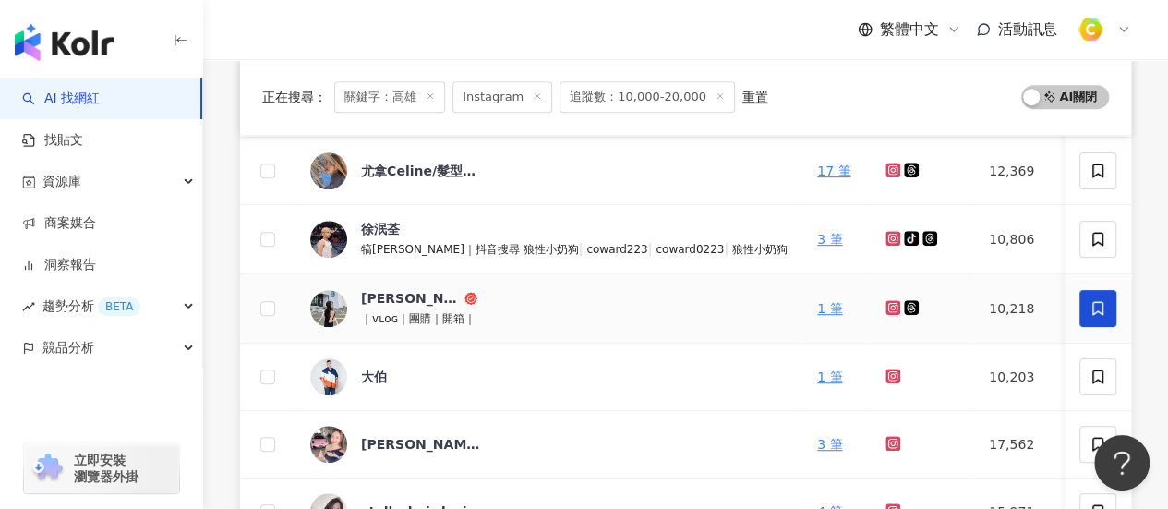
click at [891, 307] on icon at bounding box center [892, 307] width 3 height 3
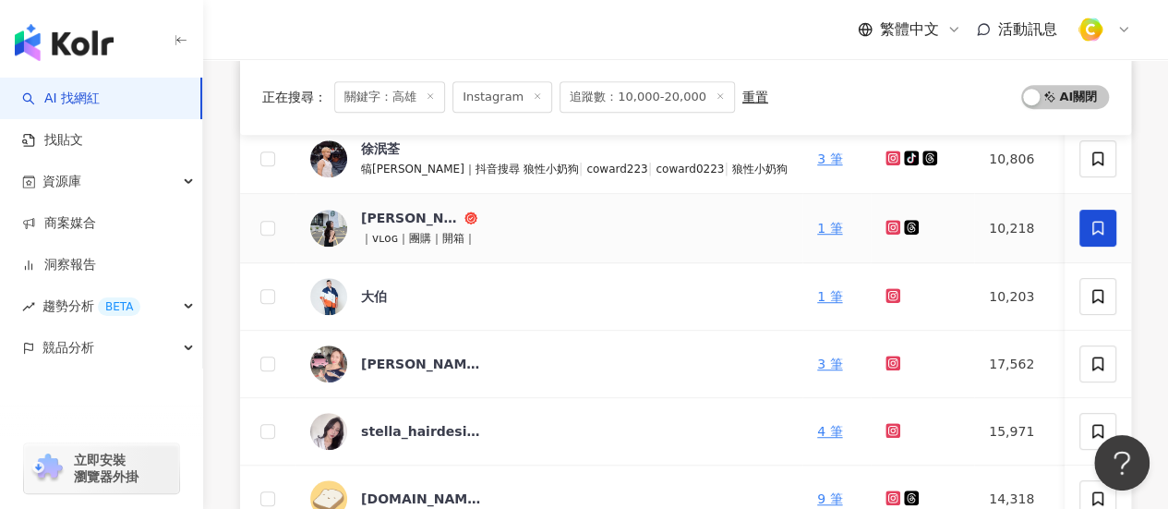
scroll to position [641, 0]
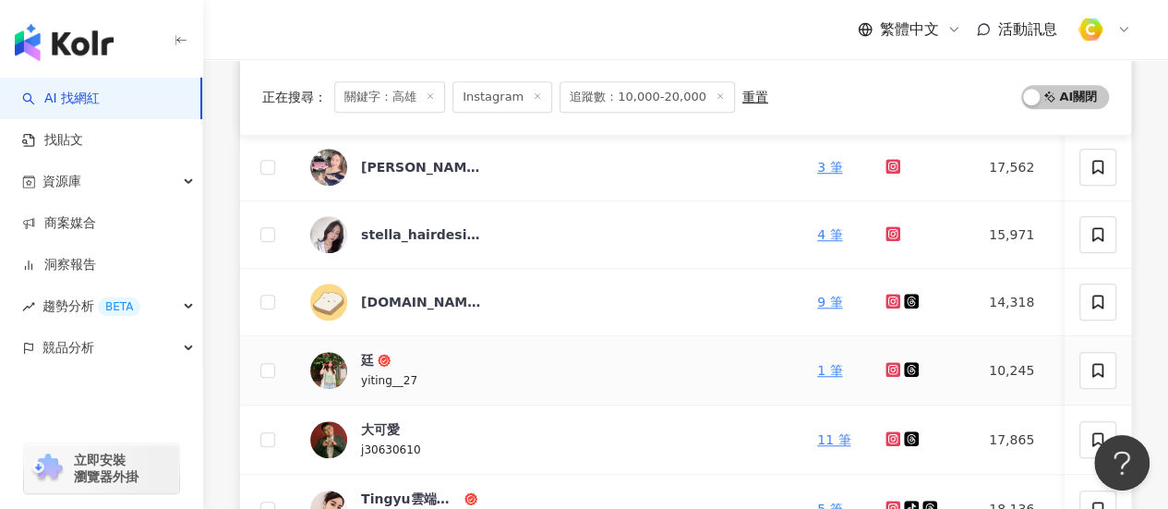
click at [886, 365] on icon at bounding box center [893, 369] width 15 height 15
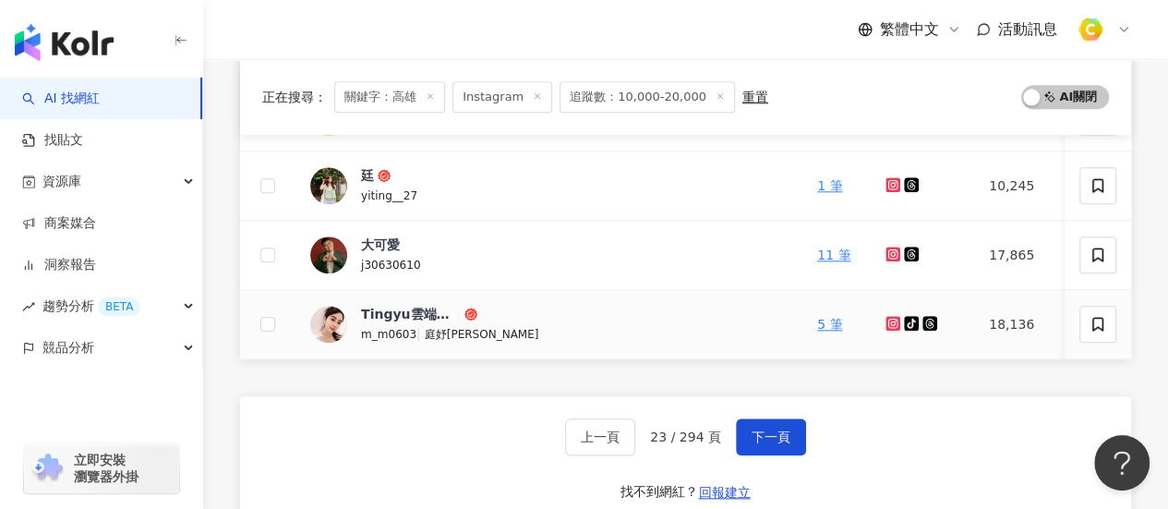
click at [886, 321] on g at bounding box center [893, 323] width 15 height 15
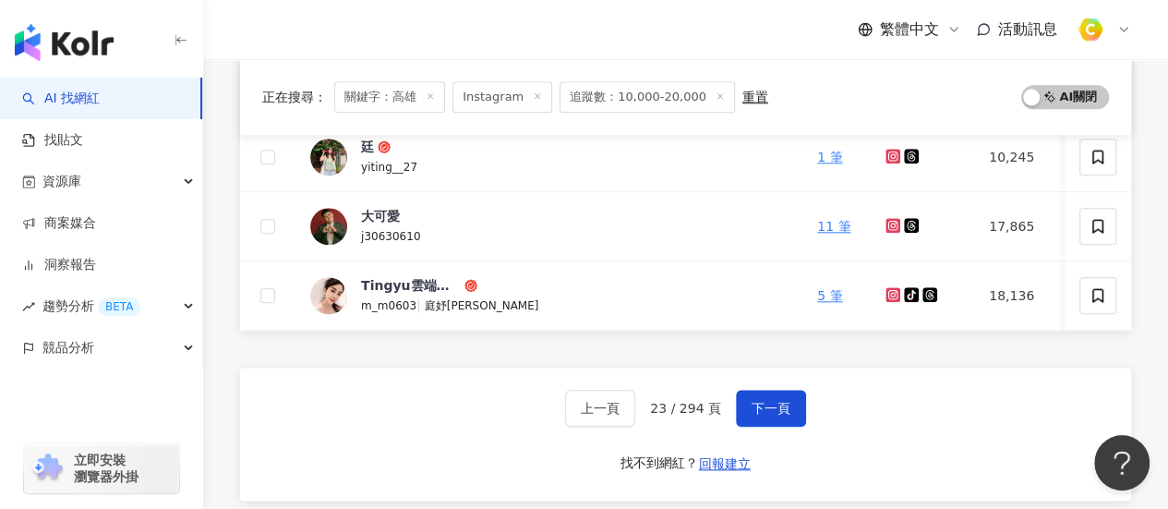
scroll to position [922, 0]
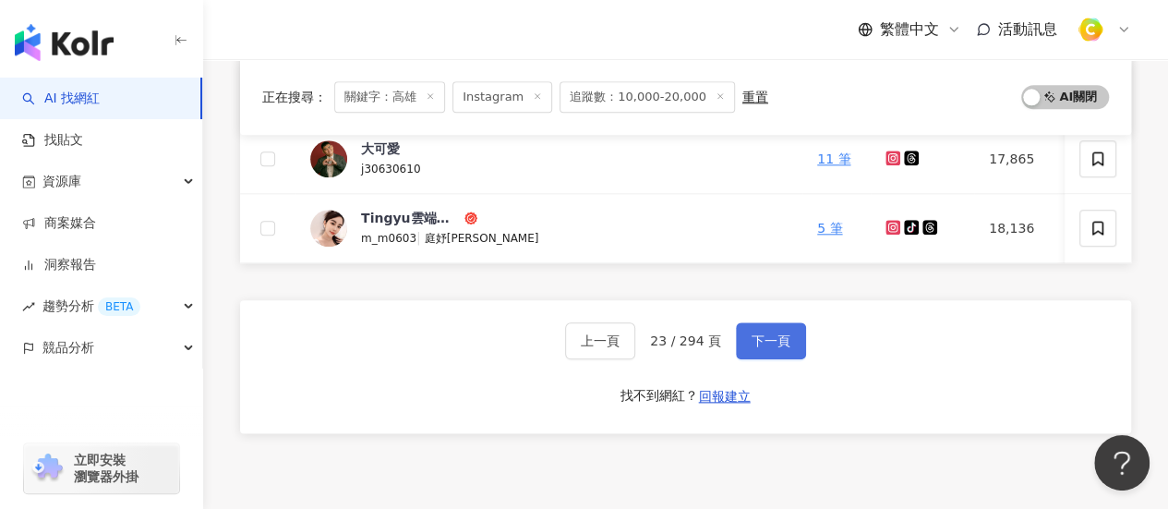
click at [766, 348] on span "下一頁" at bounding box center [771, 340] width 39 height 15
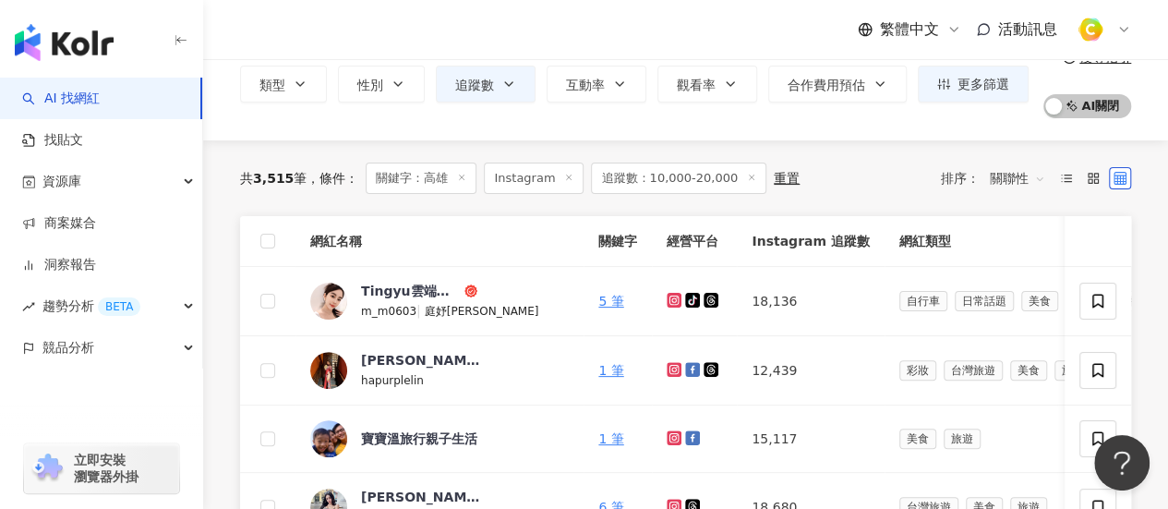
scroll to position [277, 0]
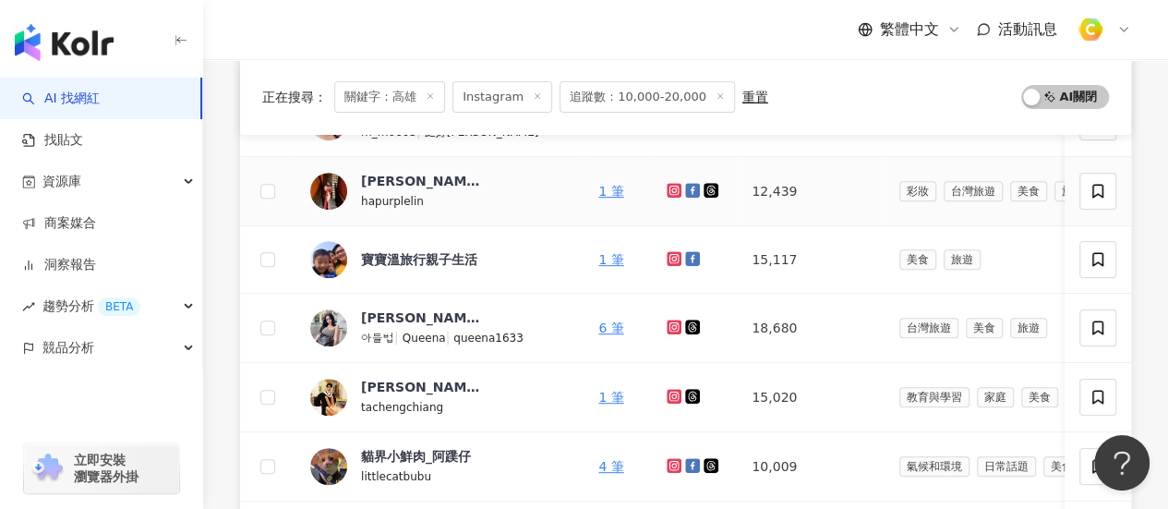
click at [670, 189] on icon at bounding box center [673, 190] width 7 height 7
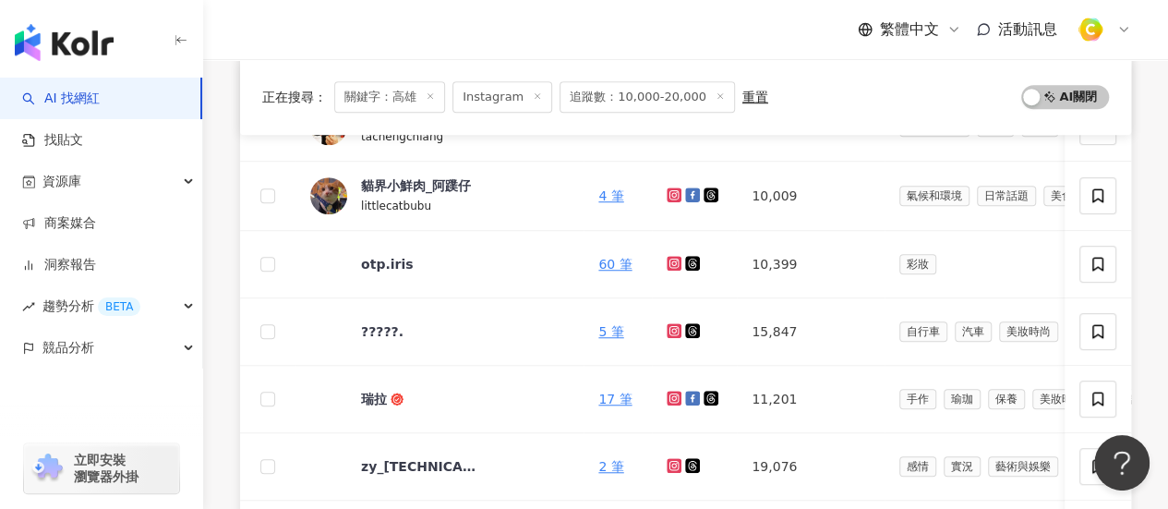
scroll to position [554, 0]
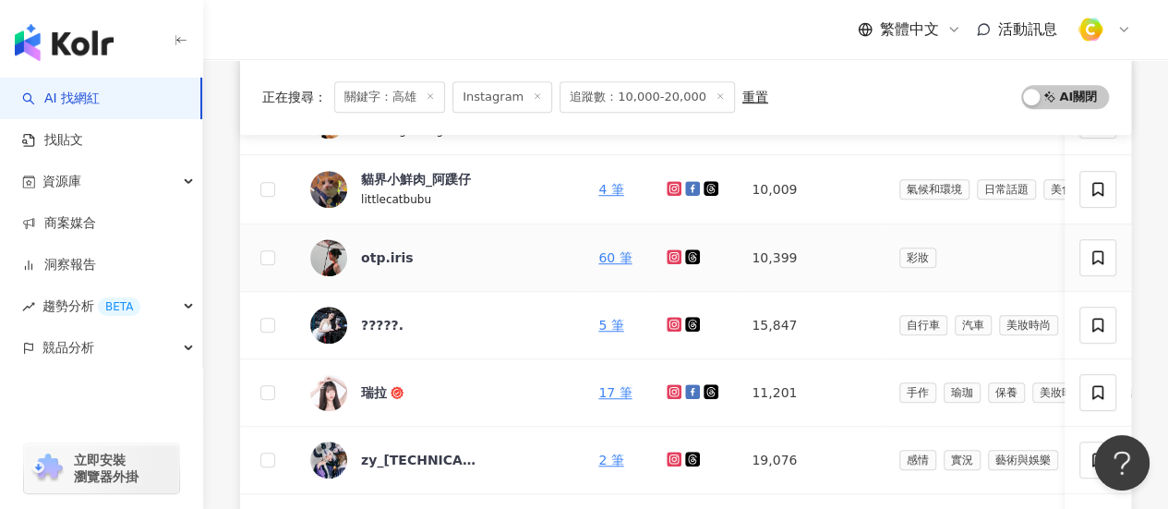
click at [670, 258] on icon at bounding box center [673, 256] width 7 height 7
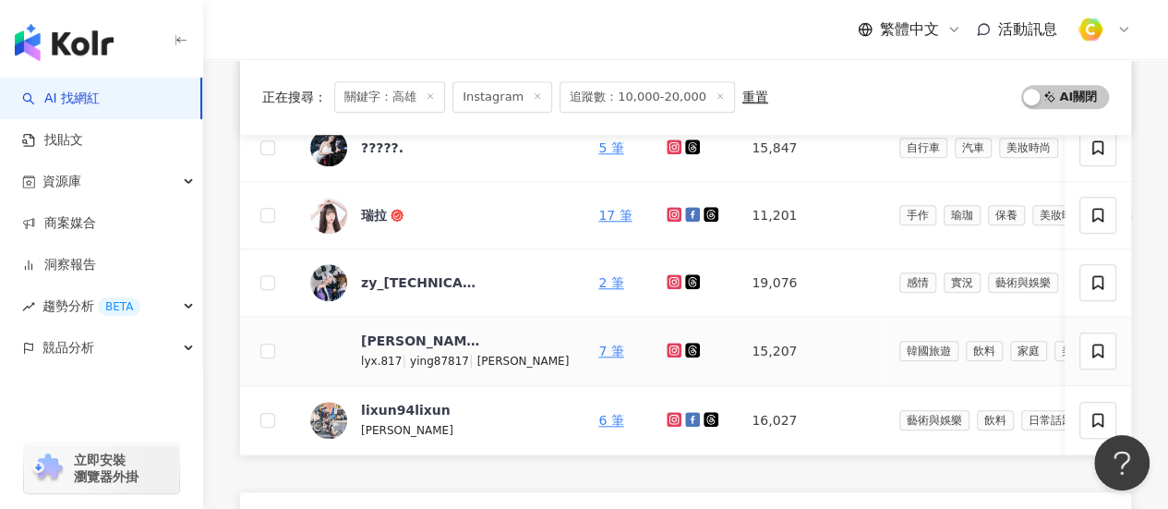
scroll to position [646, 0]
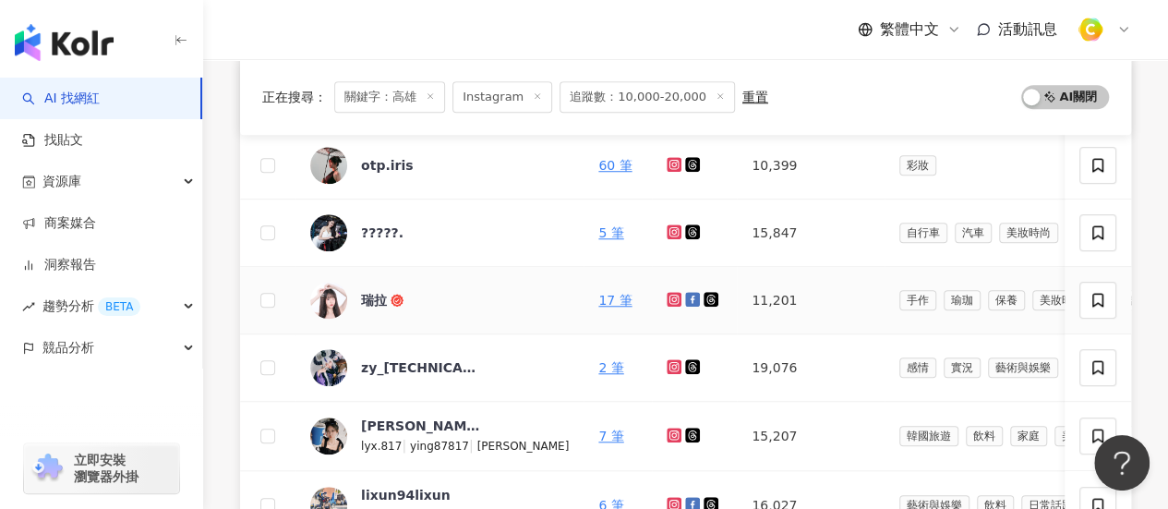
click at [667, 302] on icon at bounding box center [674, 299] width 15 height 15
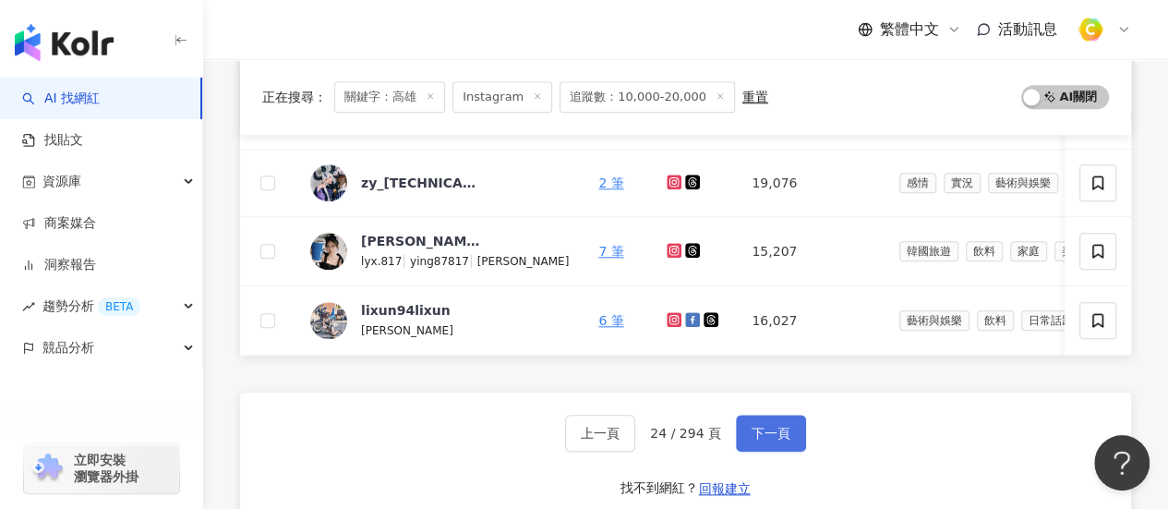
click at [774, 436] on span "下一頁" at bounding box center [771, 433] width 39 height 15
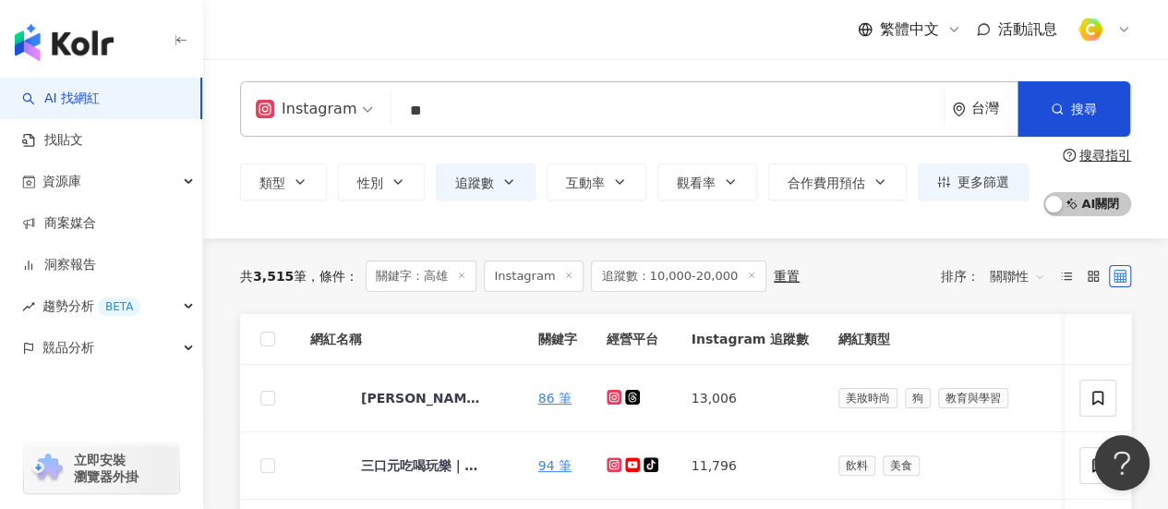
scroll to position [185, 0]
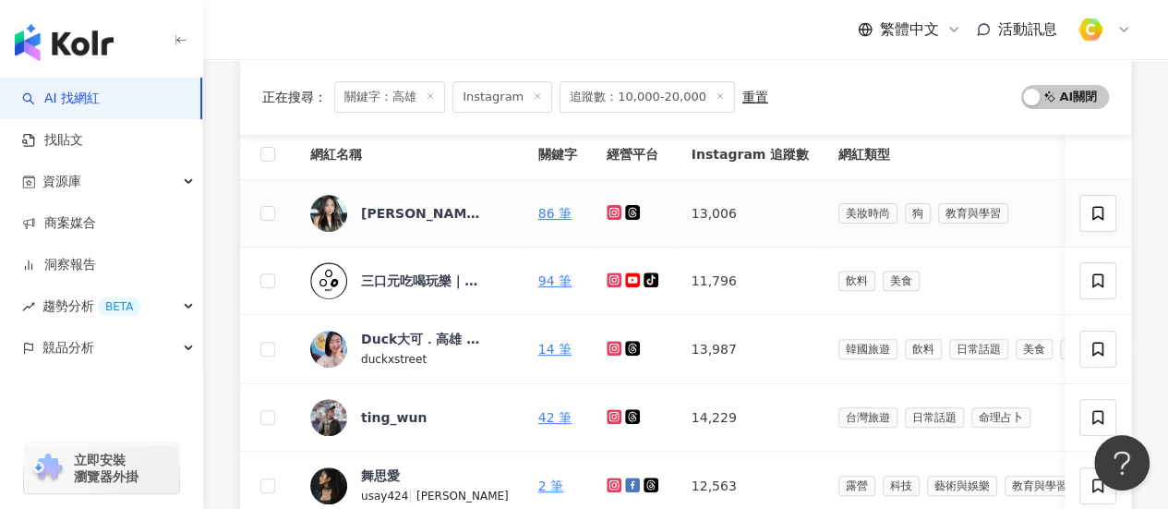
click at [607, 214] on icon at bounding box center [614, 212] width 15 height 15
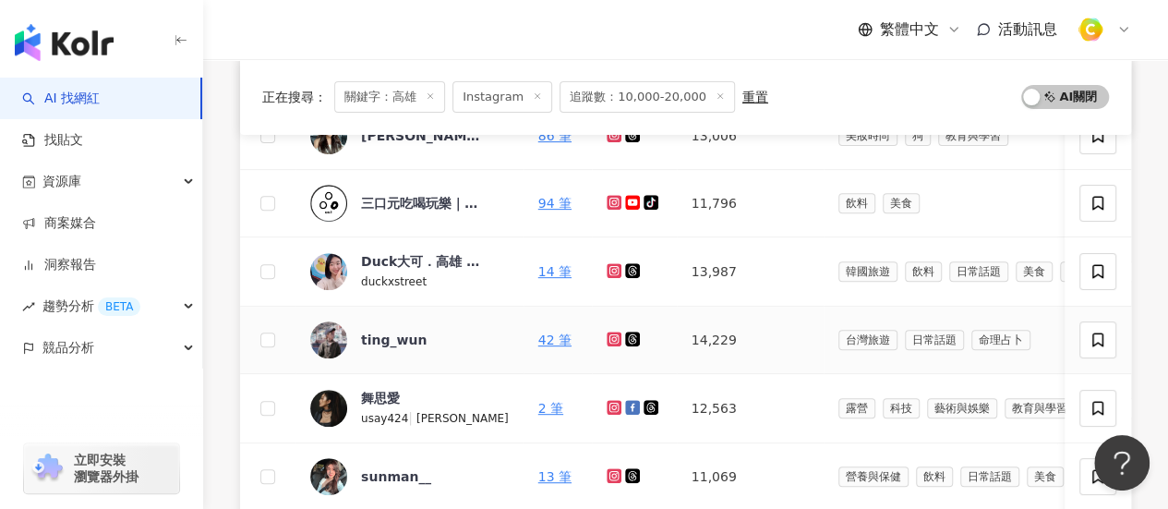
scroll to position [369, 0]
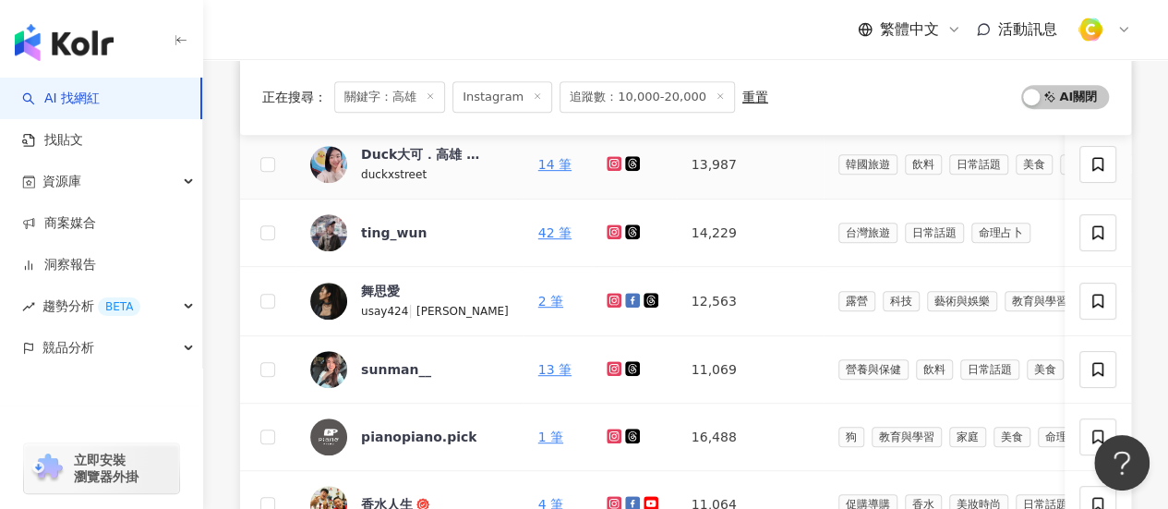
click at [612, 162] on icon at bounding box center [613, 163] width 3 height 3
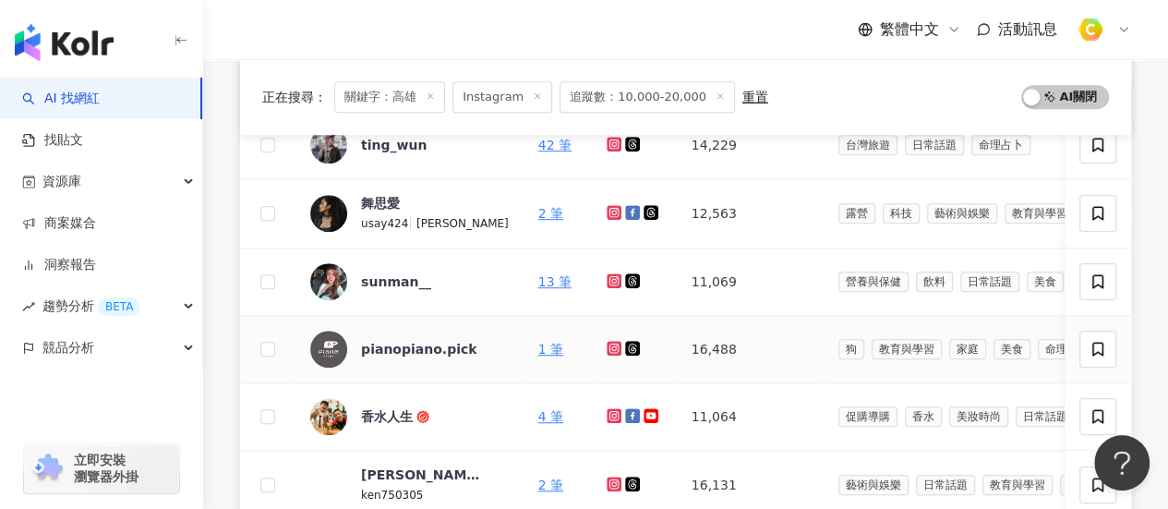
scroll to position [554, 0]
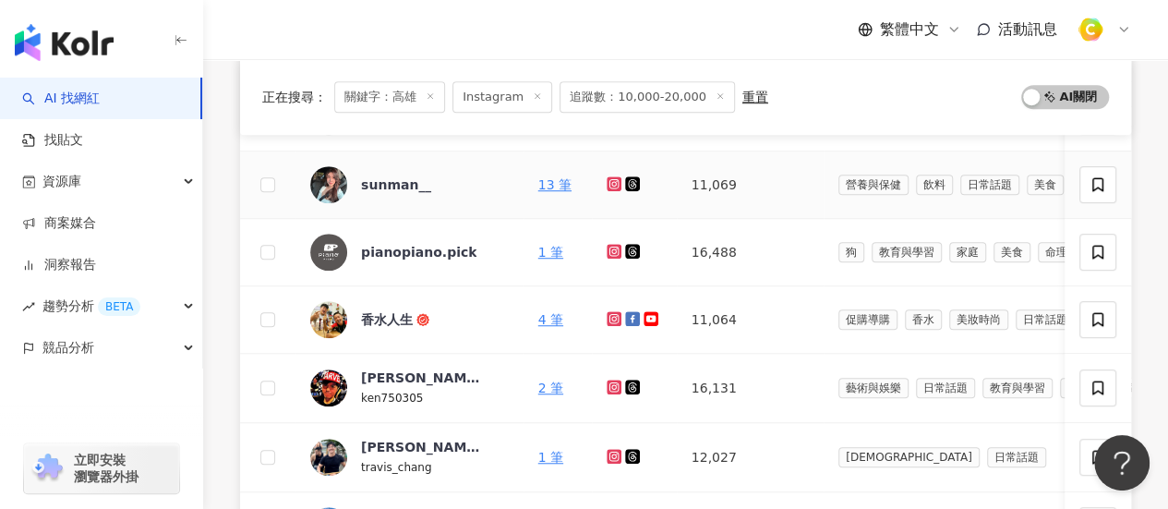
click at [609, 180] on icon at bounding box center [612, 183] width 7 height 7
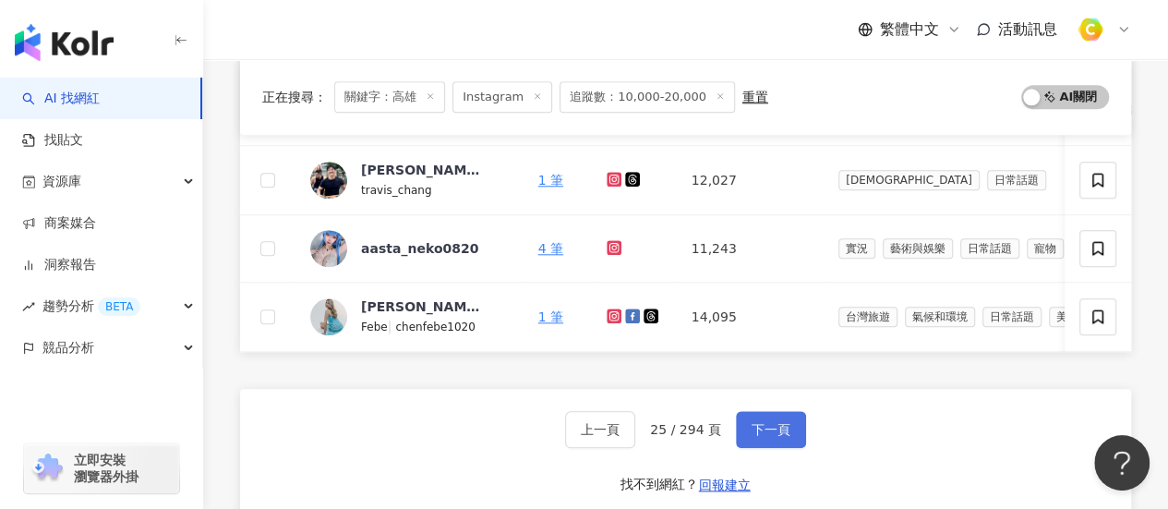
click at [770, 436] on span "下一頁" at bounding box center [771, 429] width 39 height 15
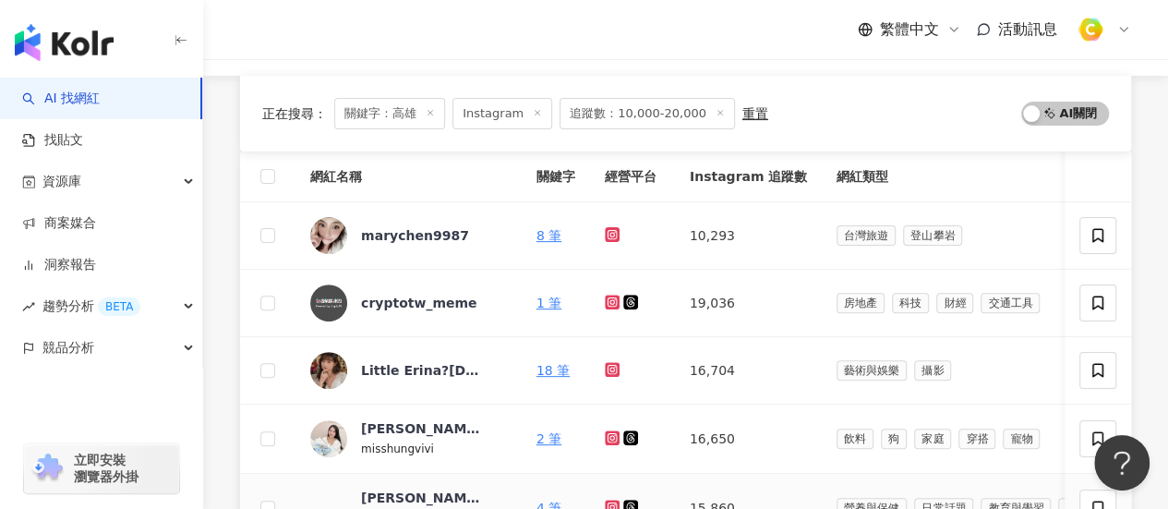
scroll to position [369, 0]
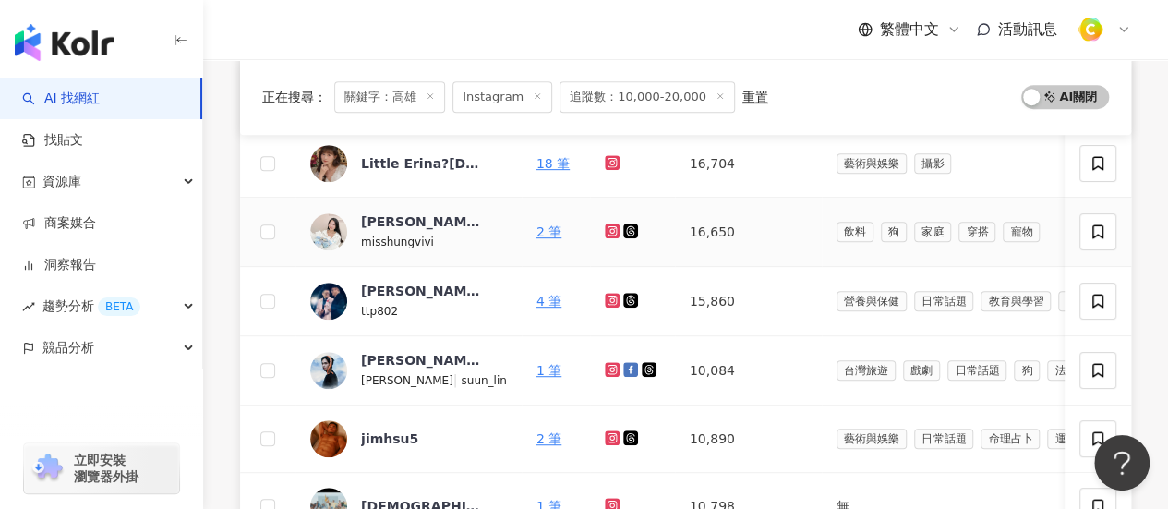
click at [607, 230] on icon at bounding box center [613, 230] width 12 height 11
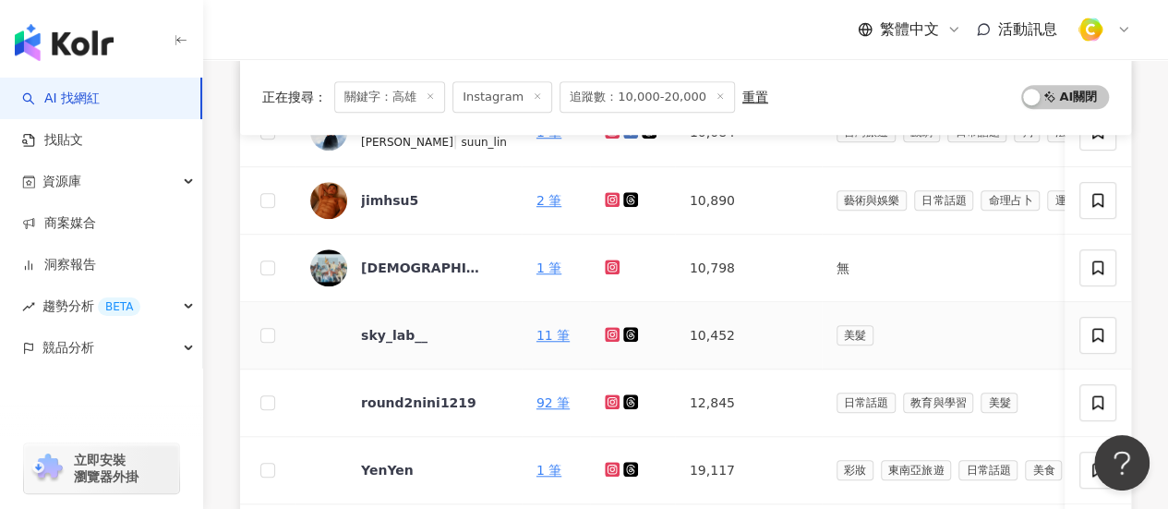
scroll to position [646, 0]
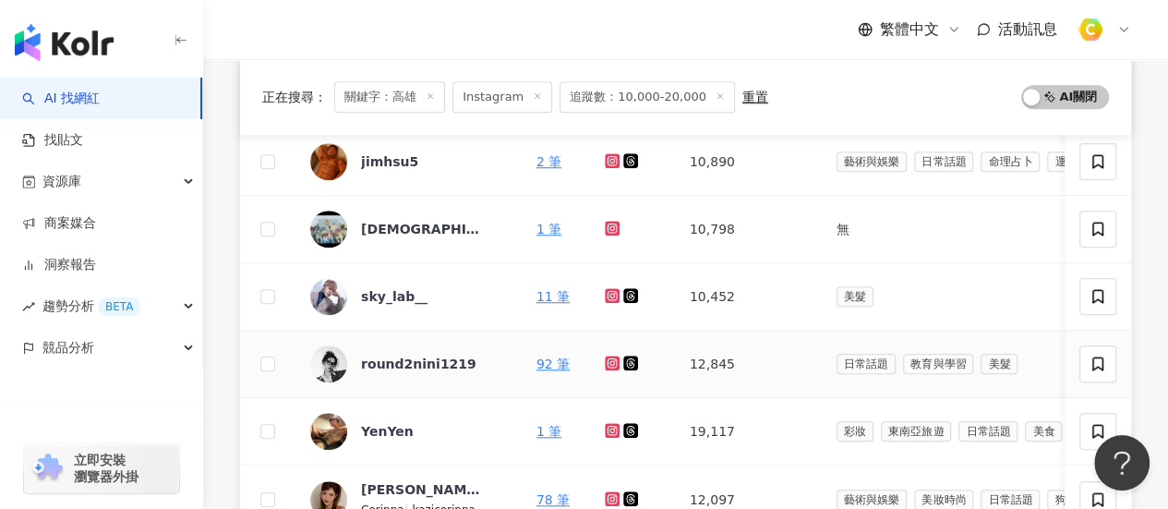
click at [609, 359] on icon at bounding box center [612, 362] width 7 height 7
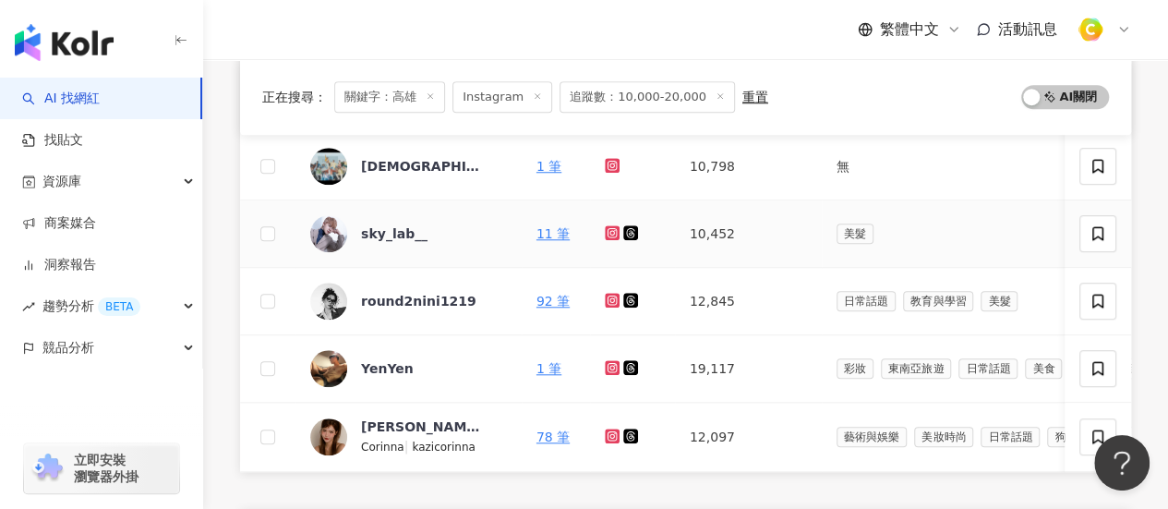
scroll to position [739, 0]
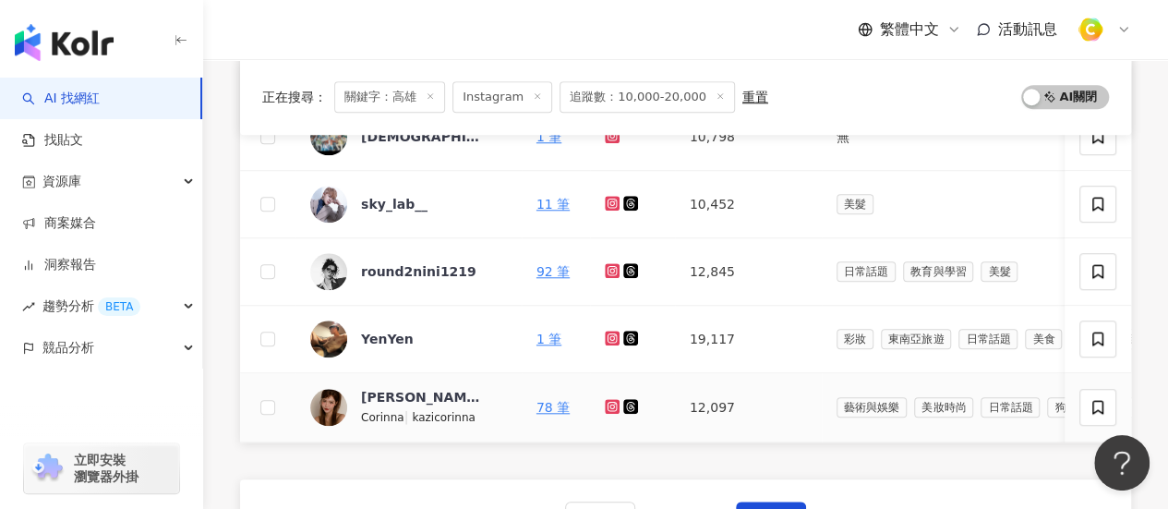
click at [605, 399] on icon at bounding box center [612, 406] width 15 height 15
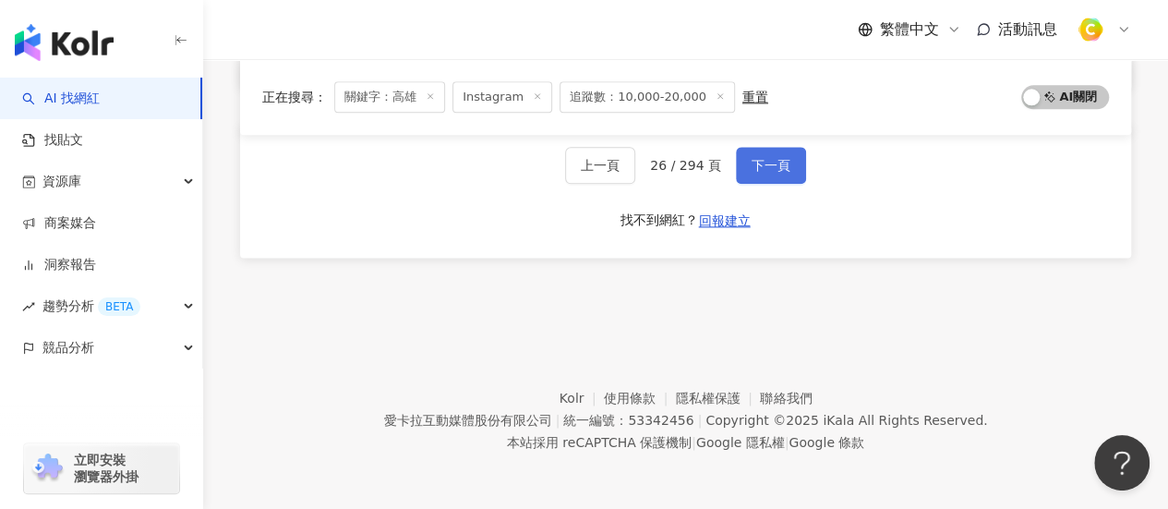
click at [762, 173] on span "下一頁" at bounding box center [771, 165] width 39 height 15
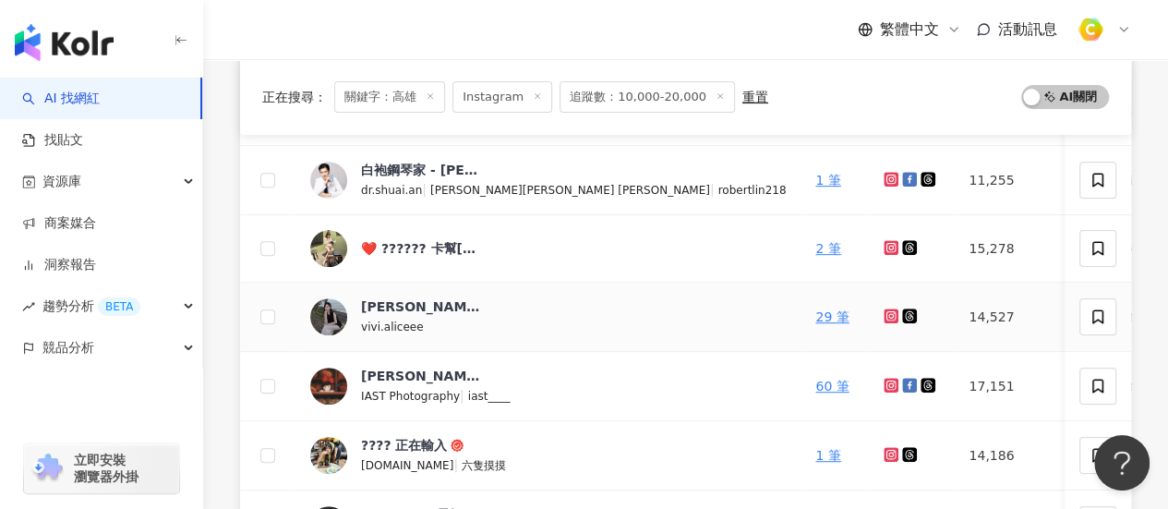
scroll to position [179, 0]
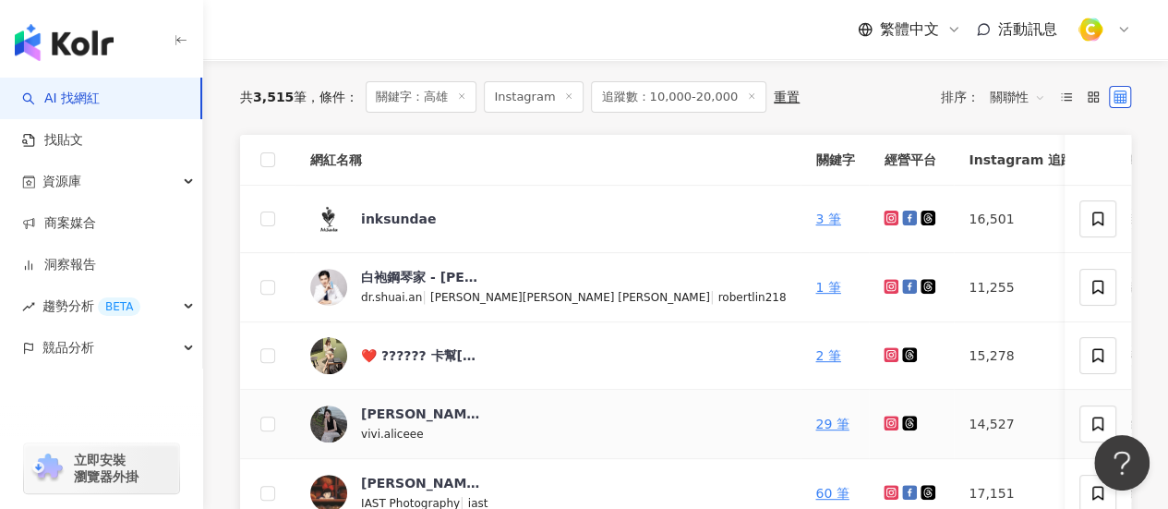
click at [886, 426] on icon at bounding box center [892, 422] width 12 height 11
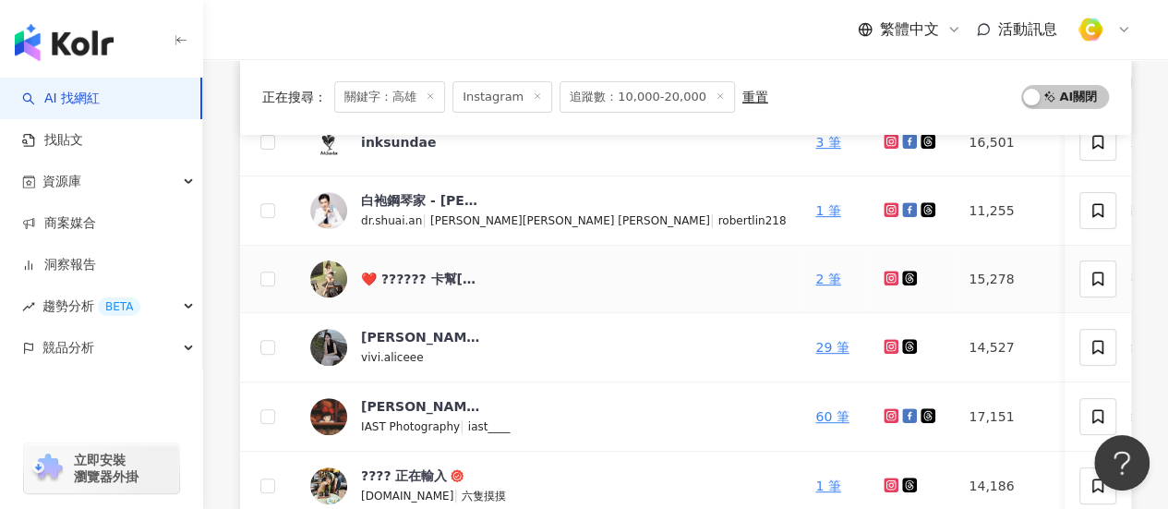
scroll to position [364, 0]
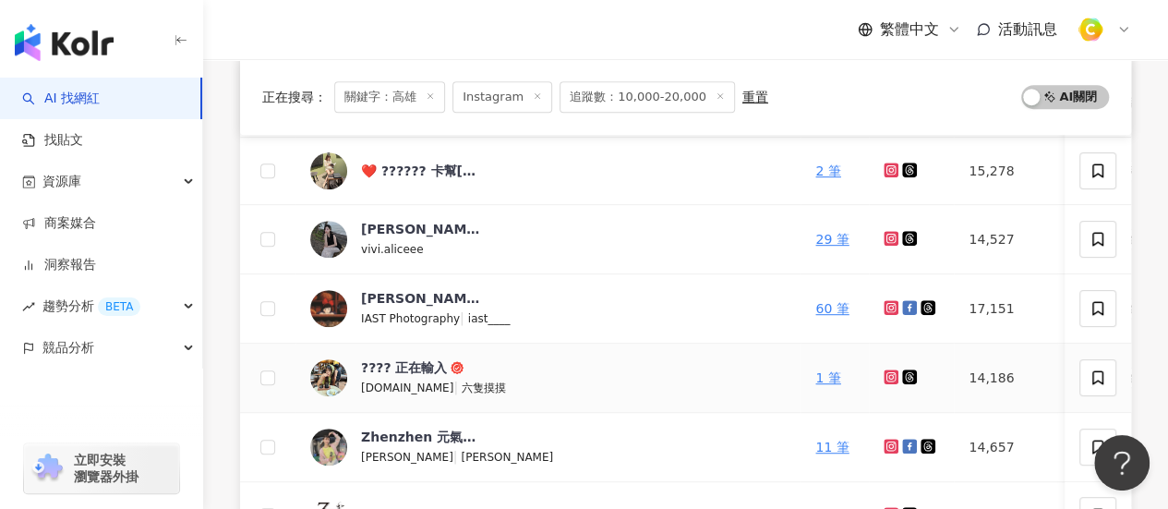
click at [887, 373] on icon at bounding box center [890, 376] width 7 height 7
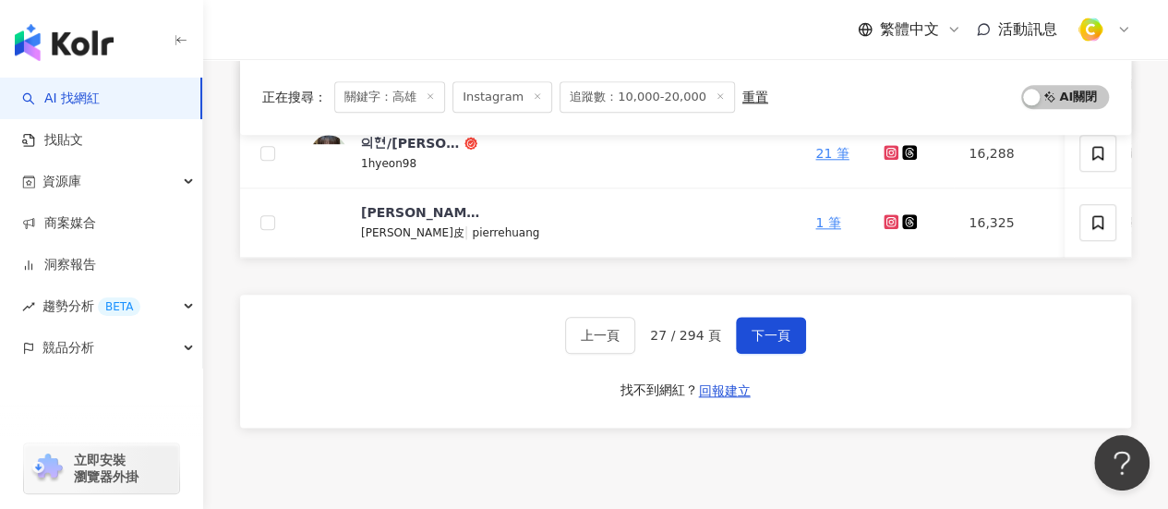
scroll to position [826, 0]
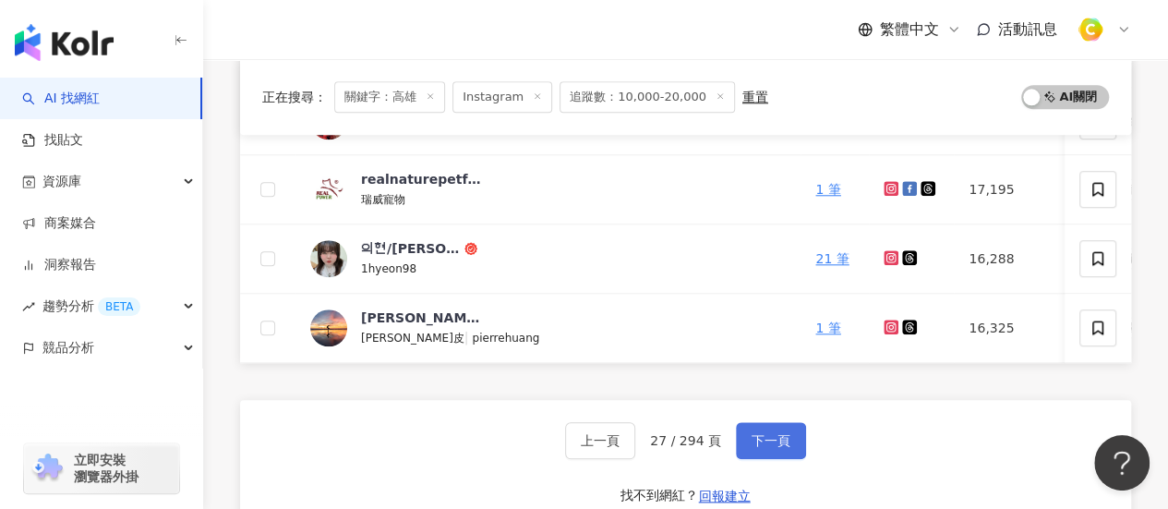
click at [761, 443] on span "下一頁" at bounding box center [771, 440] width 39 height 15
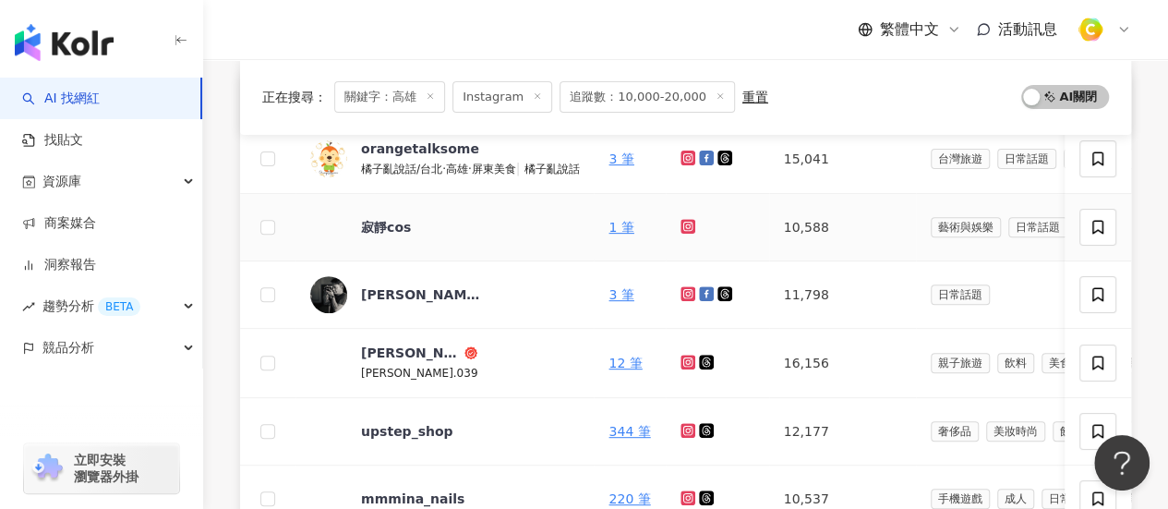
scroll to position [277, 0]
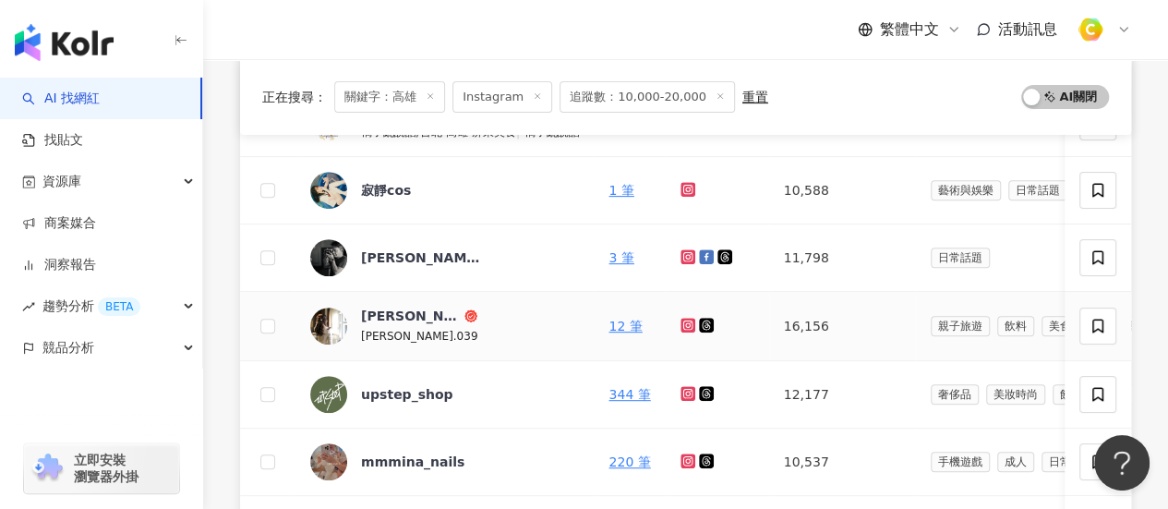
click at [695, 330] on icon at bounding box center [688, 325] width 15 height 15
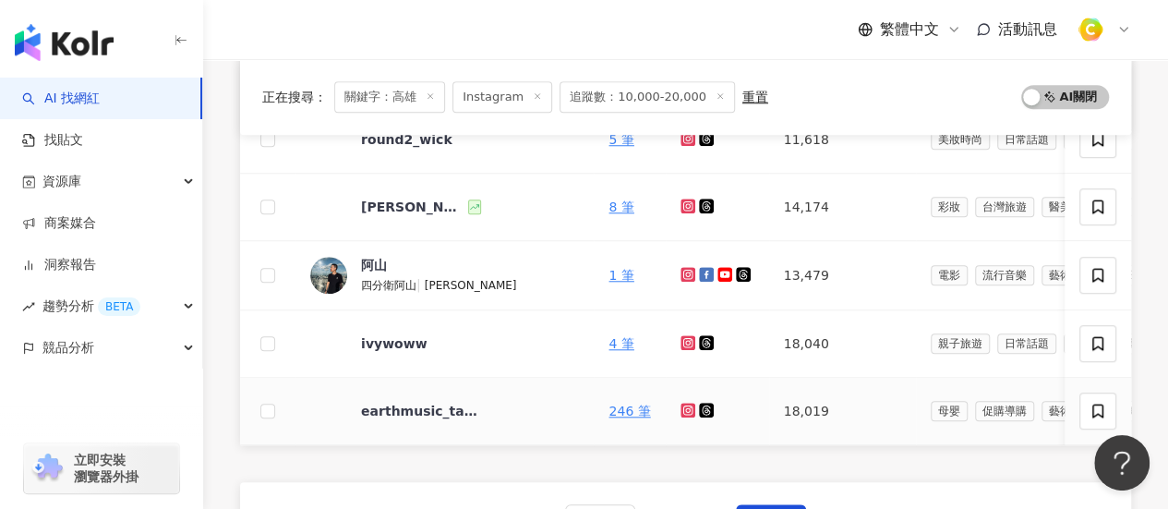
scroll to position [646, 0]
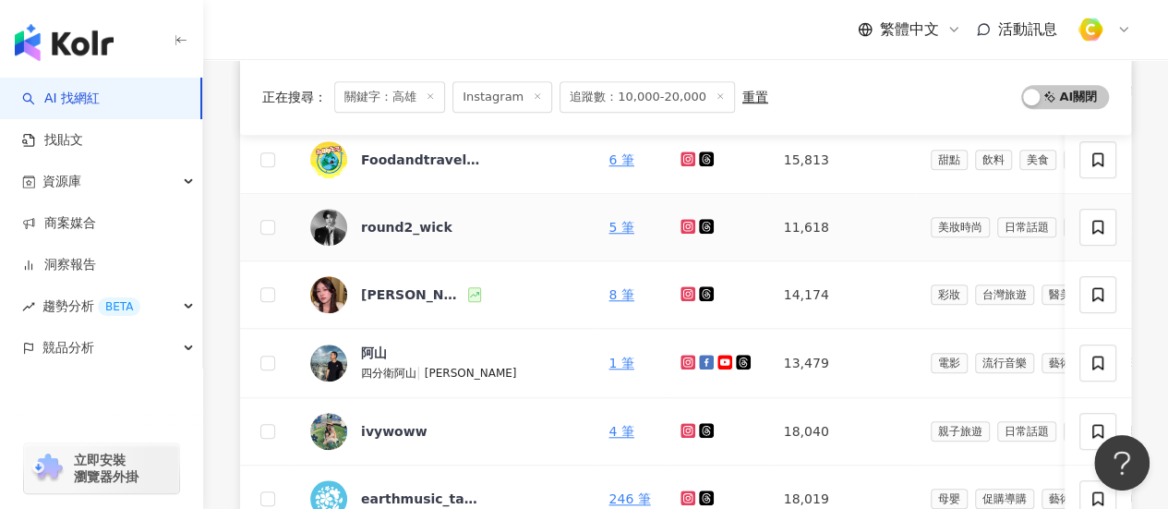
click at [699, 231] on link at bounding box center [690, 227] width 18 height 15
click at [699, 291] on link at bounding box center [690, 294] width 18 height 15
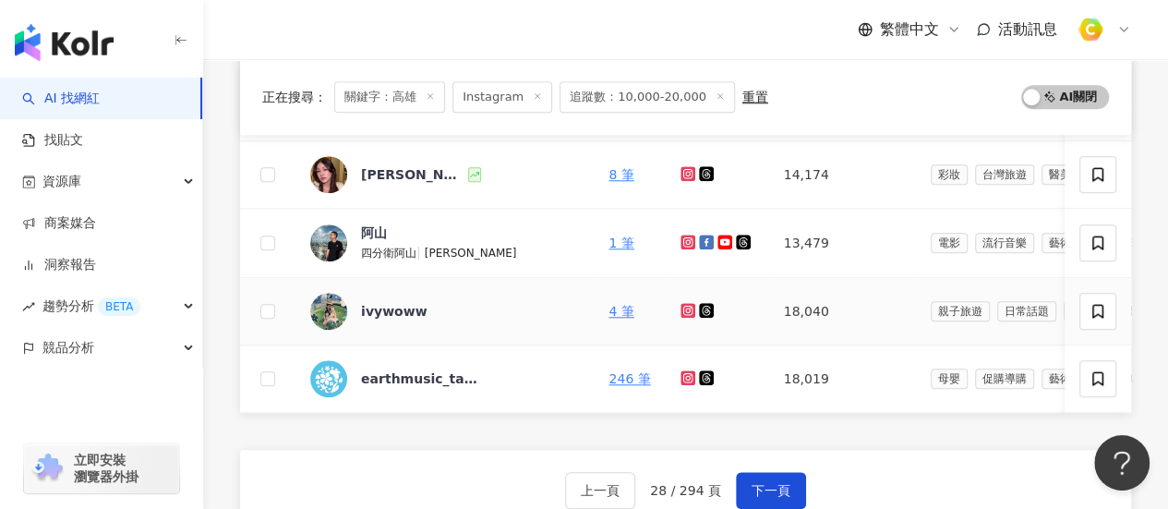
scroll to position [923, 0]
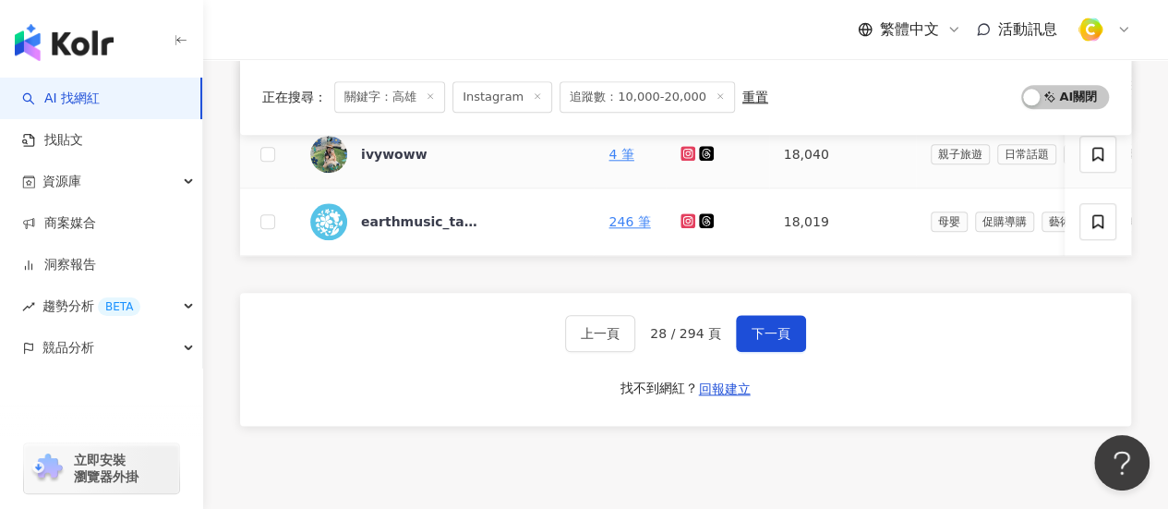
click at [695, 153] on icon at bounding box center [688, 153] width 15 height 15
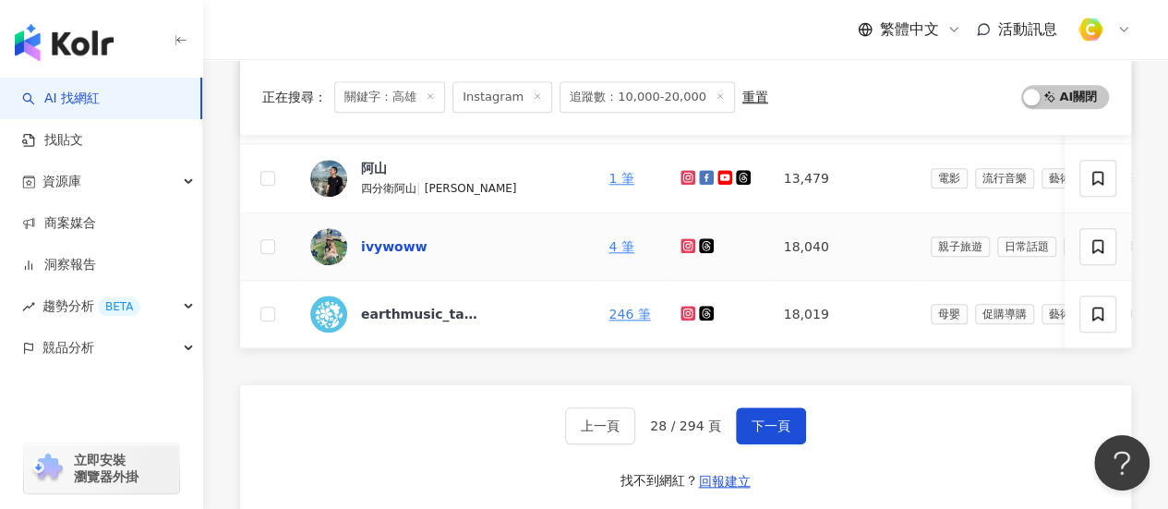
click at [382, 237] on div "ivywoww" at bounding box center [394, 246] width 66 height 18
click at [771, 433] on span "下一頁" at bounding box center [771, 425] width 39 height 15
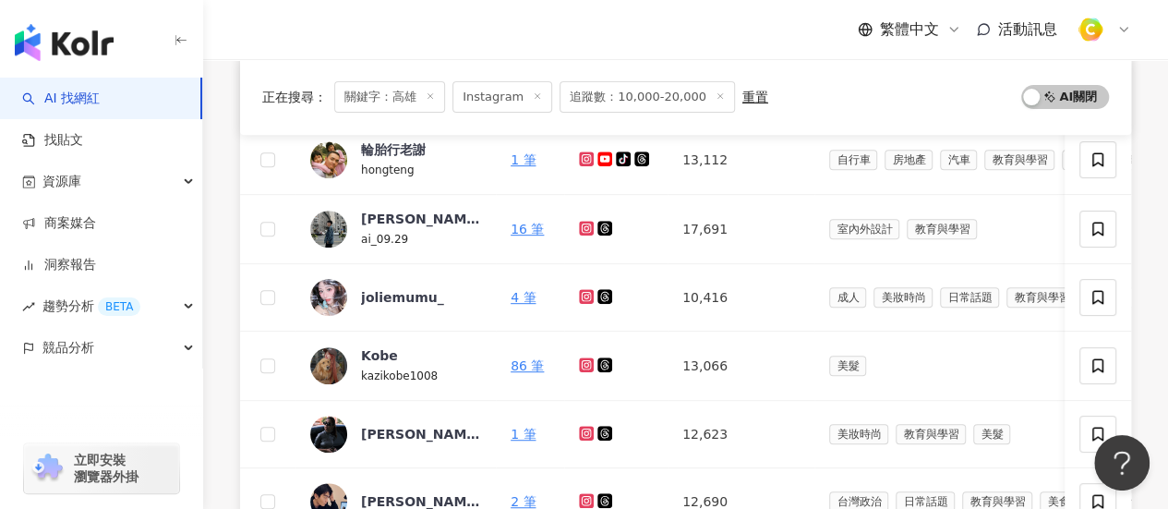
scroll to position [185, 0]
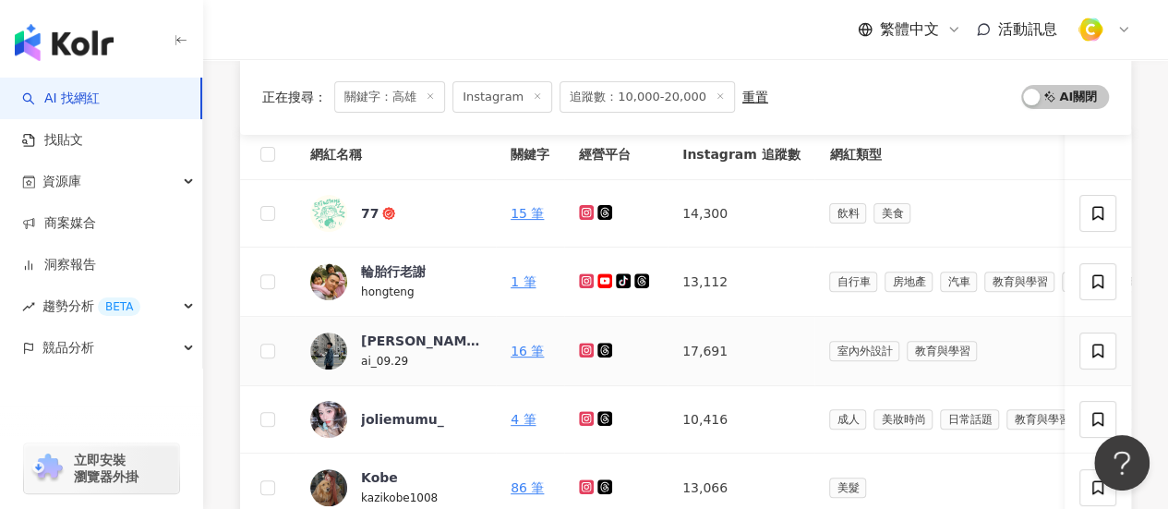
click at [594, 348] on link at bounding box center [588, 351] width 18 height 15
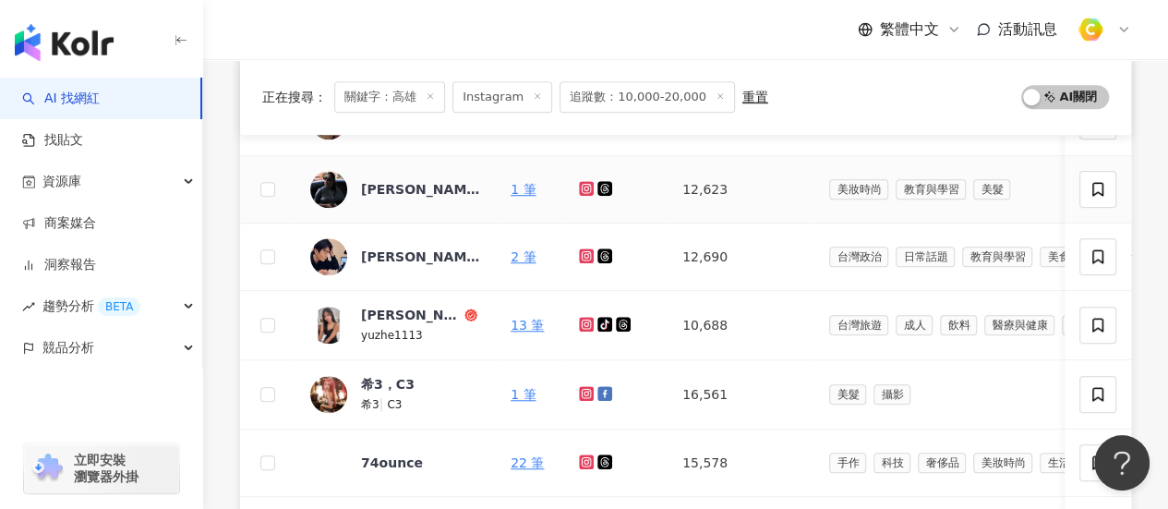
scroll to position [554, 0]
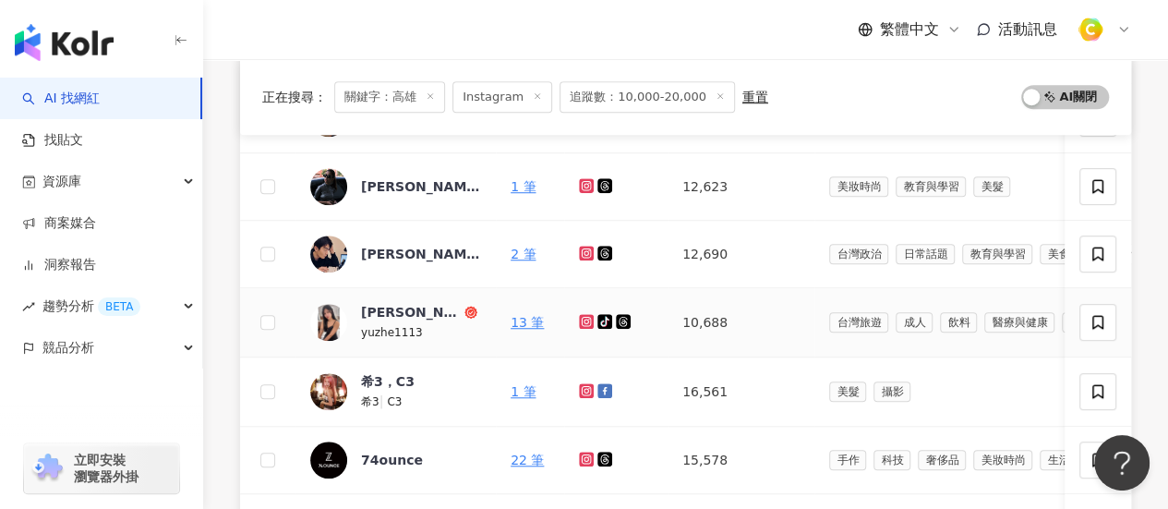
click at [577, 320] on td at bounding box center [615, 322] width 103 height 69
click at [580, 320] on icon at bounding box center [586, 321] width 15 height 15
click at [347, 30] on div "繁體中文 活動訊息" at bounding box center [685, 29] width 891 height 59
click at [585, 252] on icon at bounding box center [586, 252] width 7 height 7
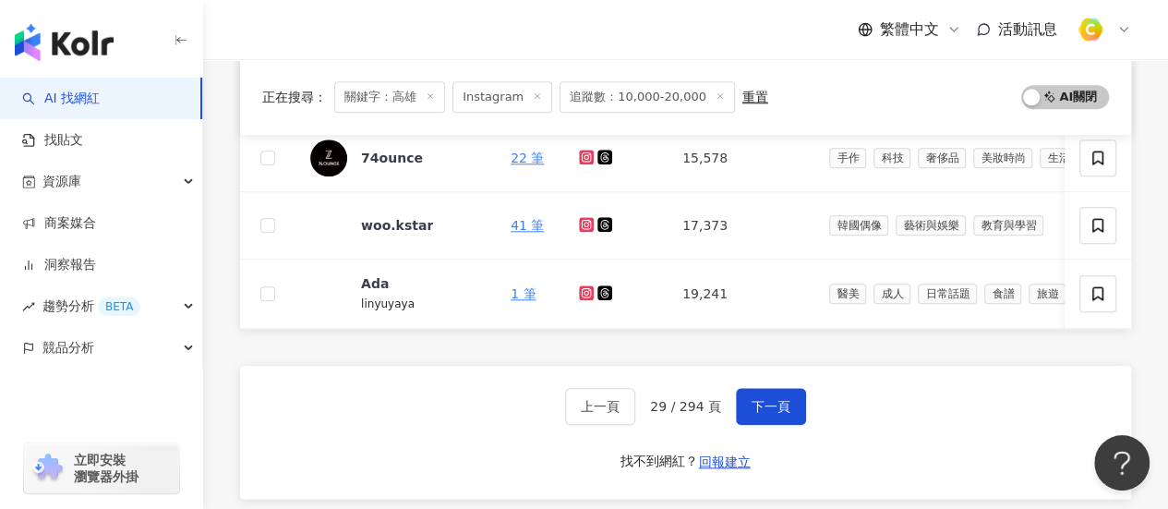
scroll to position [739, 0]
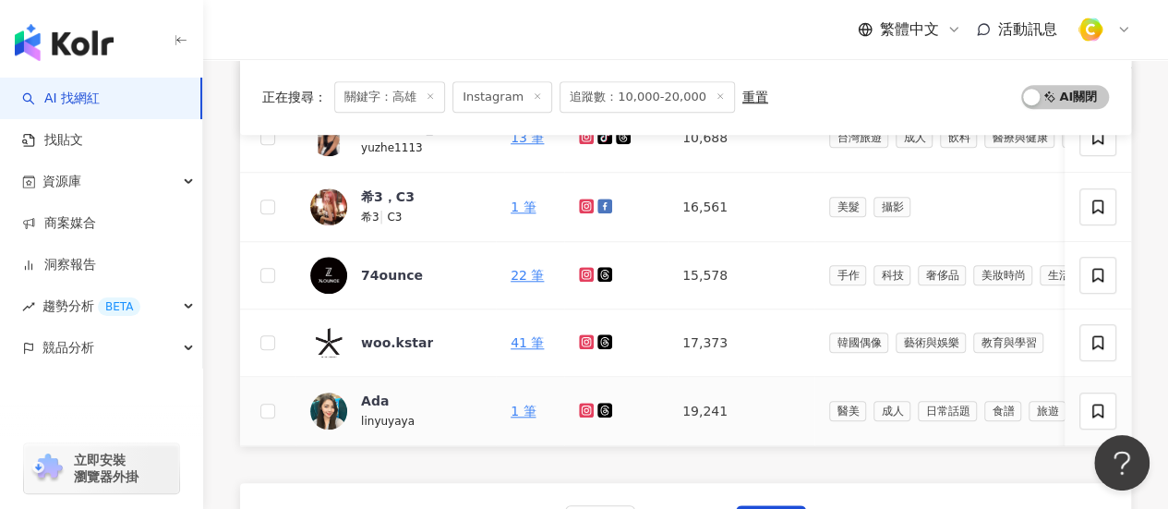
click at [585, 412] on icon at bounding box center [586, 410] width 15 height 15
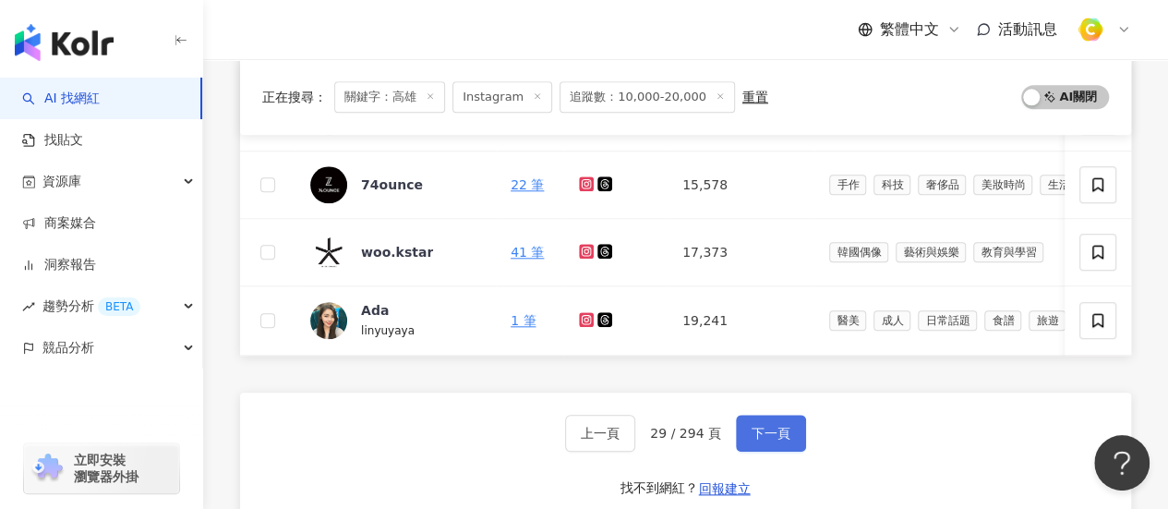
click at [769, 438] on span "下一頁" at bounding box center [771, 433] width 39 height 15
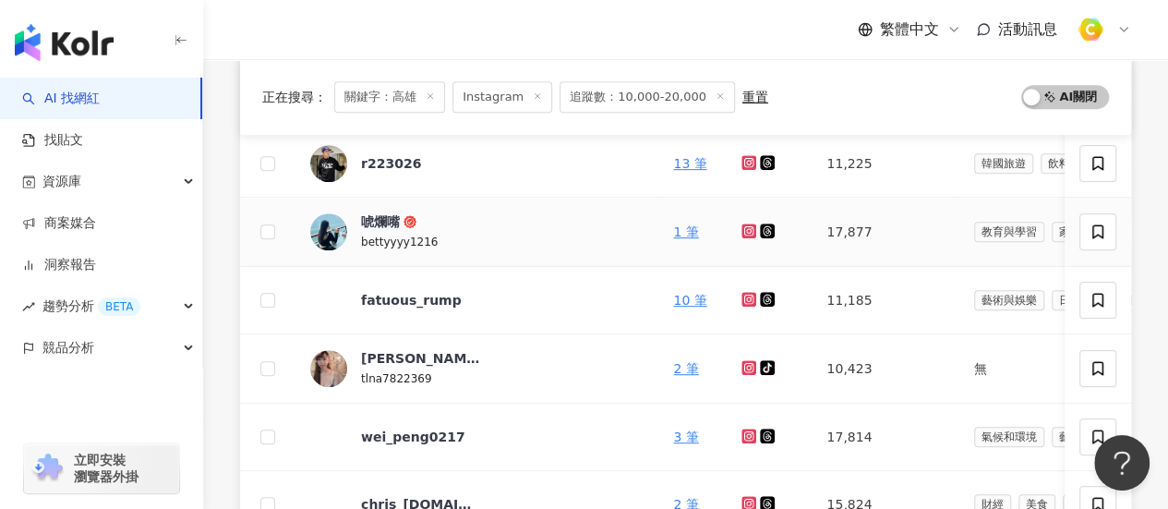
scroll to position [369, 0]
click at [745, 228] on icon at bounding box center [748, 230] width 7 height 7
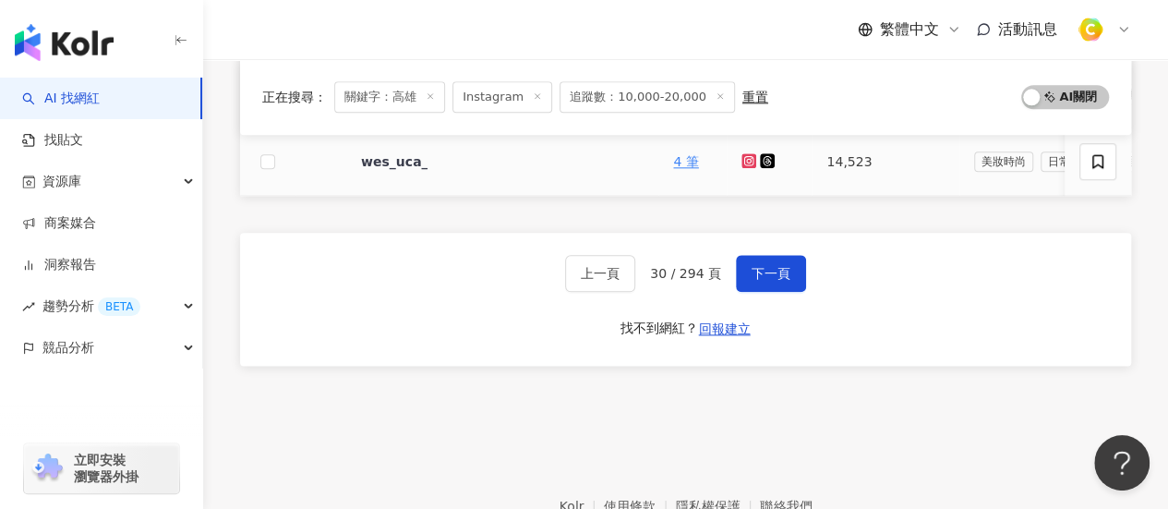
scroll to position [1016, 0]
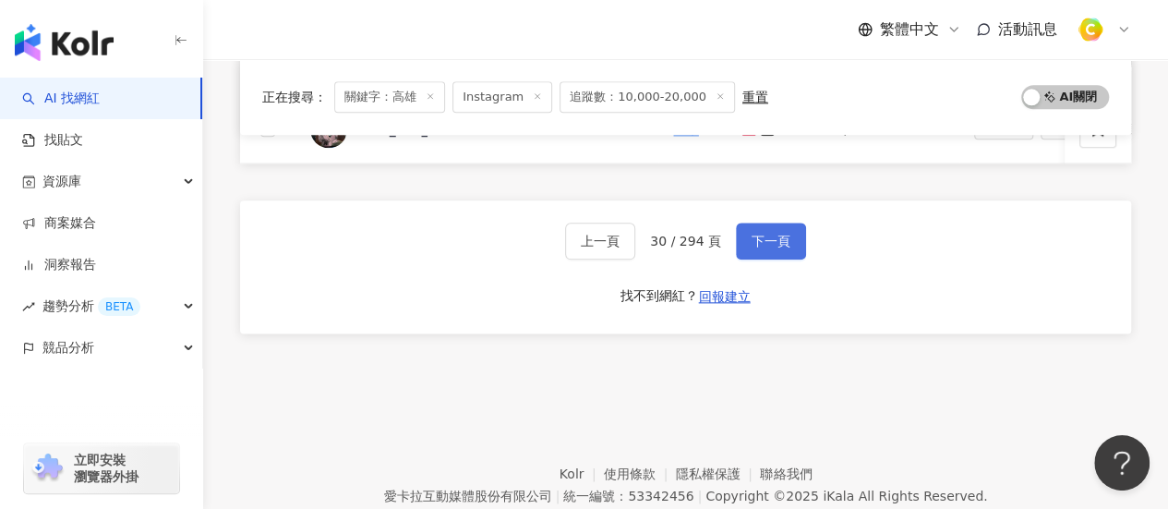
click at [786, 258] on button "下一頁" at bounding box center [771, 241] width 70 height 37
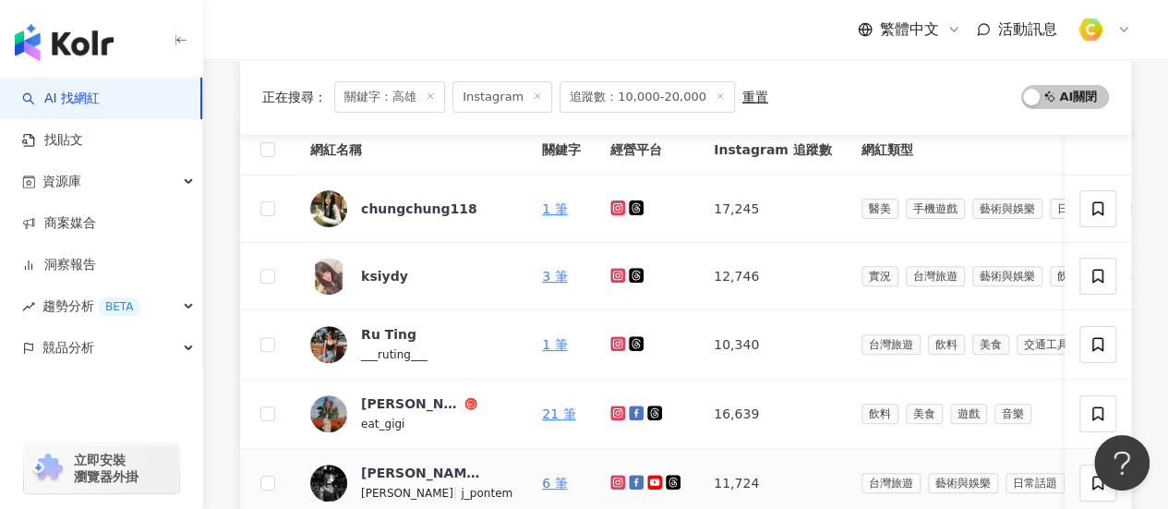
scroll to position [185, 0]
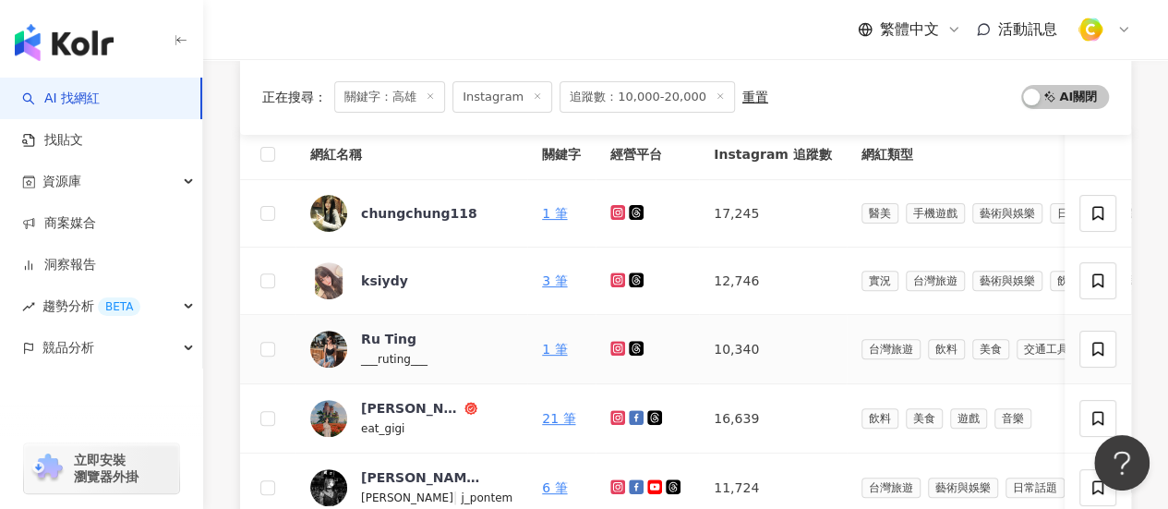
click at [616, 346] on icon at bounding box center [617, 347] width 3 height 3
click at [386, 335] on div "Ru Ting" at bounding box center [388, 339] width 55 height 18
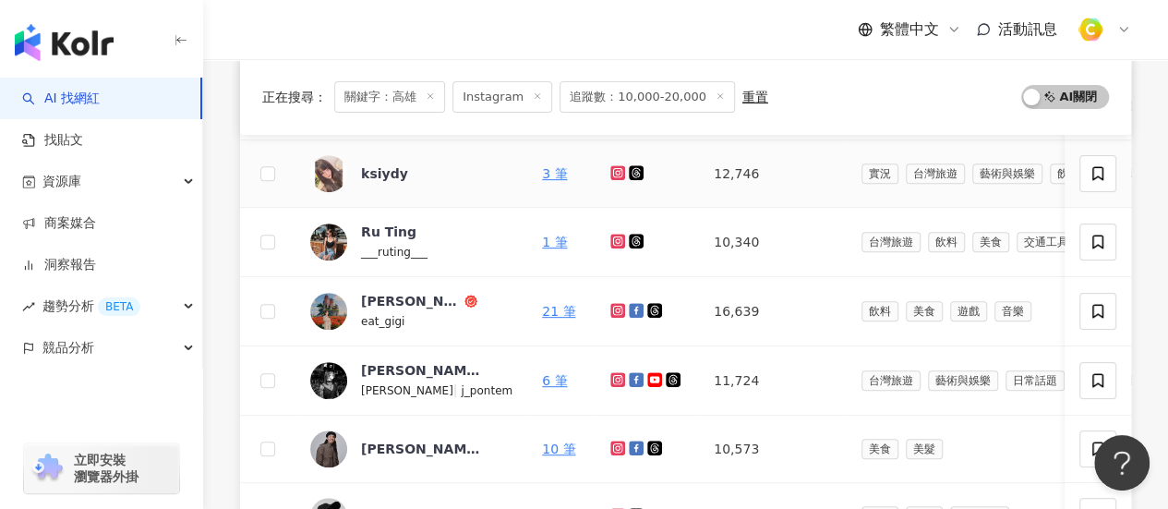
scroll to position [369, 0]
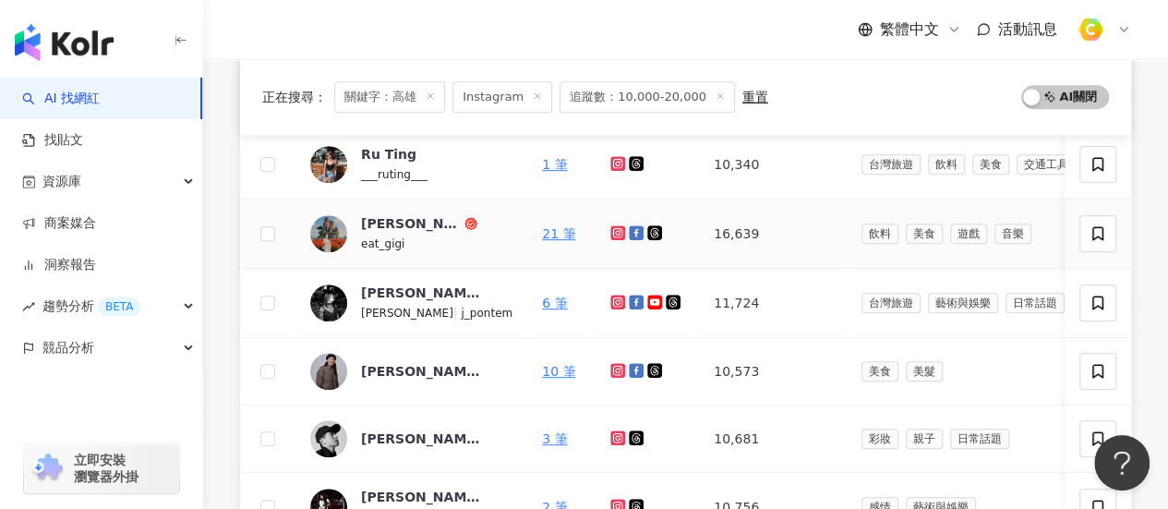
click at [610, 237] on icon at bounding box center [617, 232] width 15 height 15
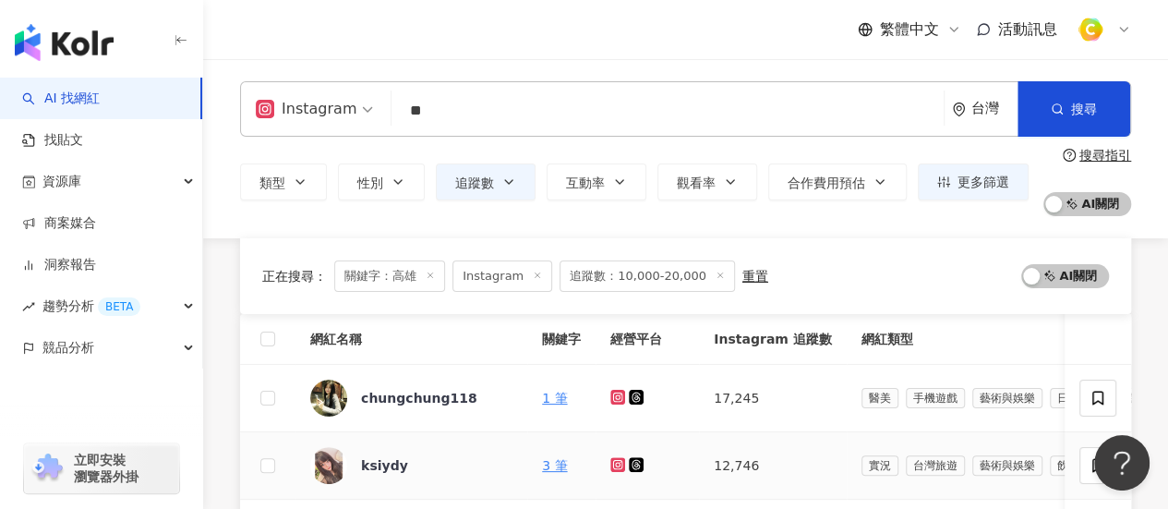
scroll to position [0, 0]
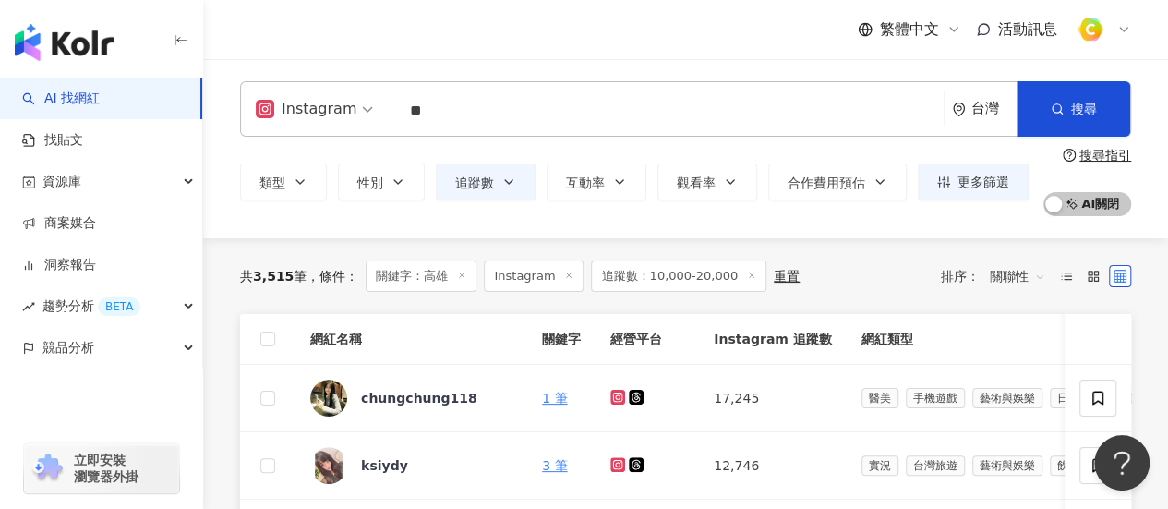
click at [315, 241] on div "共 3,515 筆 條件 ： 關鍵字：高雄 Instagram 追蹤數：10,000-20,000 重置 排序： 關聯性" at bounding box center [685, 276] width 891 height 76
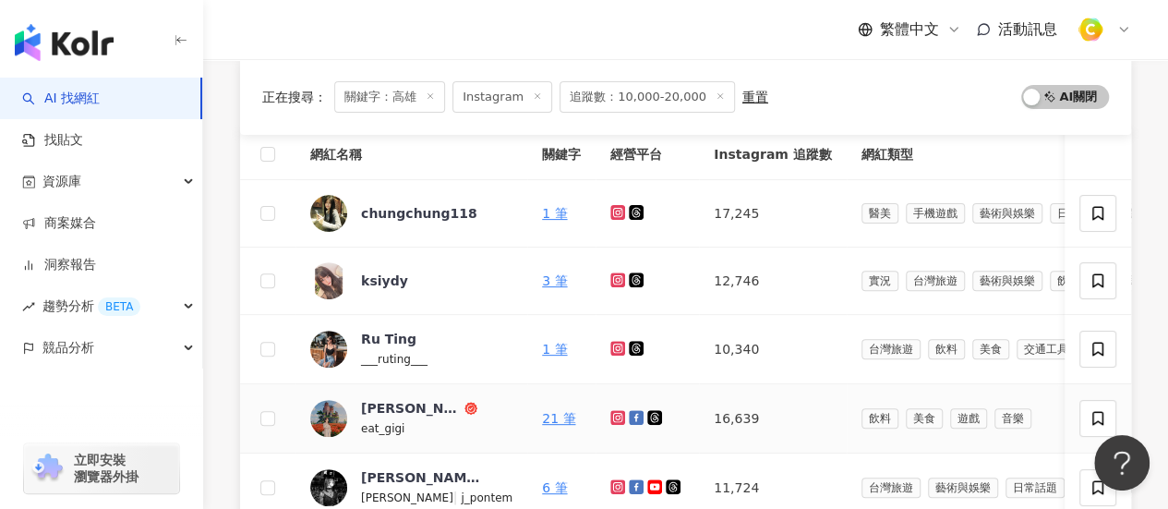
scroll to position [369, 0]
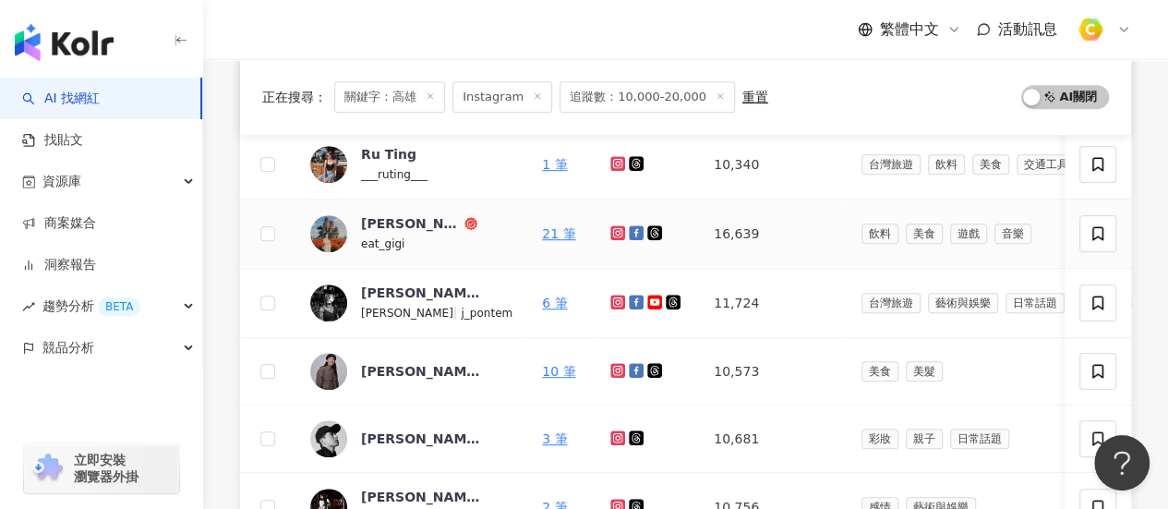
click at [612, 230] on icon at bounding box center [618, 232] width 12 height 11
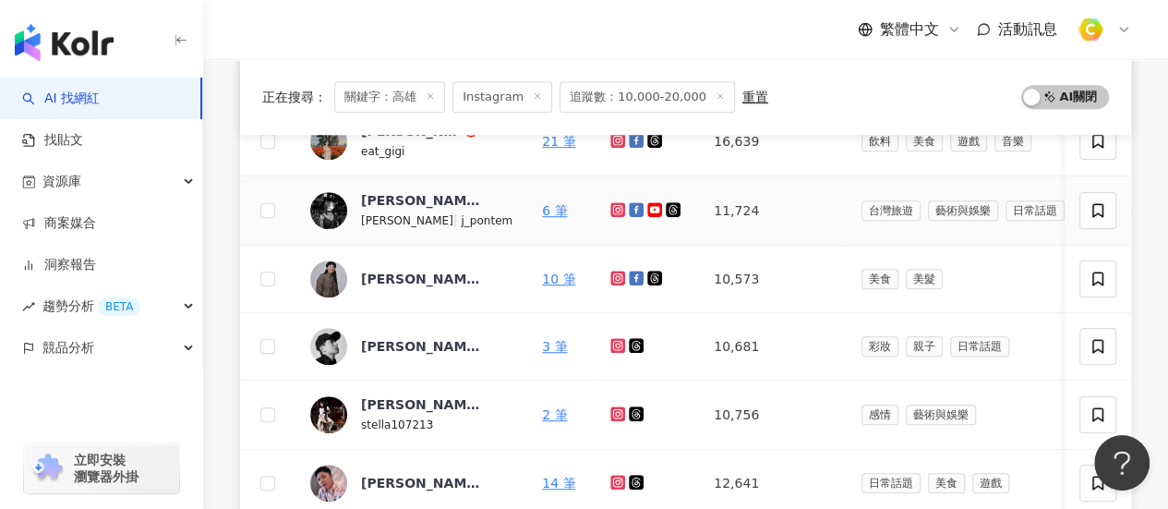
click at [616, 209] on icon at bounding box center [617, 209] width 3 height 3
click at [236, 157] on div "正在搜尋 ： 關鍵字：高雄 Instagram 追蹤數：10,000-20,000 重置 AI 開啟 AI 關閉 網紅名稱 關鍵字 經營平台 Instagra…" at bounding box center [685, 357] width 965 height 1161
click at [220, 210] on div "正在搜尋 ： 關鍵字：高雄 Instagram 追蹤數：10,000-20,000 重置 AI 開啟 AI 關閉 網紅名稱 關鍵字 經營平台 Instagra…" at bounding box center [685, 357] width 965 height 1161
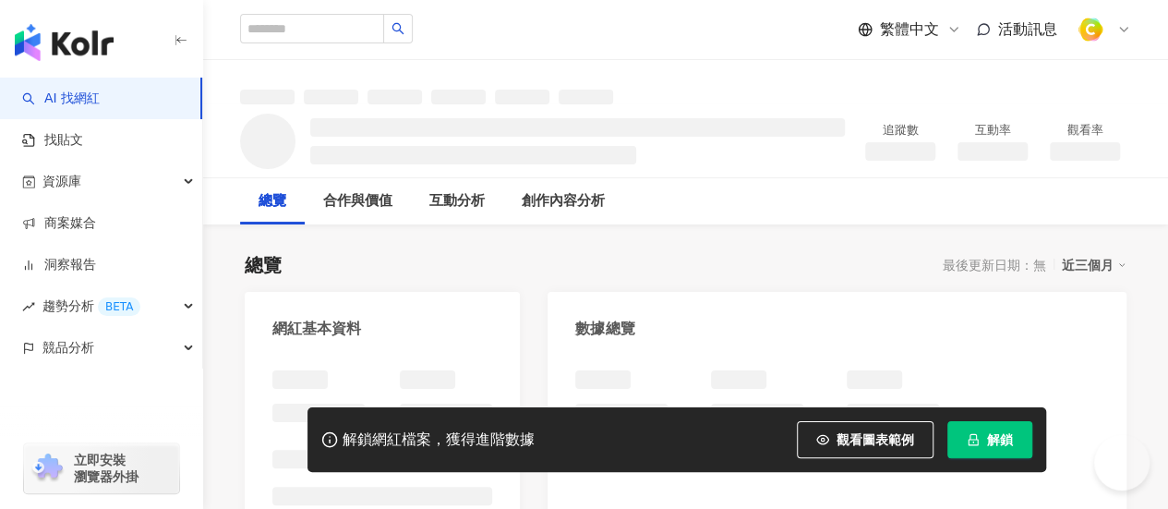
click at [991, 437] on span "解鎖" at bounding box center [1000, 439] width 26 height 15
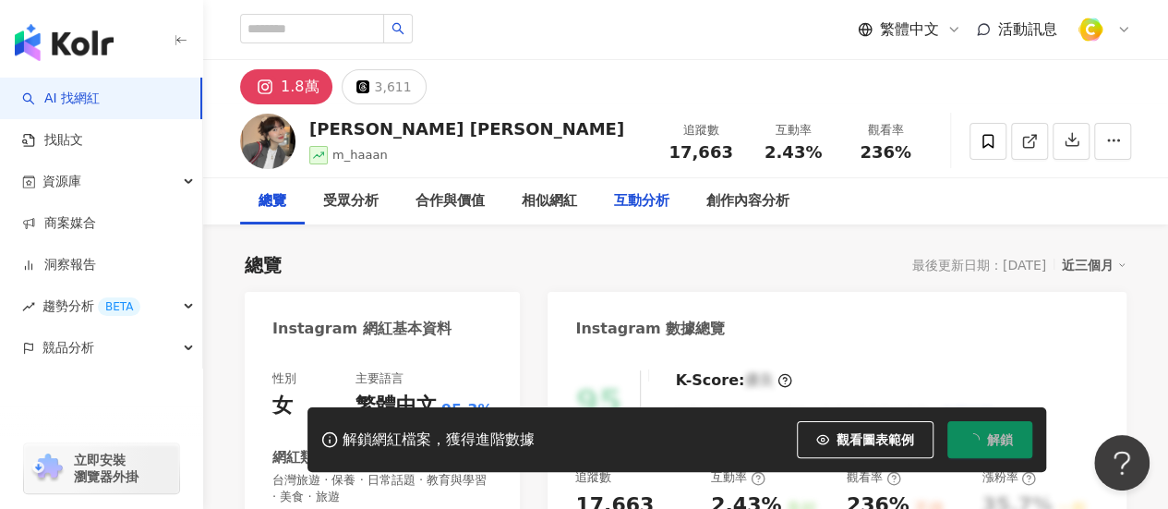
click at [648, 187] on div "互動分析" at bounding box center [642, 201] width 92 height 46
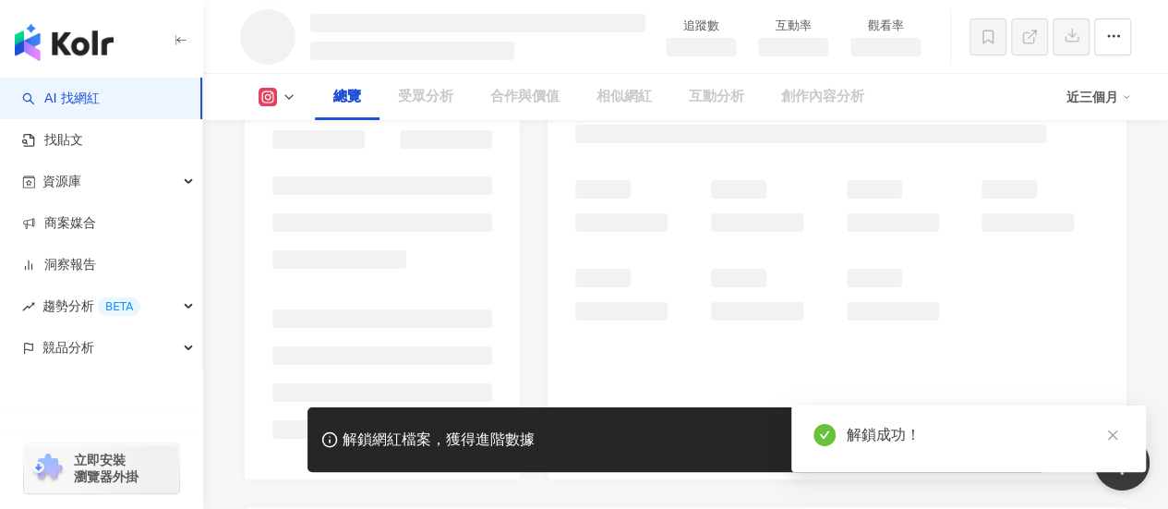
scroll to position [277, 0]
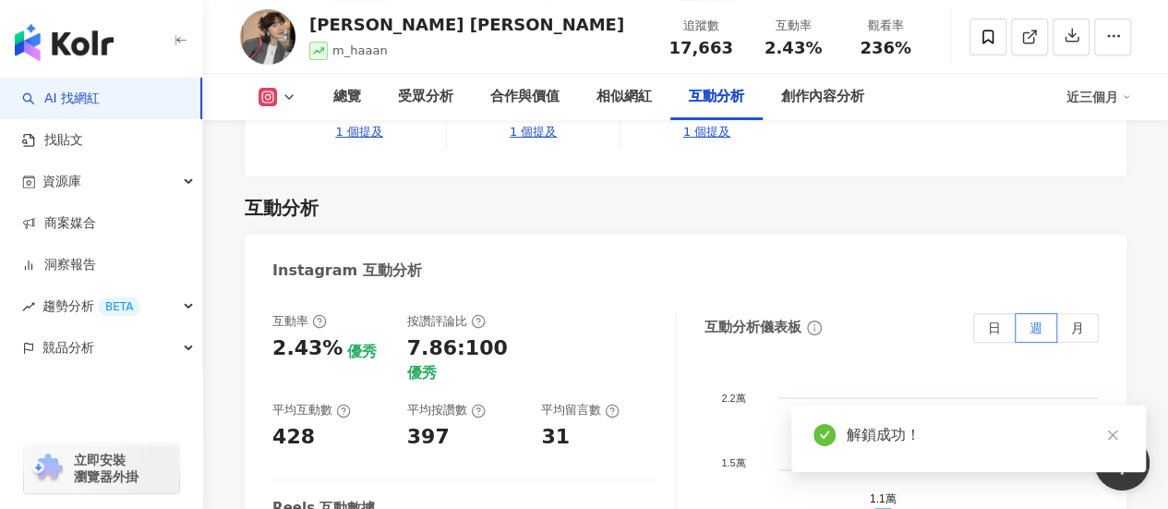
scroll to position [3646, 0]
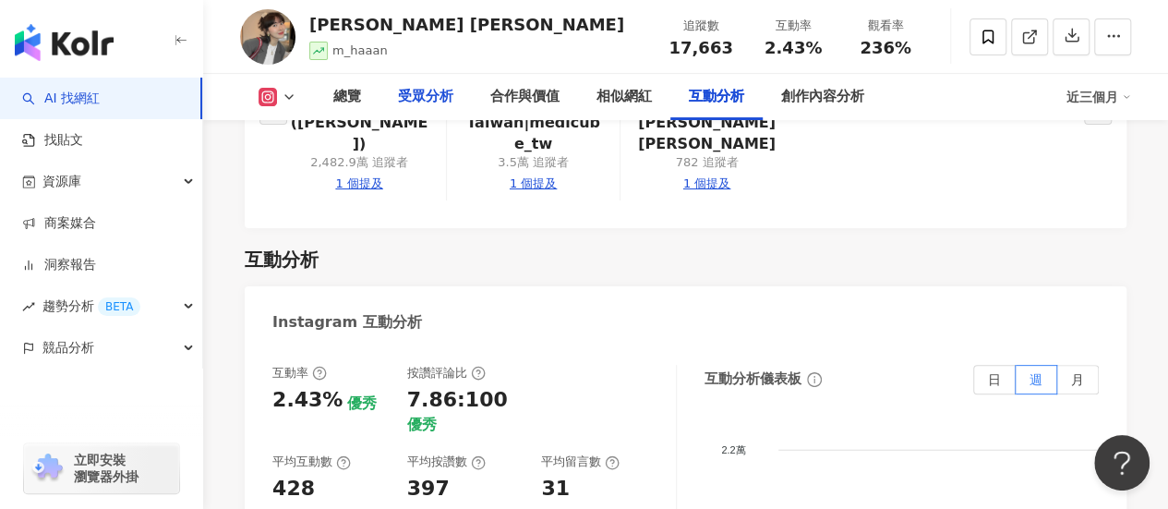
click at [442, 99] on div "受眾分析" at bounding box center [425, 97] width 55 height 22
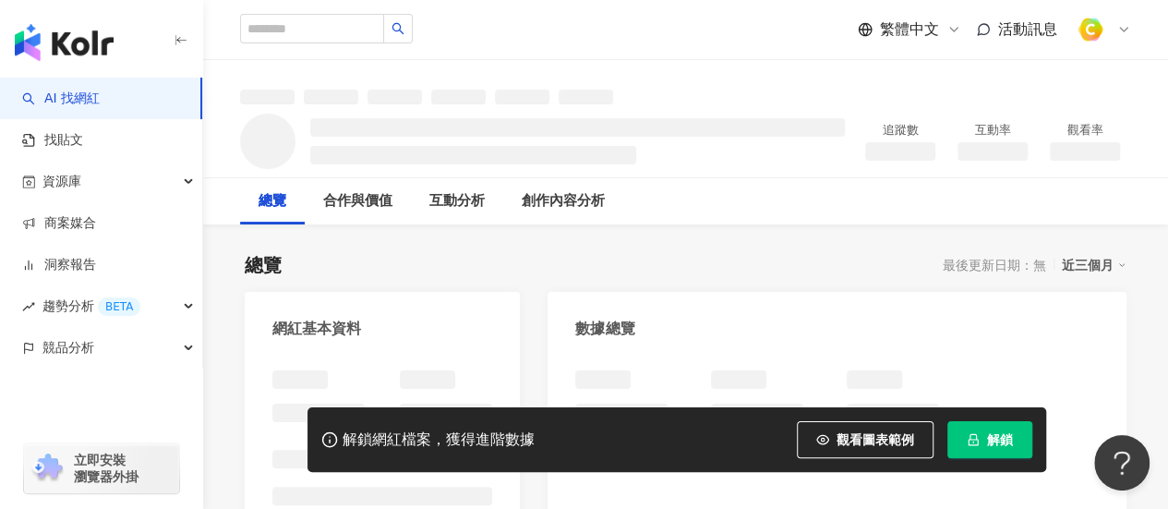
click at [977, 438] on icon "lock" at bounding box center [973, 439] width 13 height 13
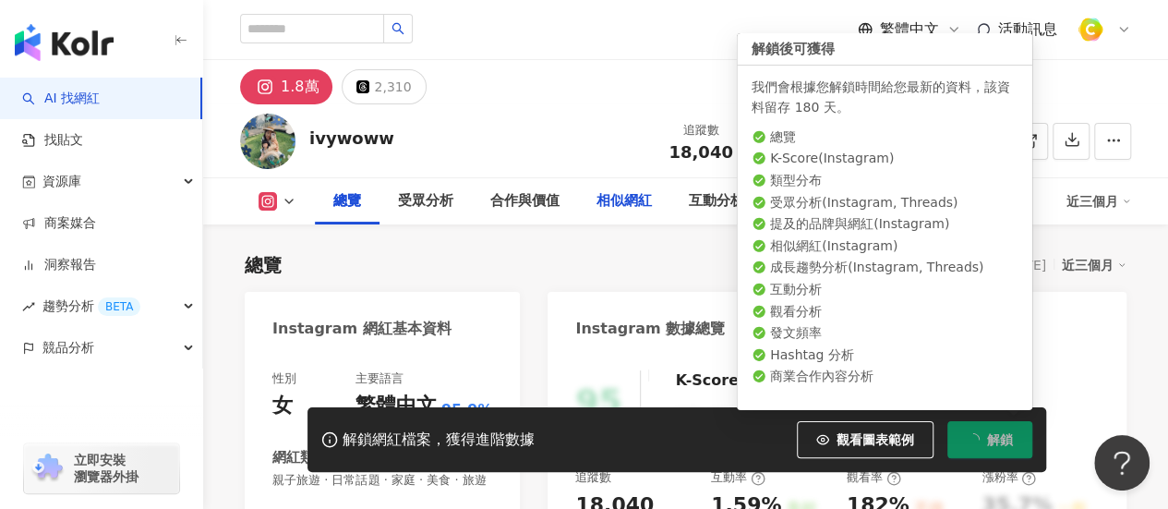
scroll to position [92, 0]
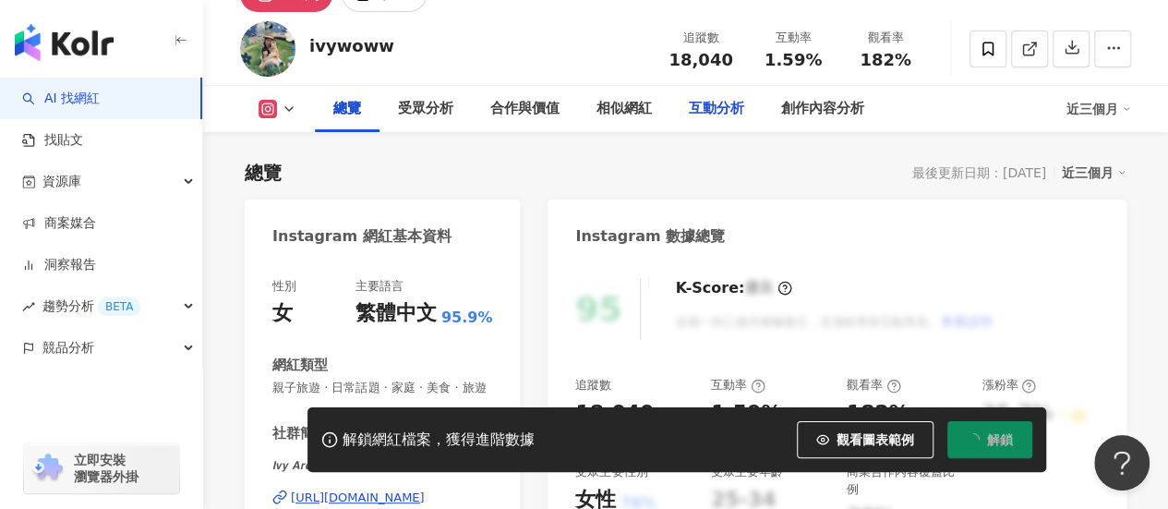
click at [706, 105] on div "互動分析" at bounding box center [716, 109] width 55 height 22
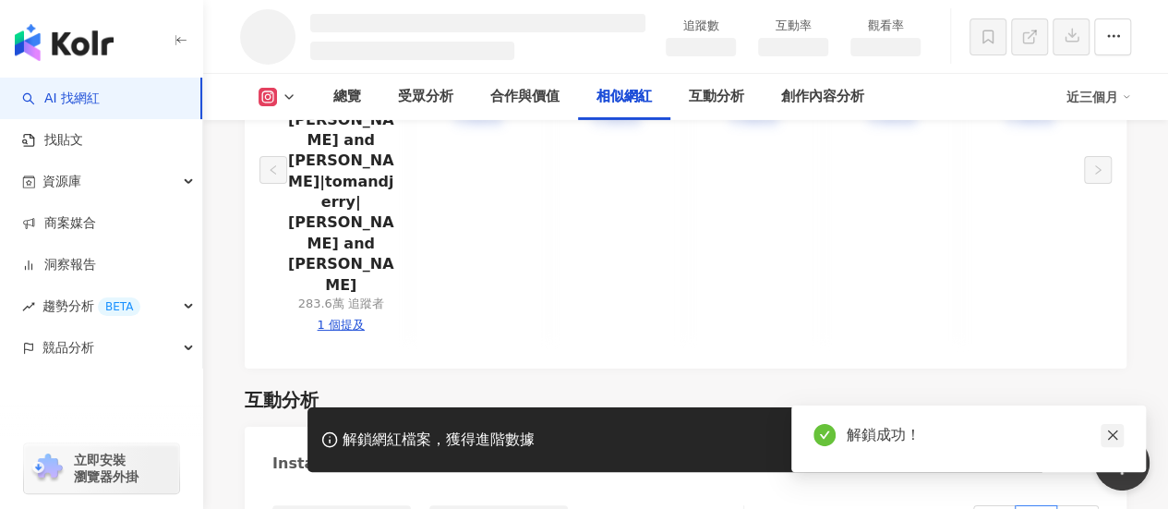
scroll to position [3122, 0]
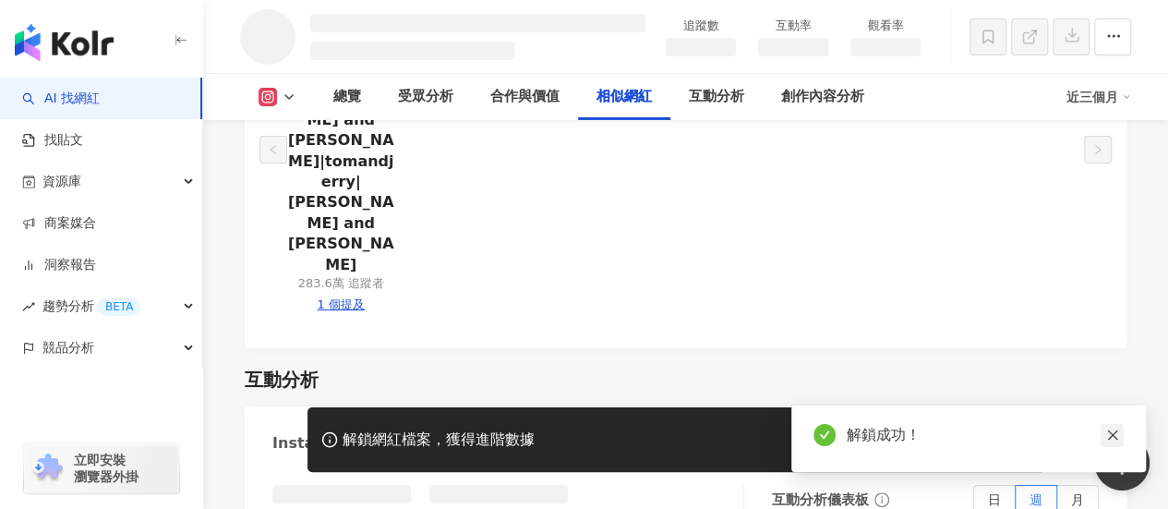
click at [1119, 436] on link at bounding box center [1112, 435] width 23 height 23
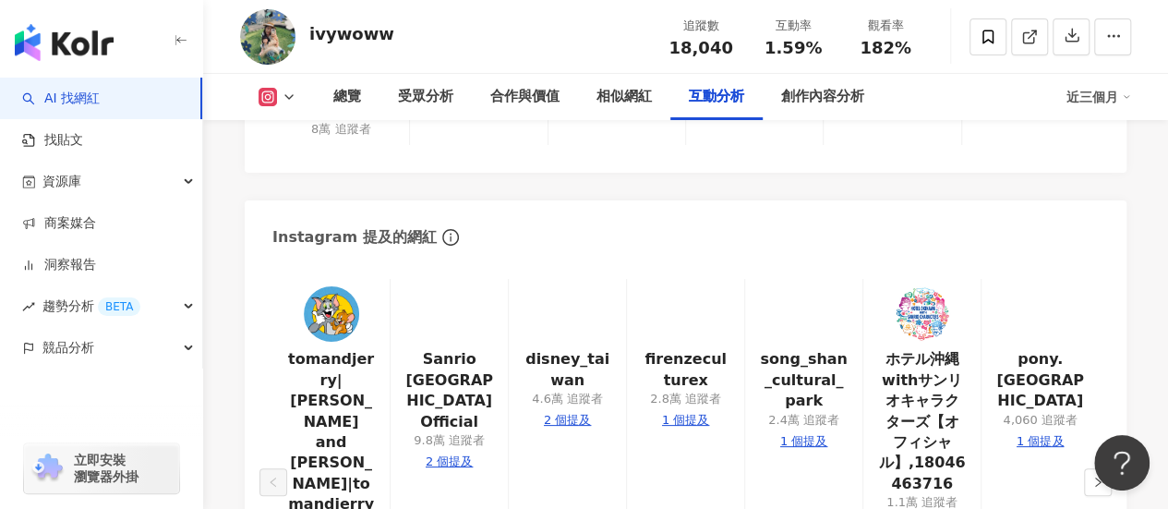
scroll to position [3760, 0]
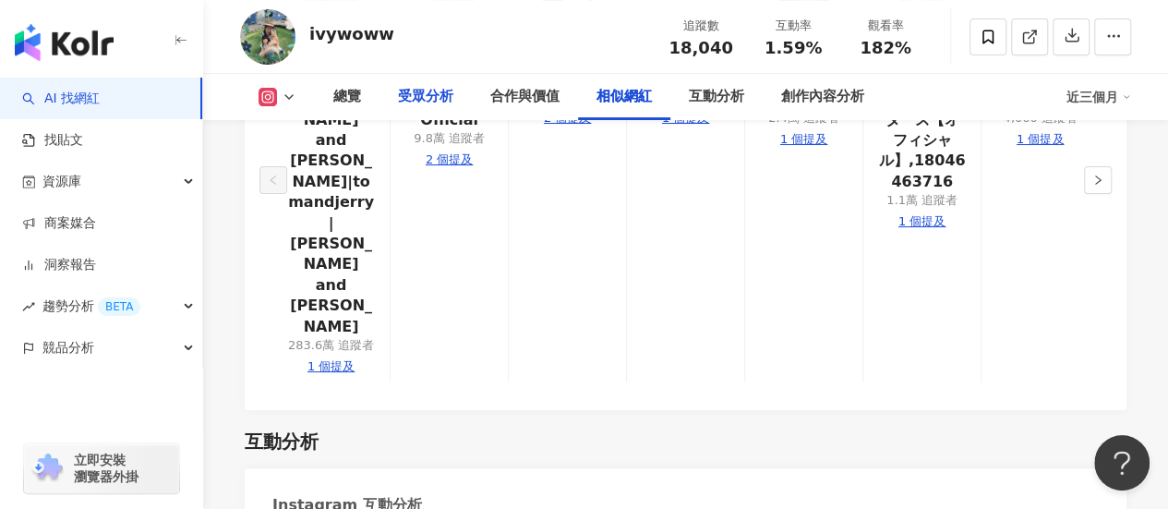
click at [403, 103] on div "受眾分析" at bounding box center [425, 97] width 55 height 22
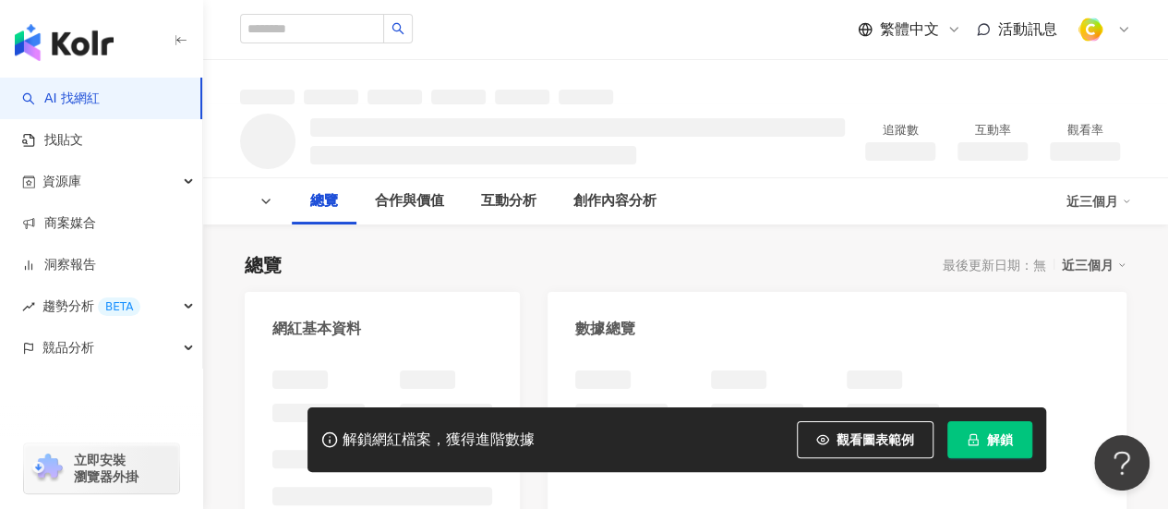
click at [987, 447] on span "解鎖" at bounding box center [1000, 439] width 26 height 15
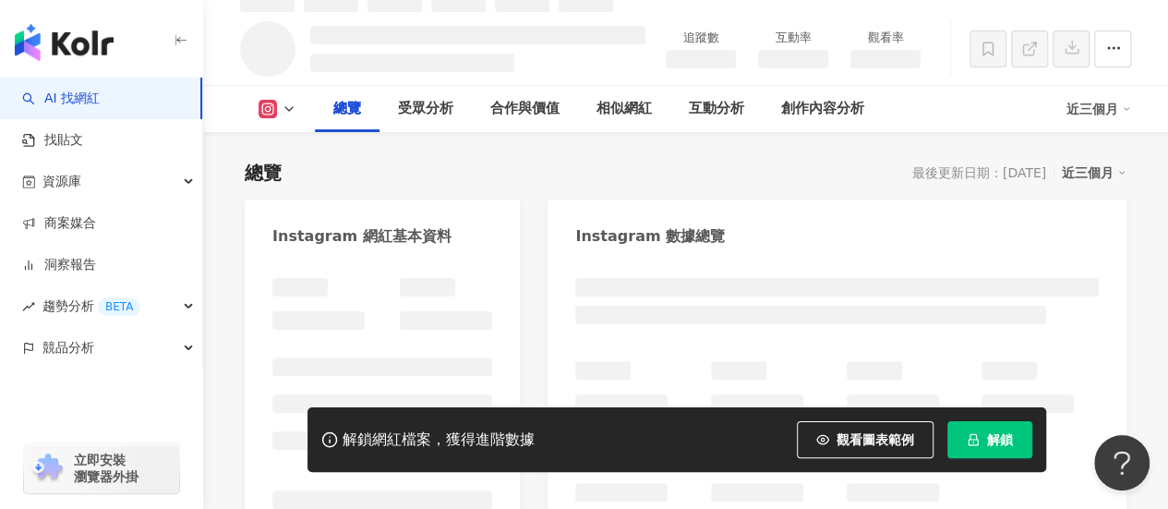
scroll to position [112, 0]
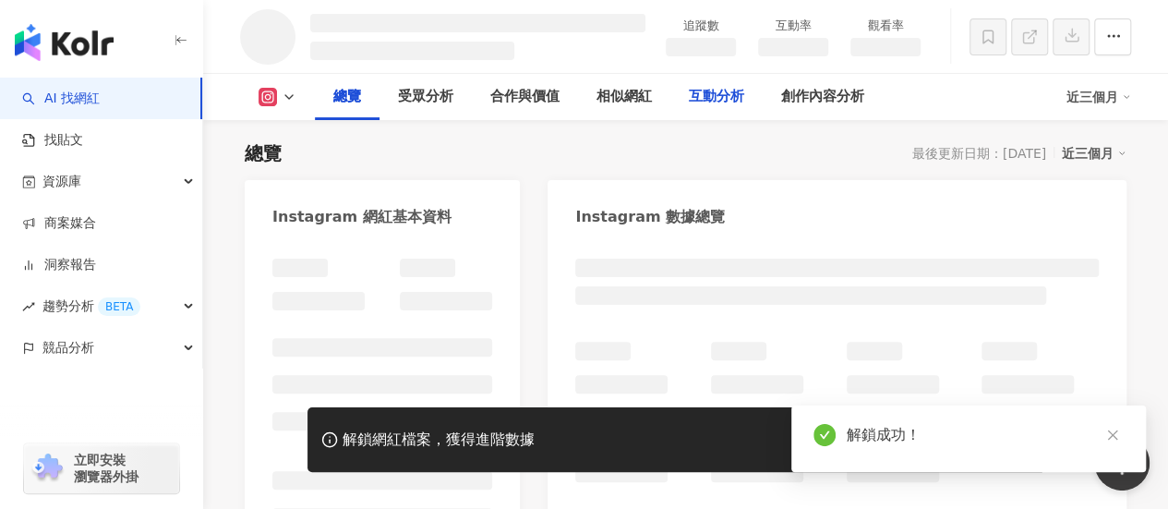
click at [699, 99] on div "互動分析" at bounding box center [716, 97] width 55 height 22
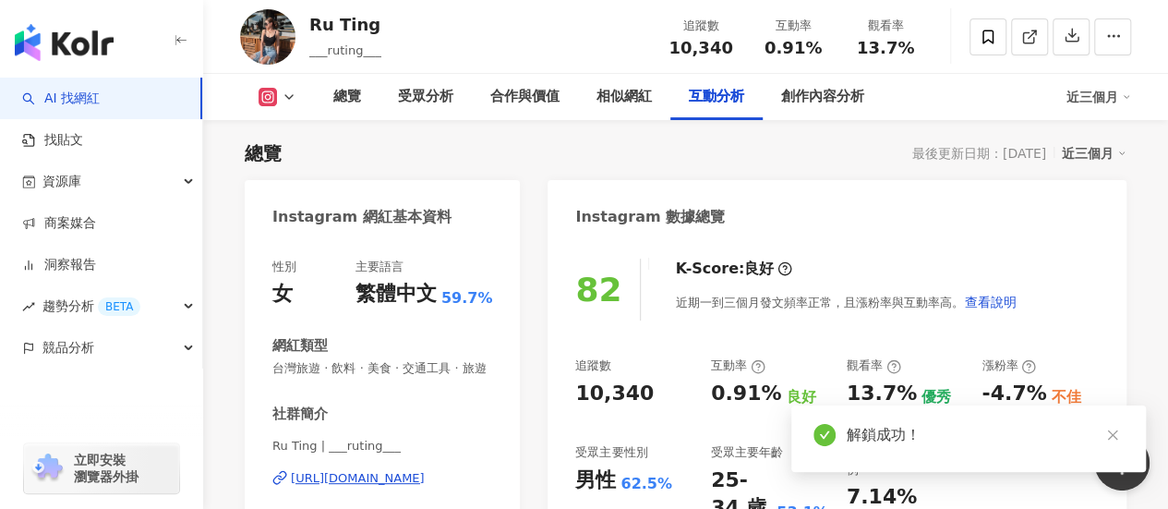
scroll to position [3489, 0]
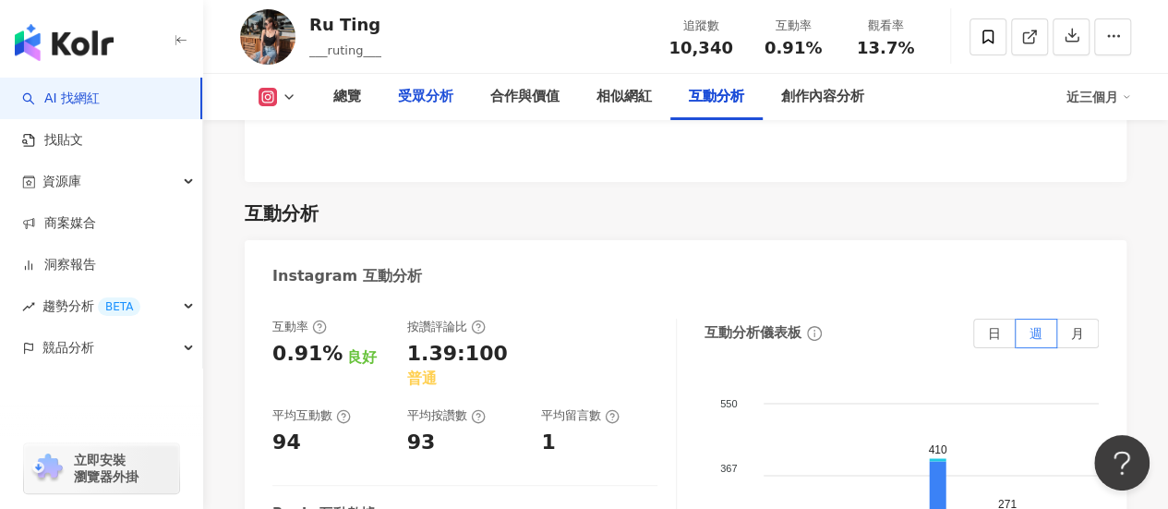
click at [451, 104] on div "受眾分析" at bounding box center [425, 97] width 55 height 22
